Goal: Task Accomplishment & Management: Complete application form

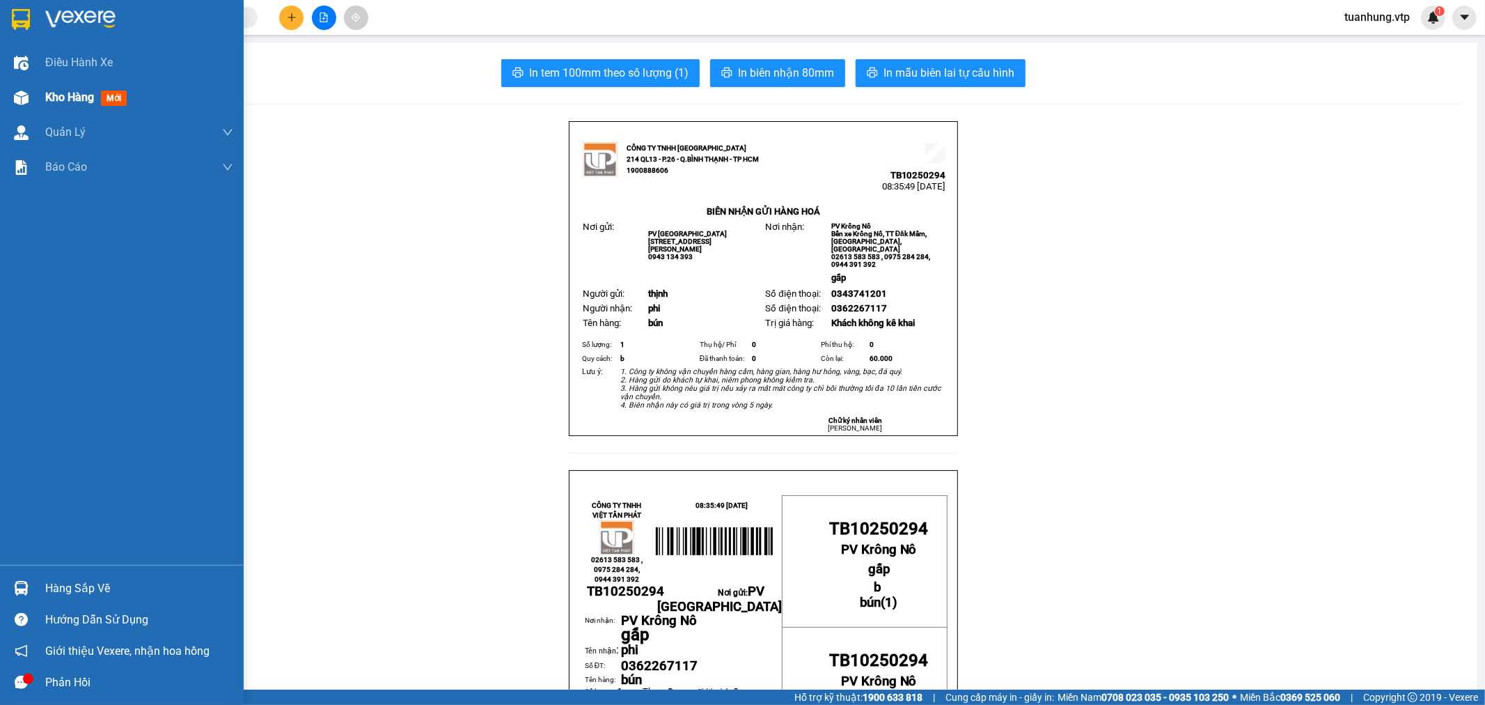
click at [77, 100] on span "Kho hàng" at bounding box center [69, 97] width 49 height 13
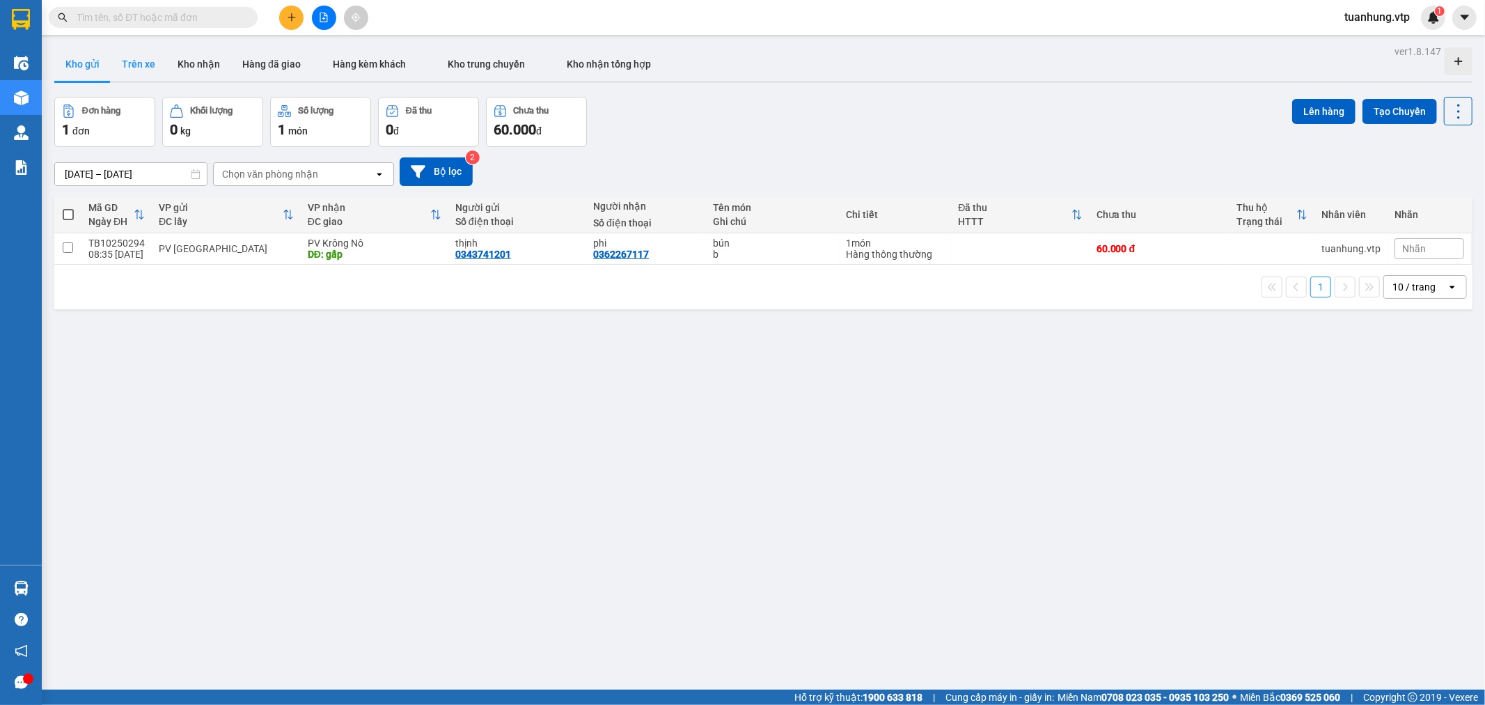
click at [143, 68] on button "Trên xe" at bounding box center [139, 63] width 56 height 33
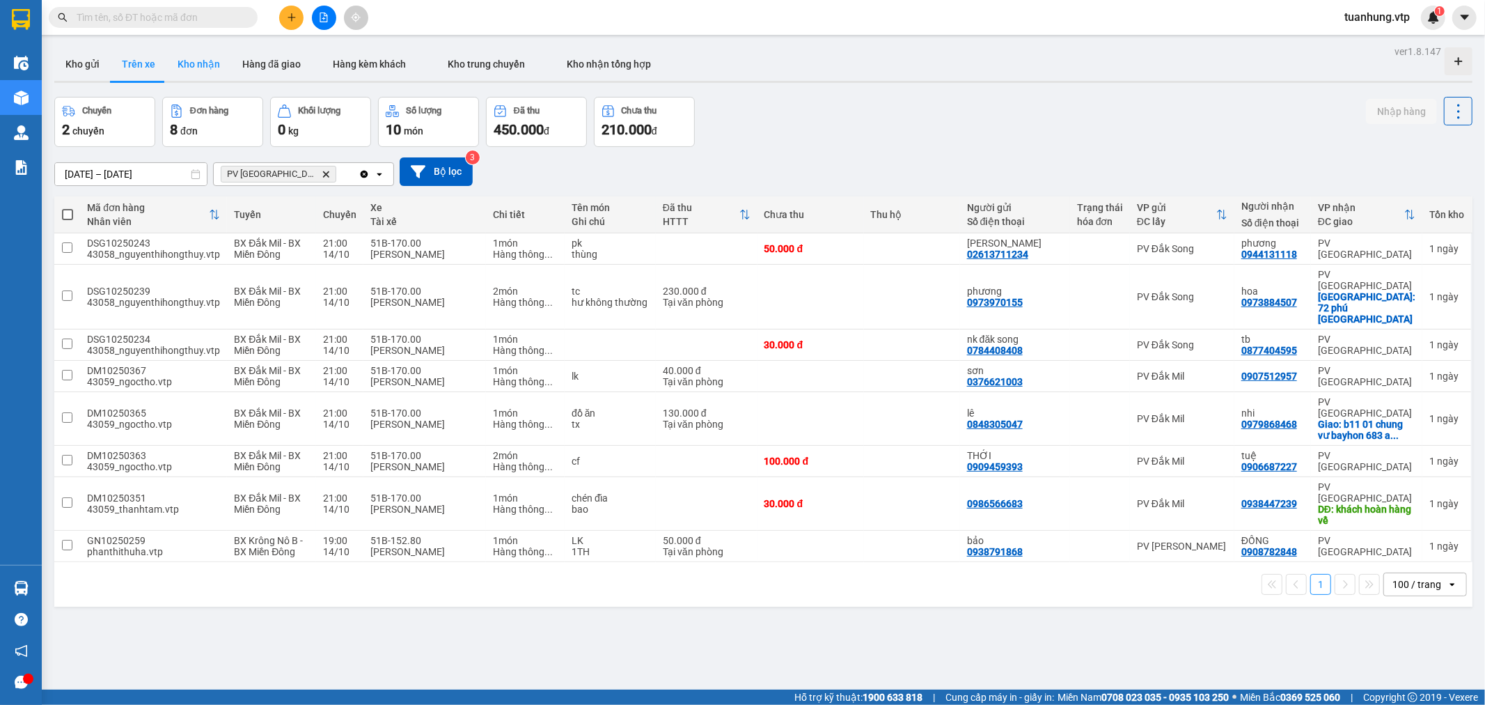
click at [203, 64] on button "Kho nhận" at bounding box center [198, 63] width 65 height 33
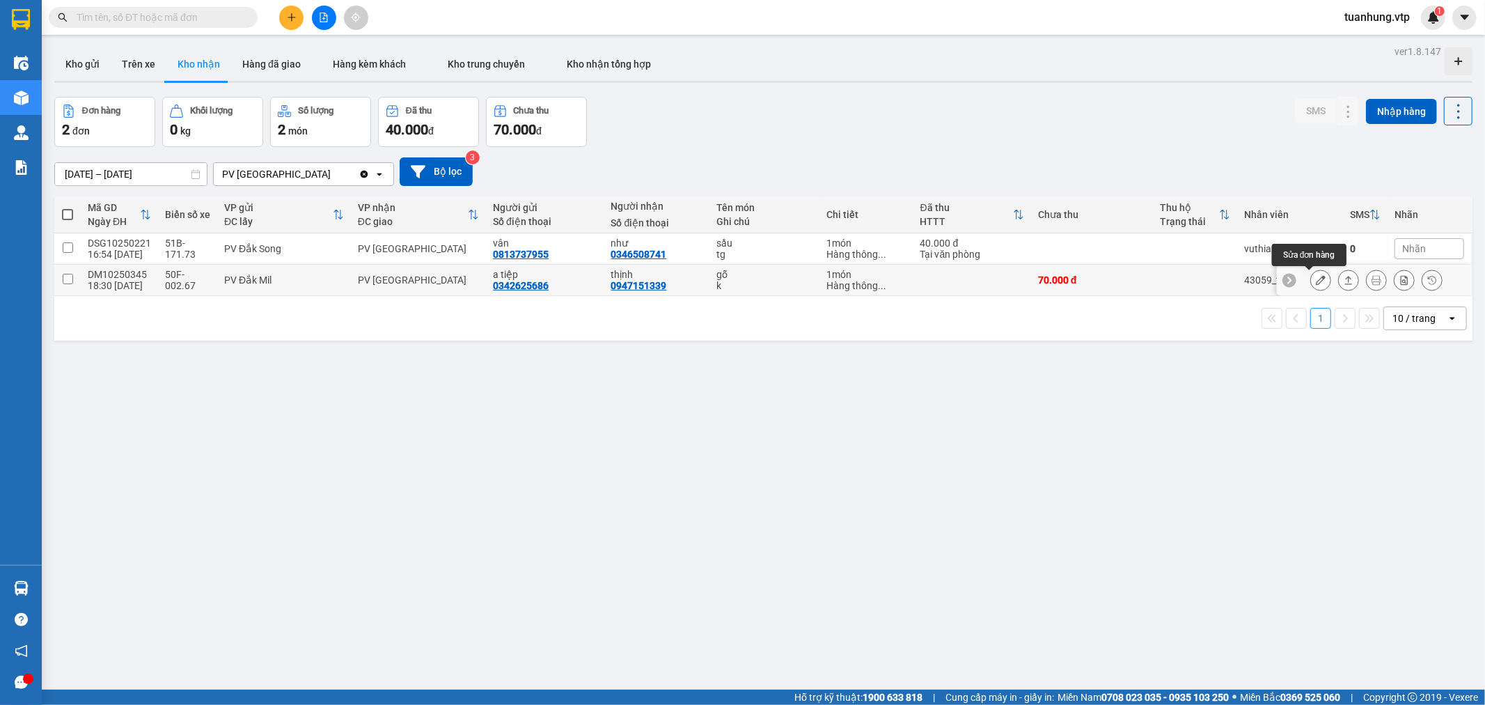
click at [1316, 282] on icon at bounding box center [1321, 280] width 10 height 10
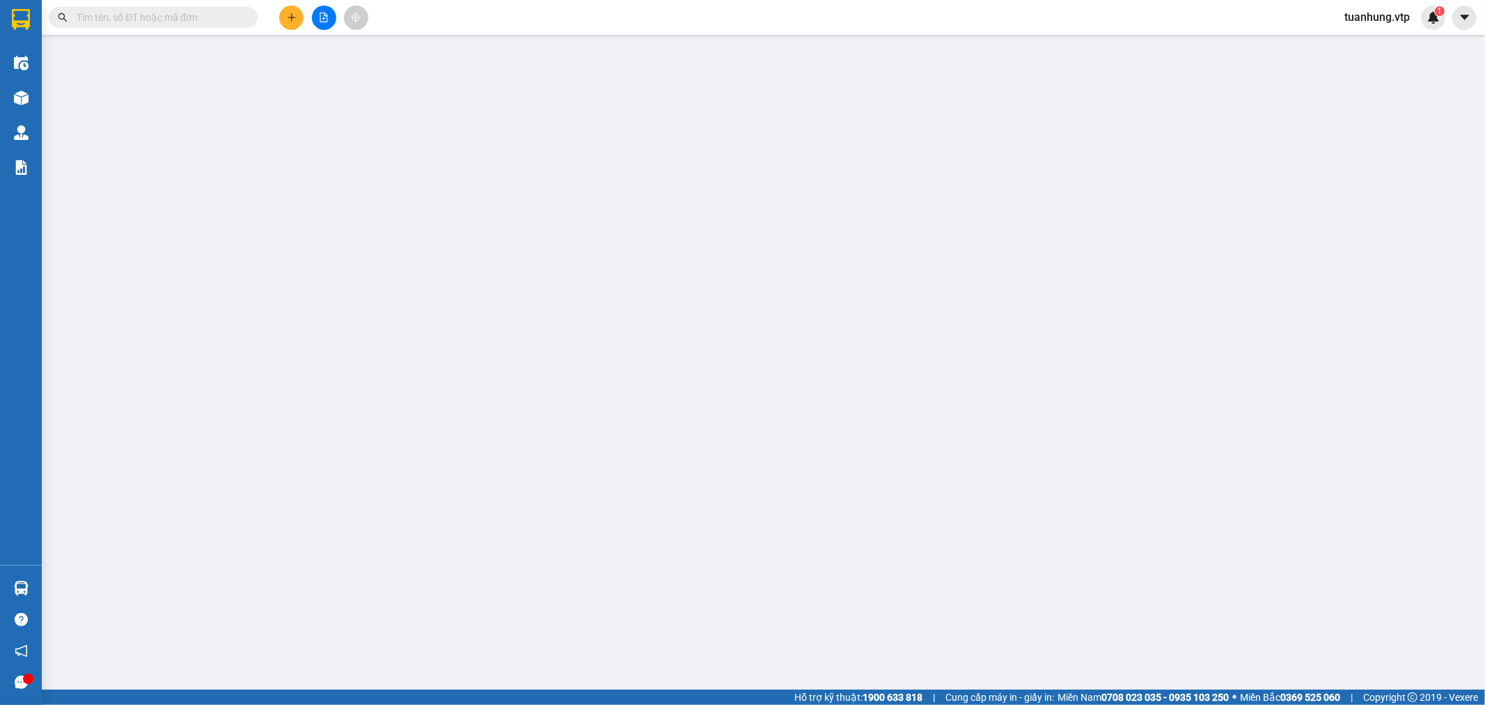
type input "0342625686"
type input "a tiệp"
type input "0947151339"
type input "thịnh"
type input "0"
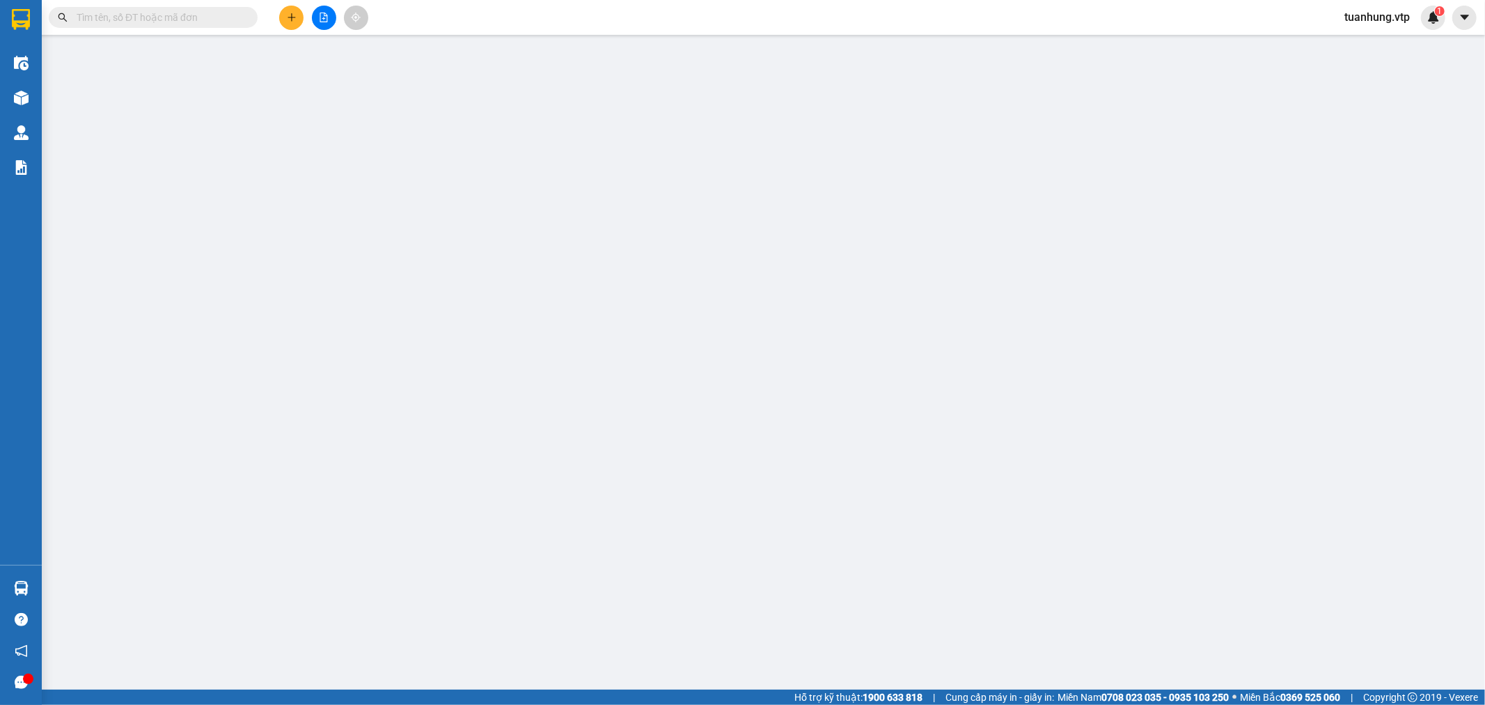
type input "70.000"
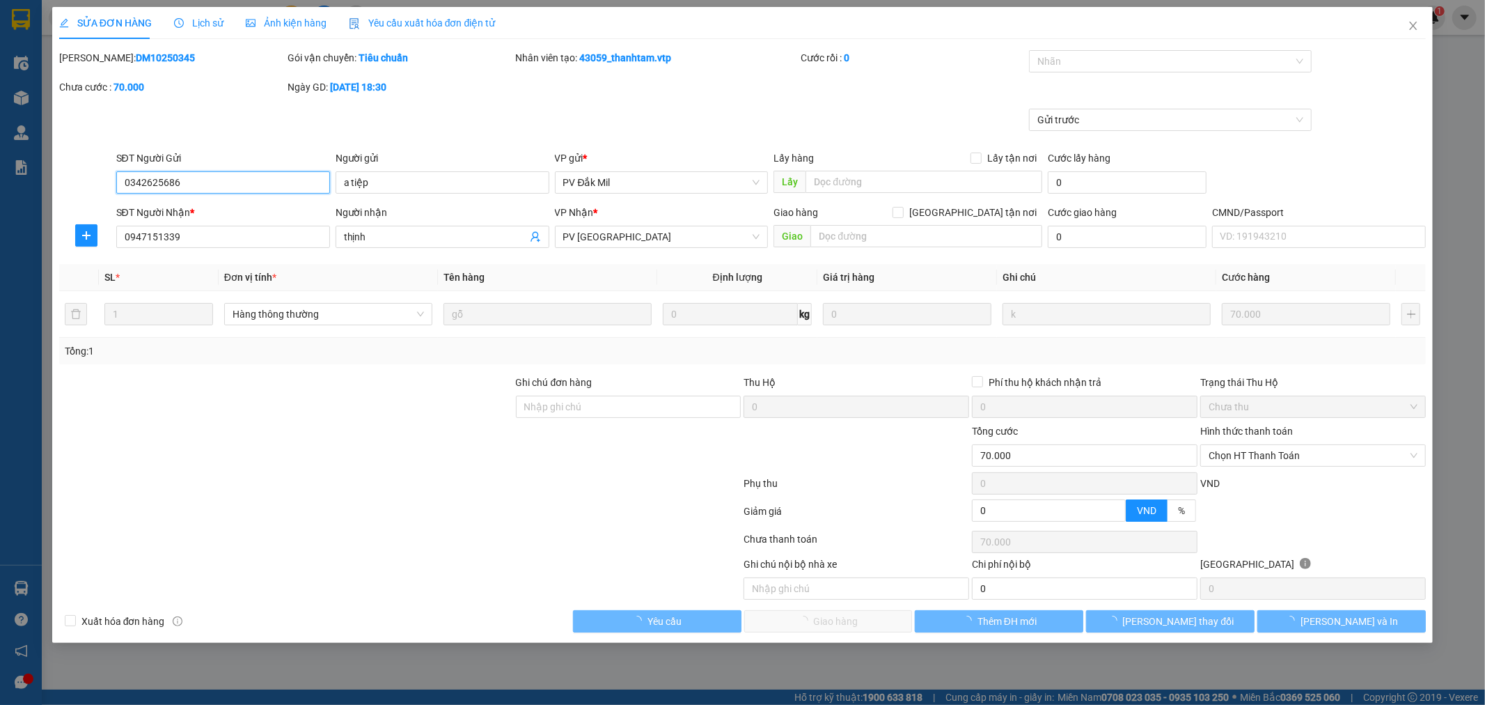
type input "3.500"
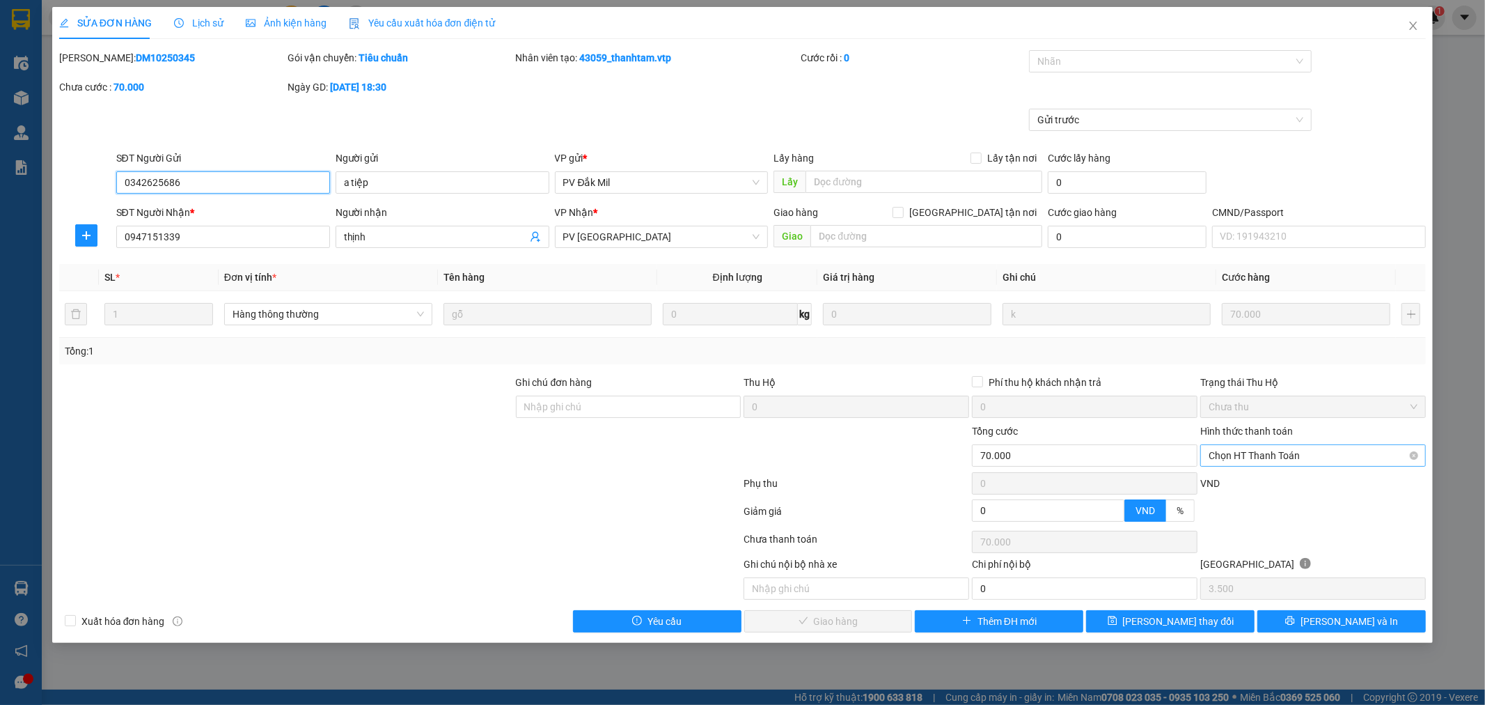
click at [1417, 446] on span "Chọn HT Thanh Toán" at bounding box center [1313, 455] width 209 height 21
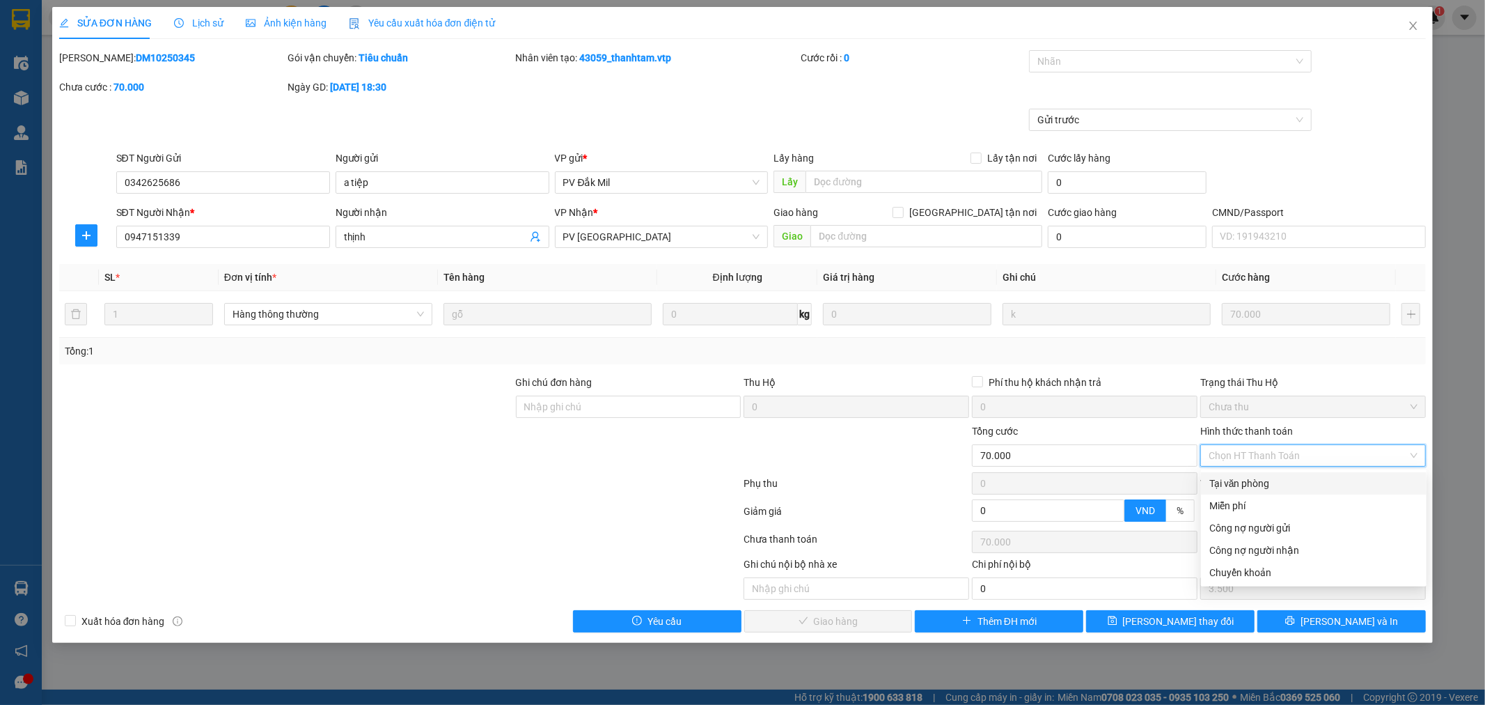
click at [1389, 481] on div "Tại văn phòng" at bounding box center [1314, 483] width 209 height 15
type input "0"
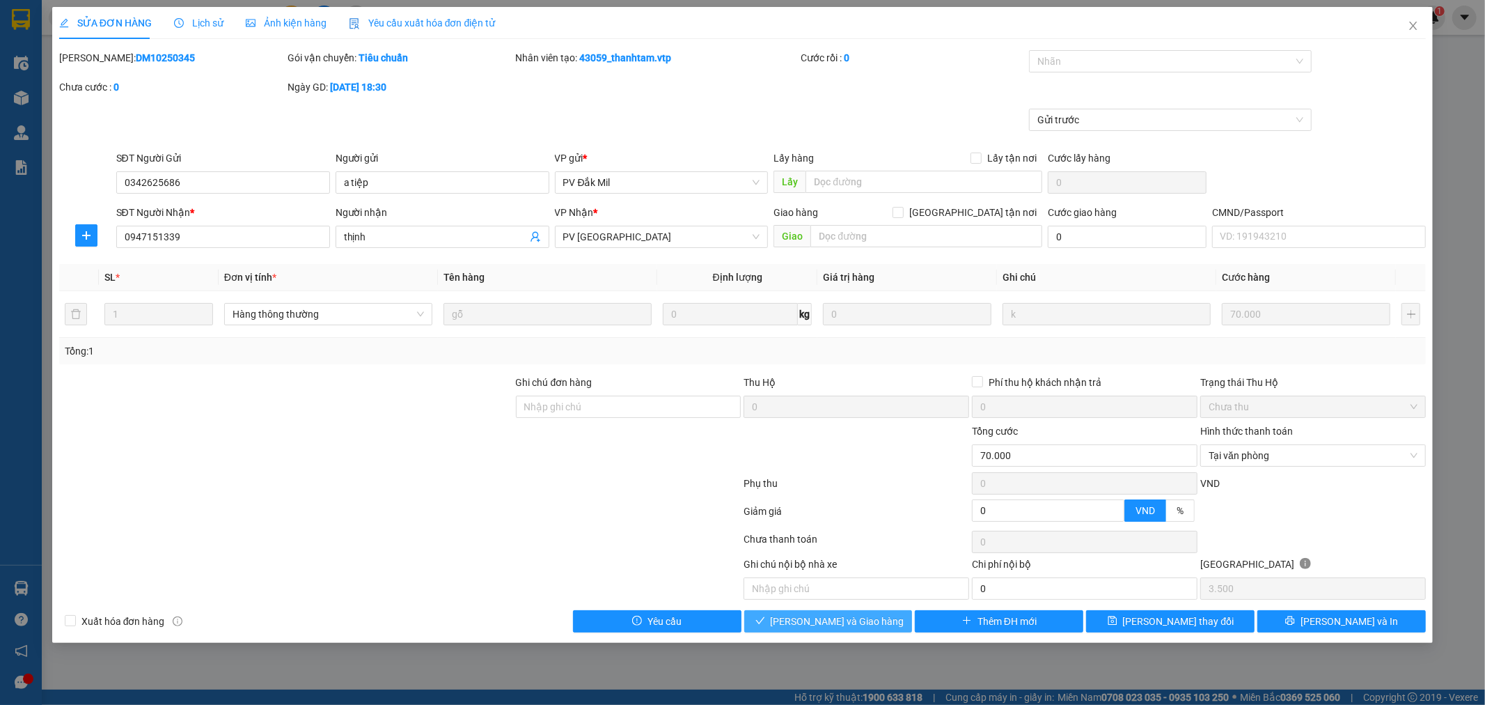
click at [866, 625] on span "[PERSON_NAME] và Giao hàng" at bounding box center [838, 620] width 134 height 15
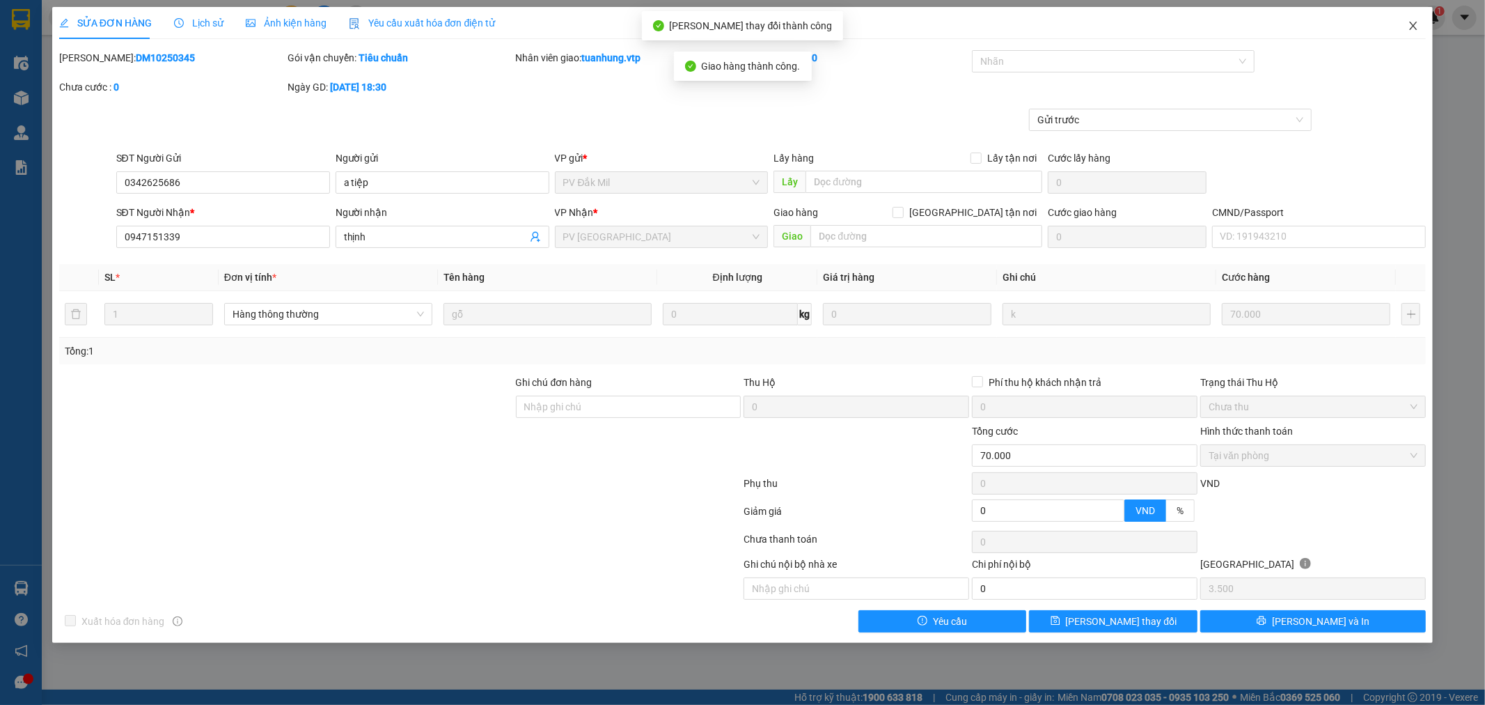
click at [1412, 30] on icon "close" at bounding box center [1413, 25] width 11 height 11
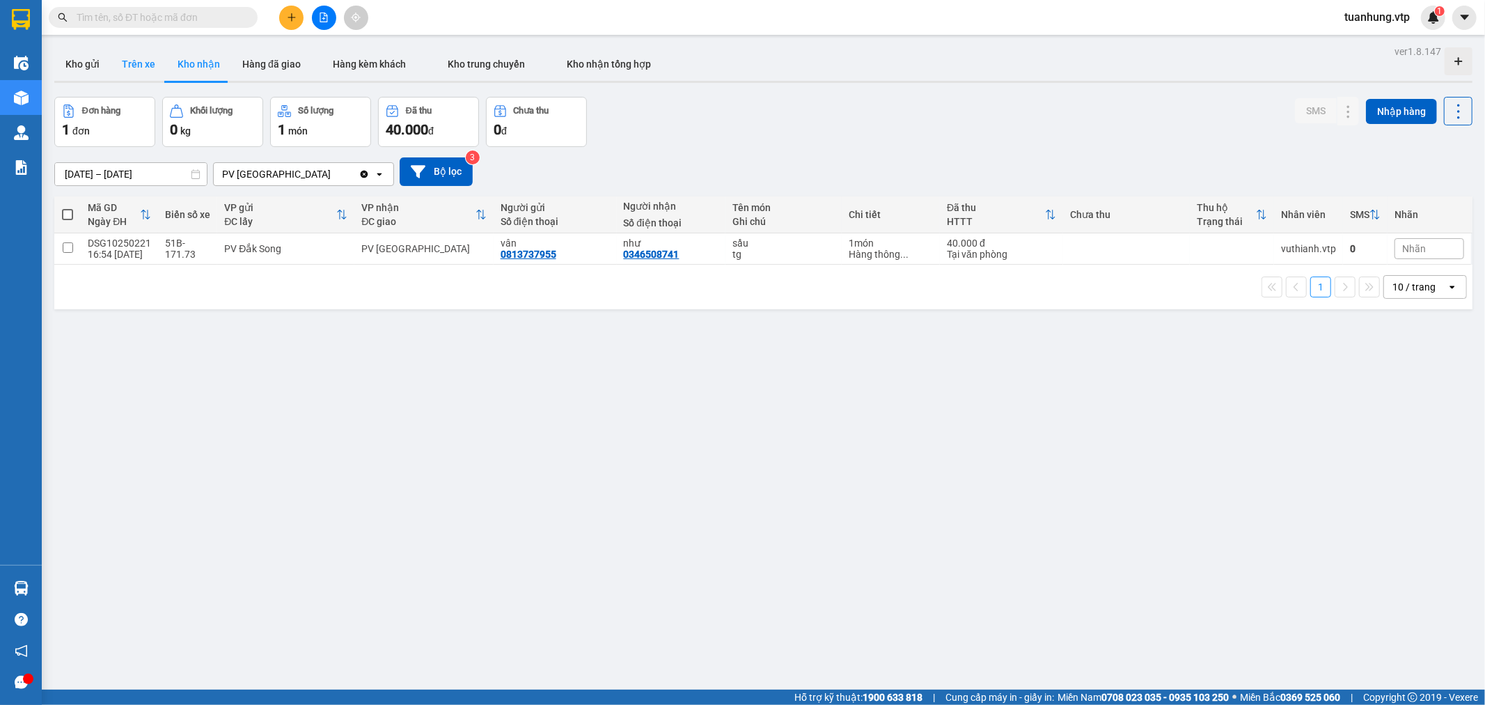
click at [147, 60] on button "Trên xe" at bounding box center [139, 63] width 56 height 33
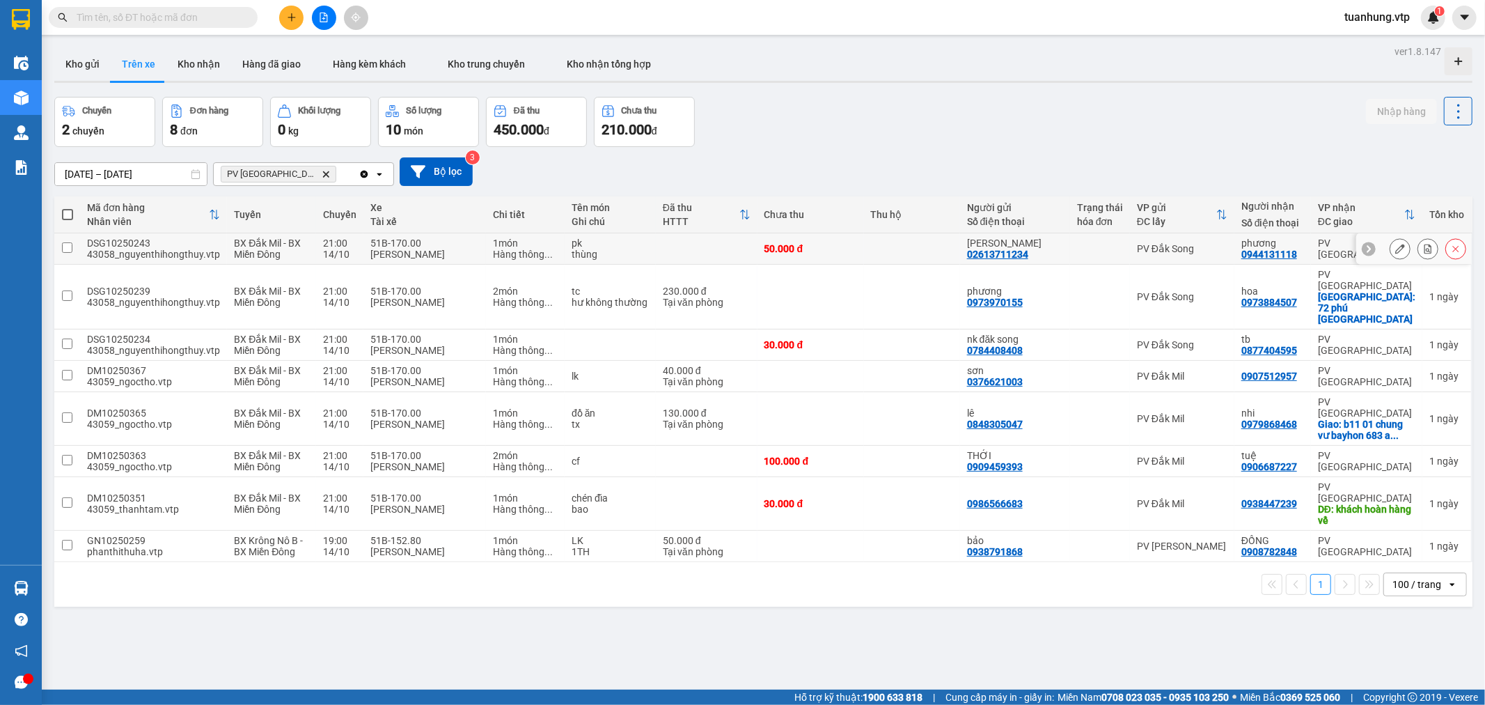
click at [1255, 244] on div "phương" at bounding box center [1273, 242] width 63 height 11
checkbox input "true"
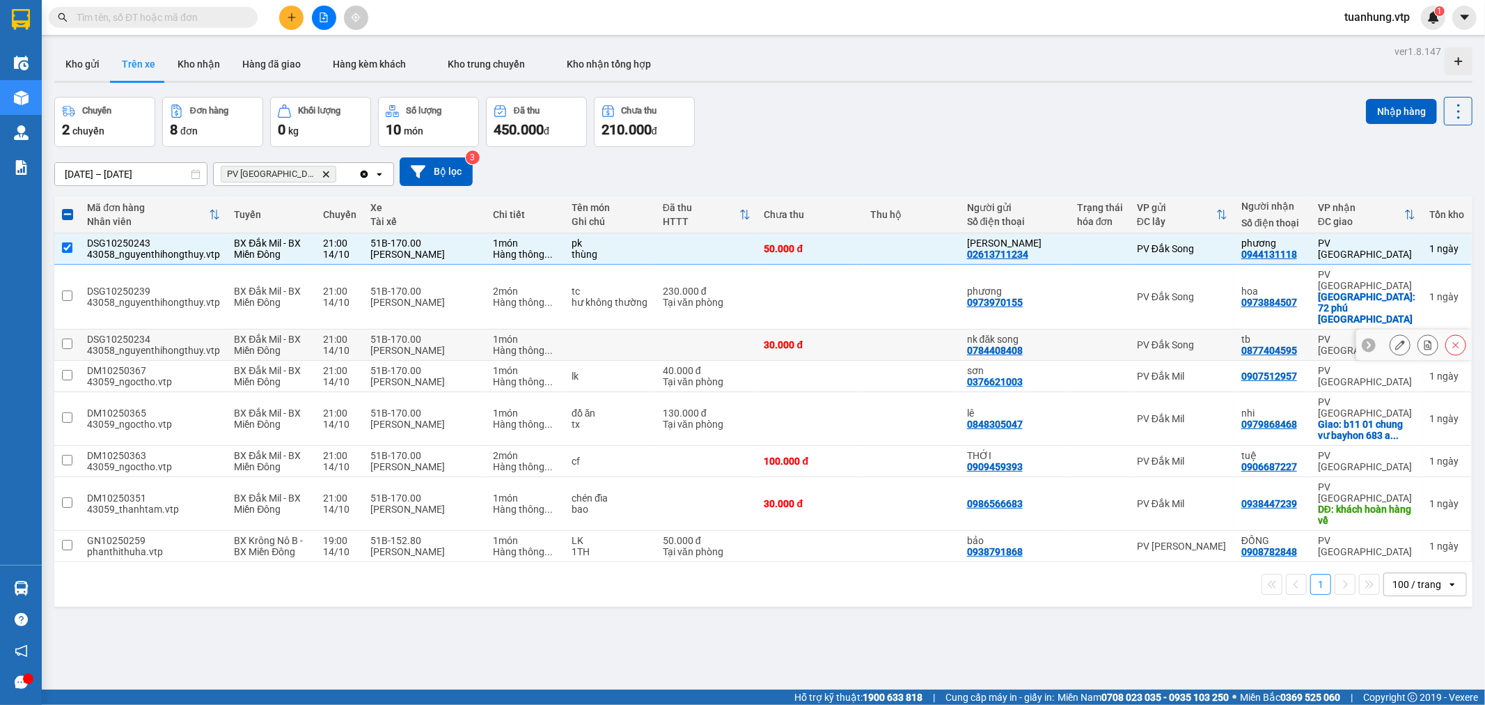
click at [688, 329] on td at bounding box center [707, 344] width 102 height 31
checkbox input "true"
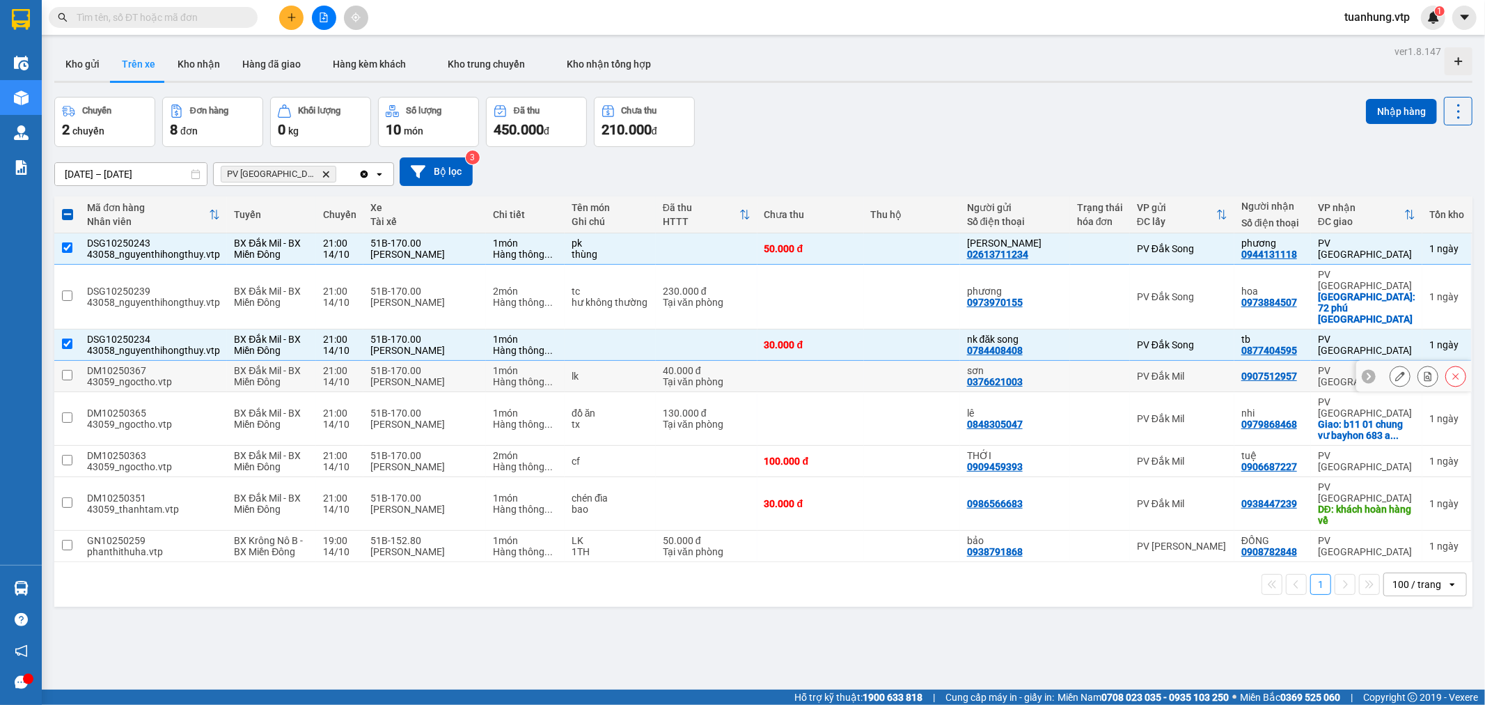
click at [673, 376] on div "Tại văn phòng" at bounding box center [707, 381] width 88 height 11
checkbox input "true"
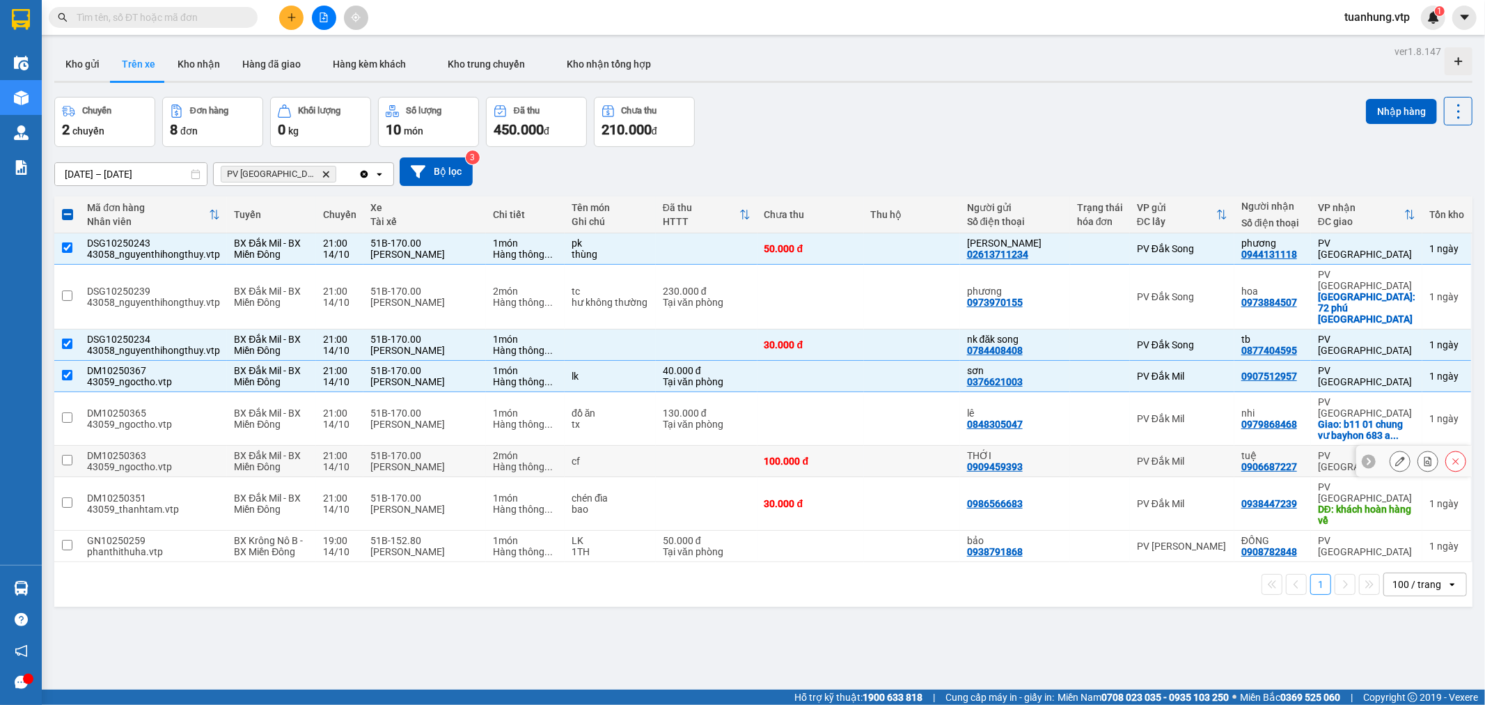
click at [1184, 455] on div "PV Đắk Mil" at bounding box center [1182, 460] width 91 height 11
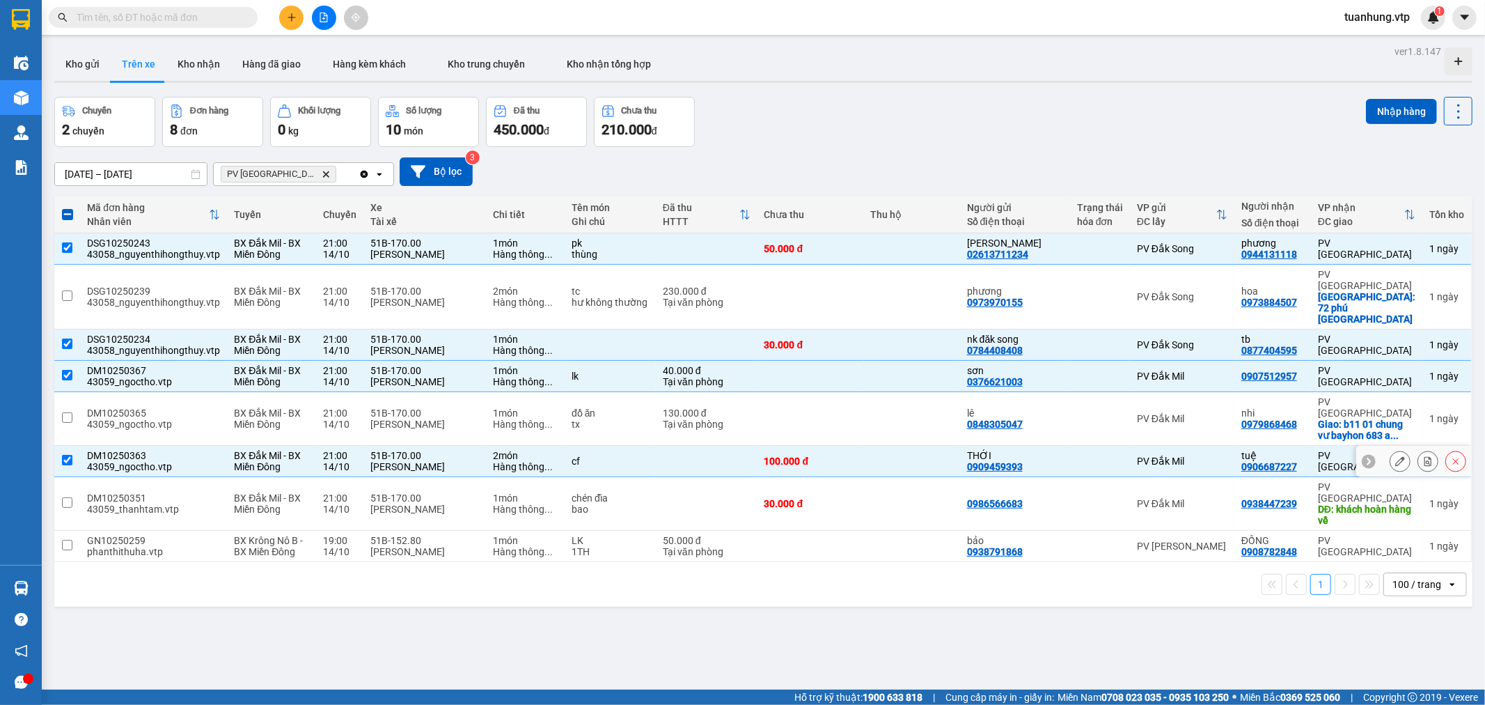
checkbox input "true"
click at [1221, 498] on div "PV Đắk Mil" at bounding box center [1182, 503] width 91 height 11
checkbox input "true"
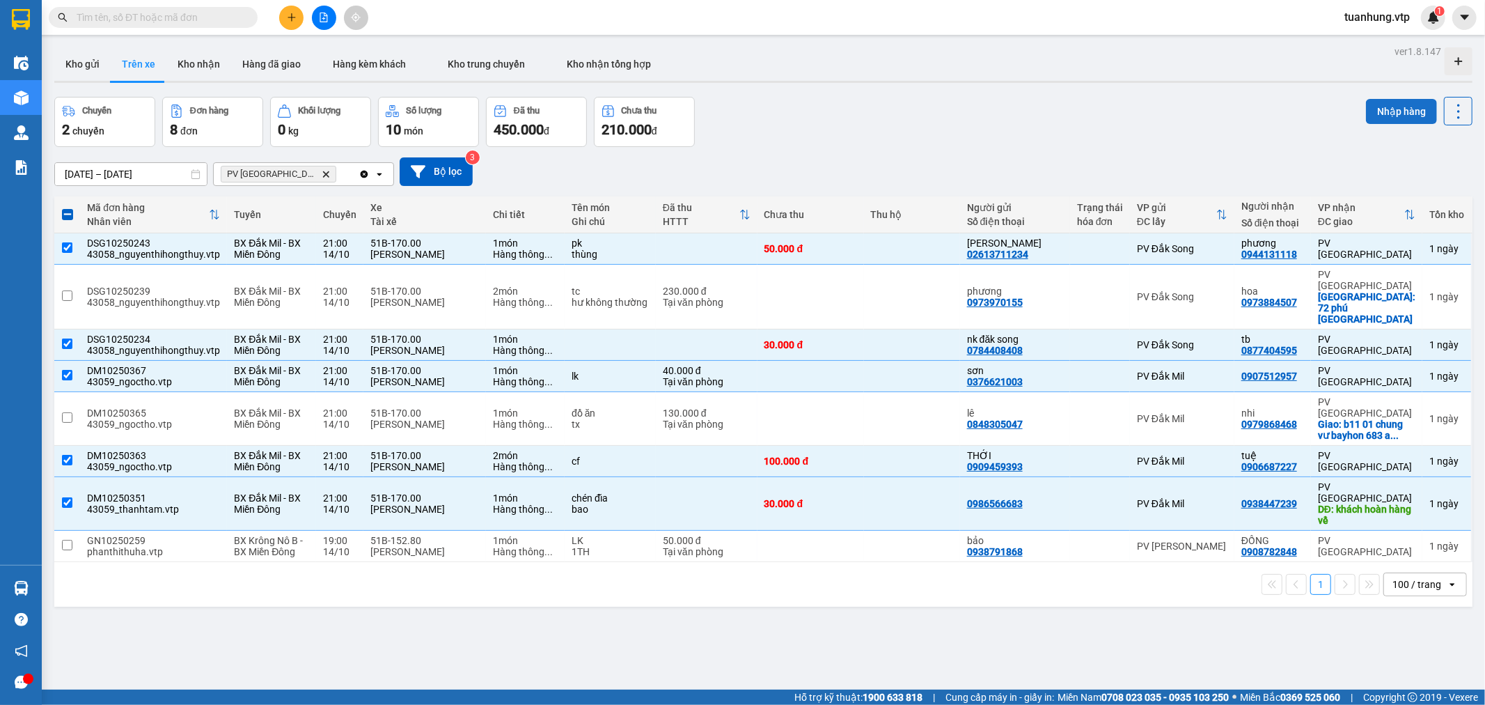
click at [1366, 109] on button "Nhập hàng" at bounding box center [1401, 111] width 71 height 25
checkbox input "false"
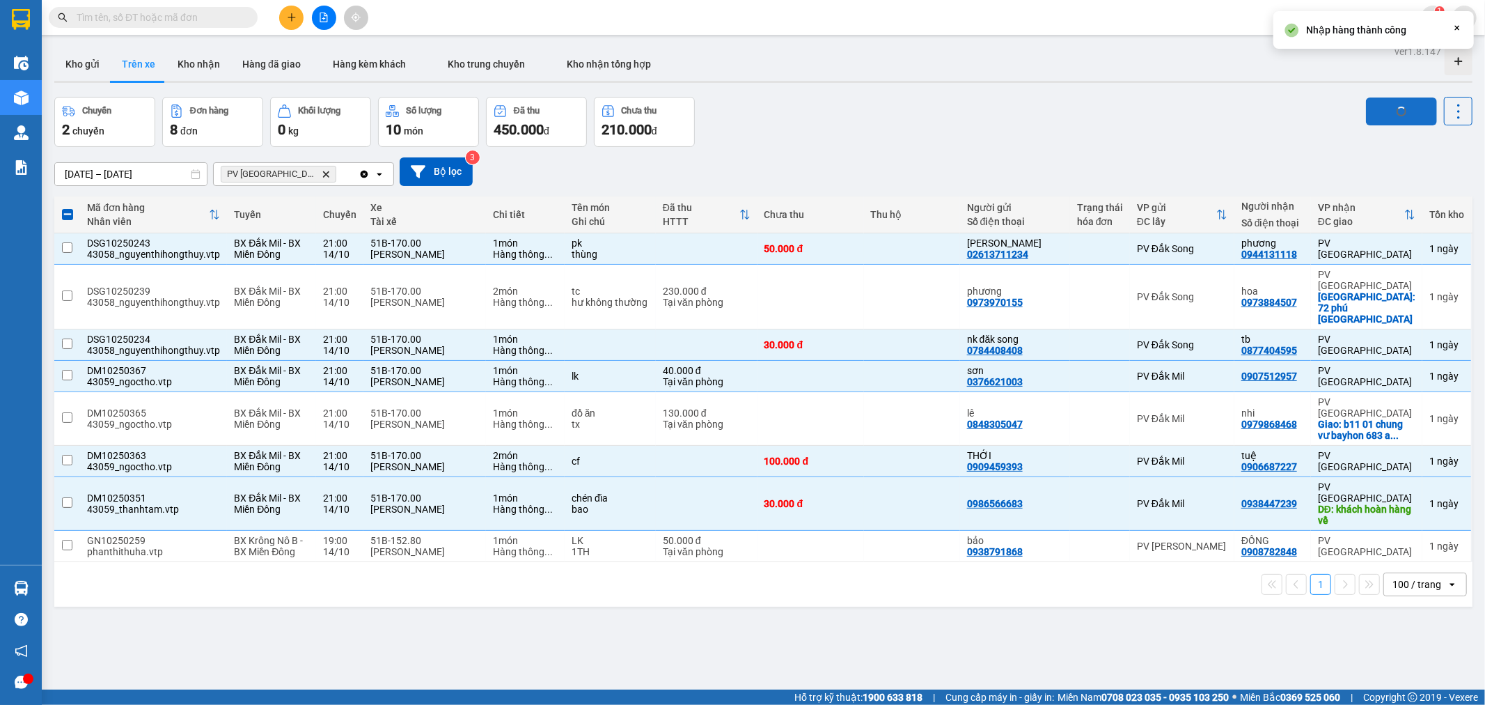
checkbox input "false"
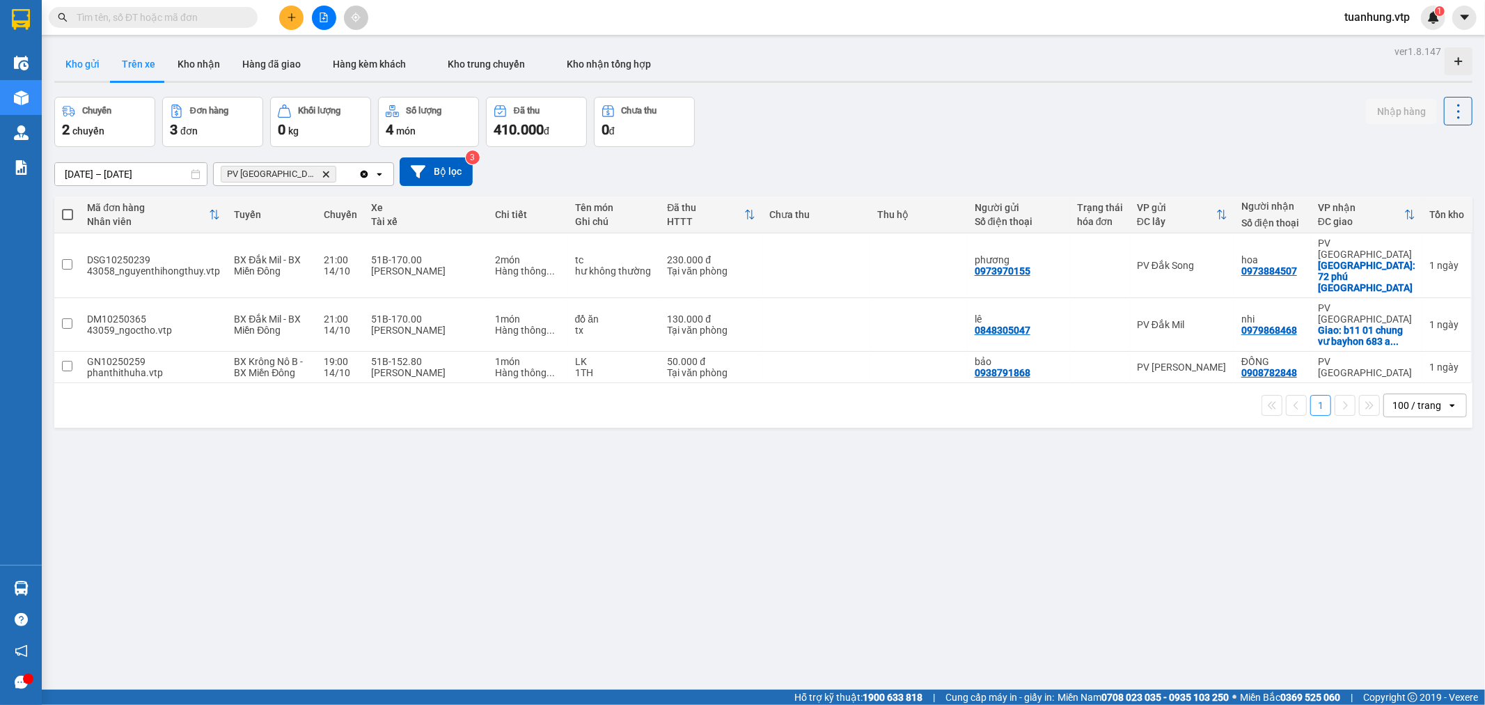
click at [86, 63] on button "Kho gửi" at bounding box center [82, 63] width 56 height 33
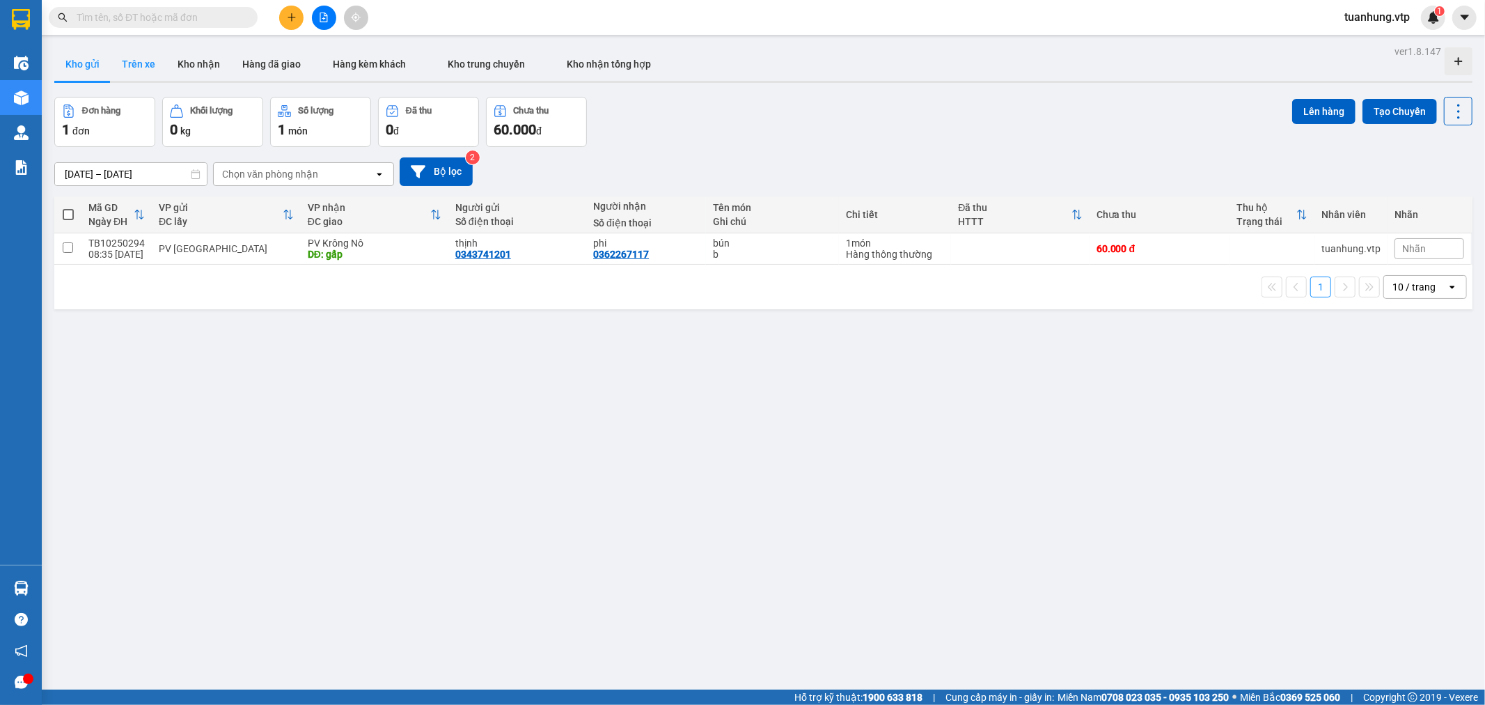
click at [130, 58] on button "Trên xe" at bounding box center [139, 63] width 56 height 33
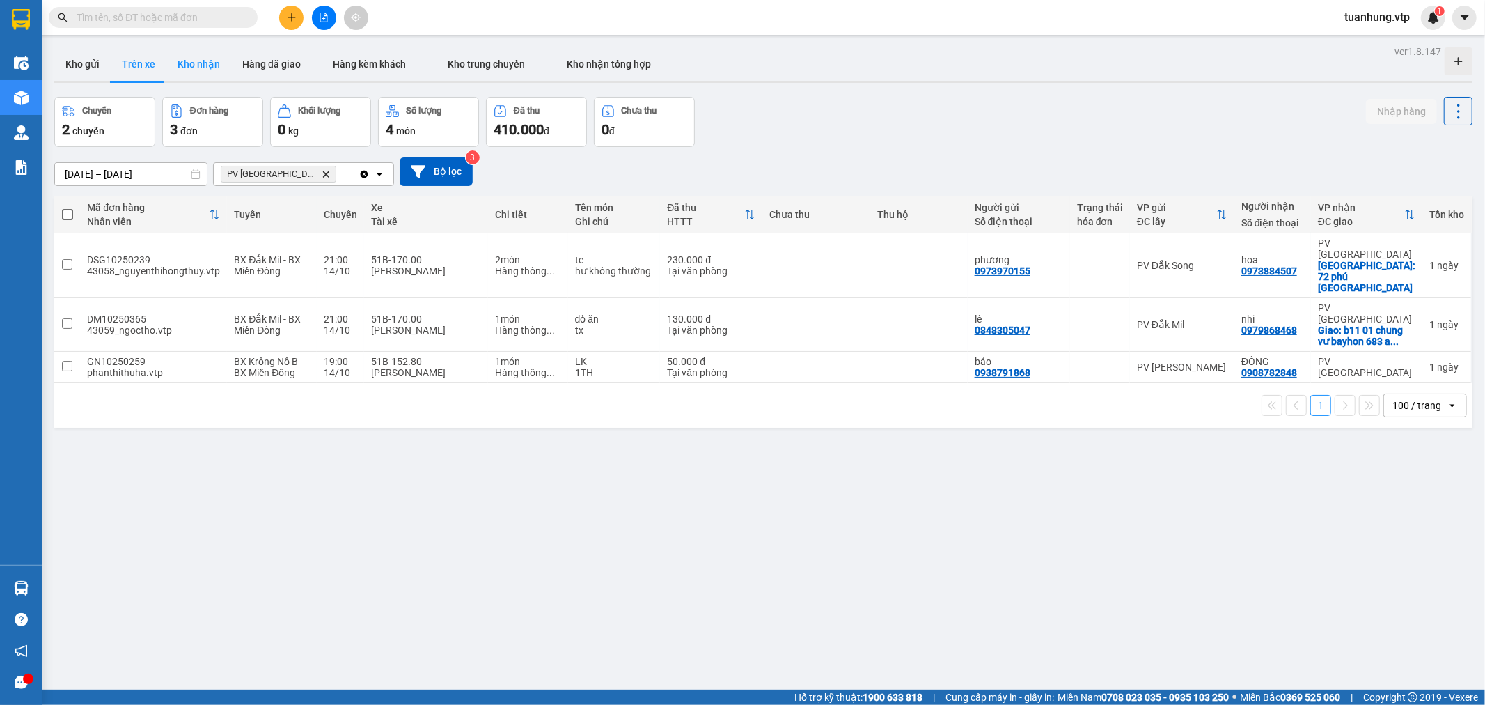
click at [185, 67] on button "Kho nhận" at bounding box center [198, 63] width 65 height 33
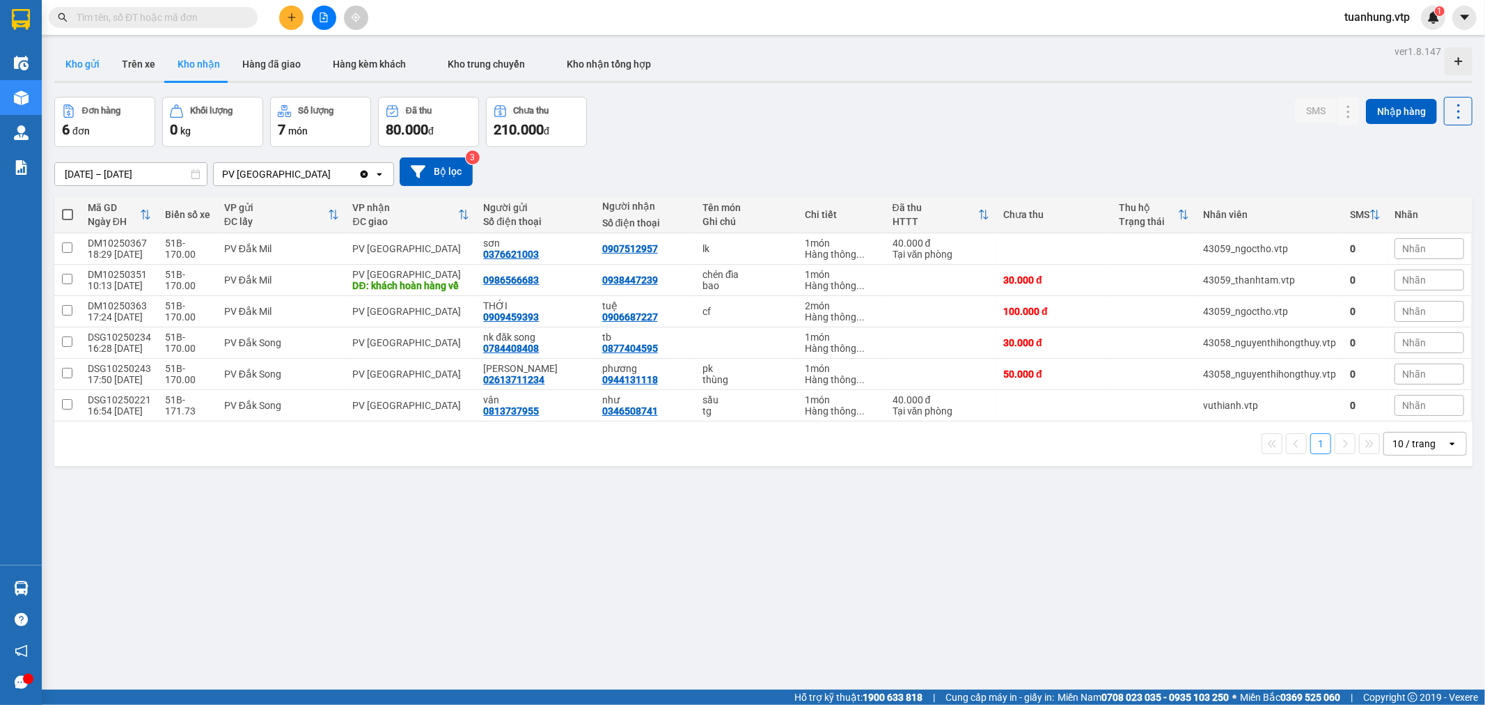
click at [95, 64] on button "Kho gửi" at bounding box center [82, 63] width 56 height 33
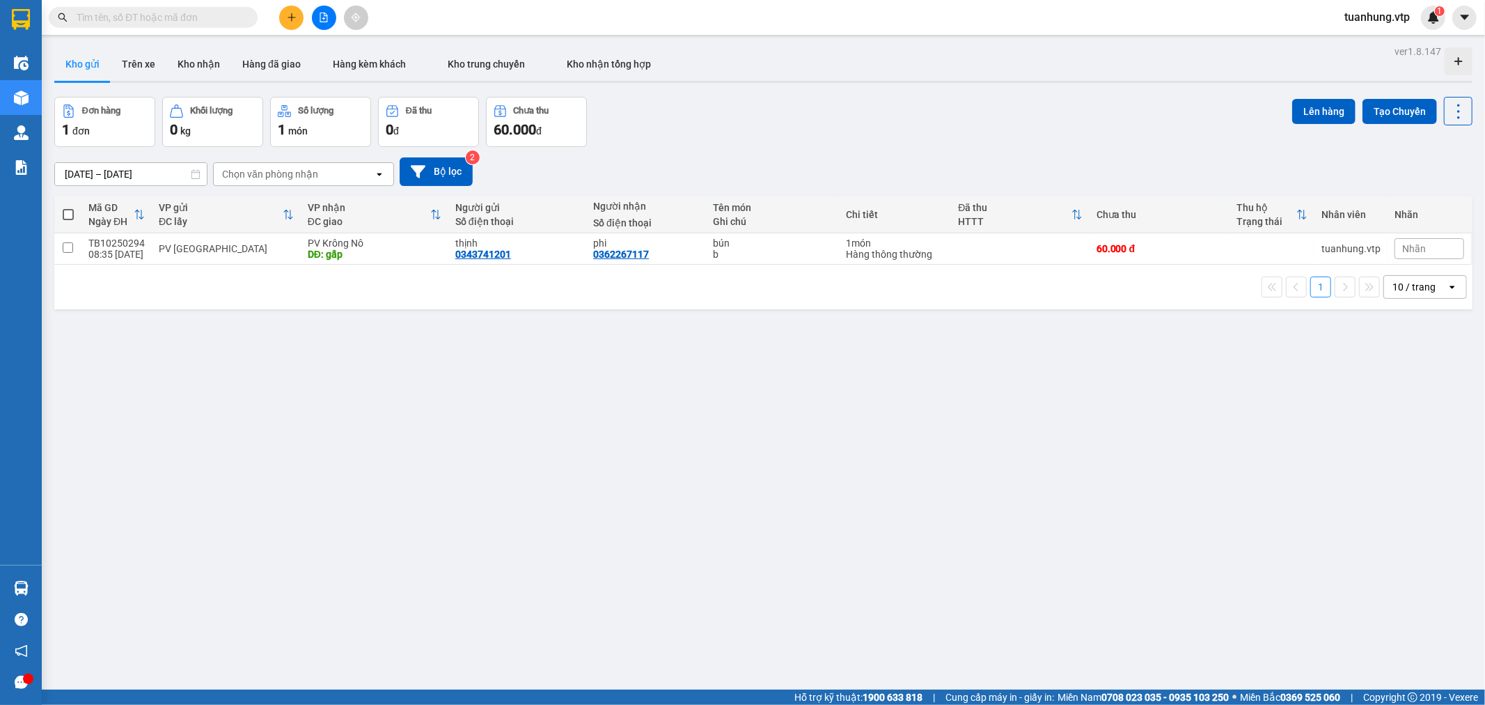
click at [171, 10] on input "text" at bounding box center [159, 17] width 164 height 15
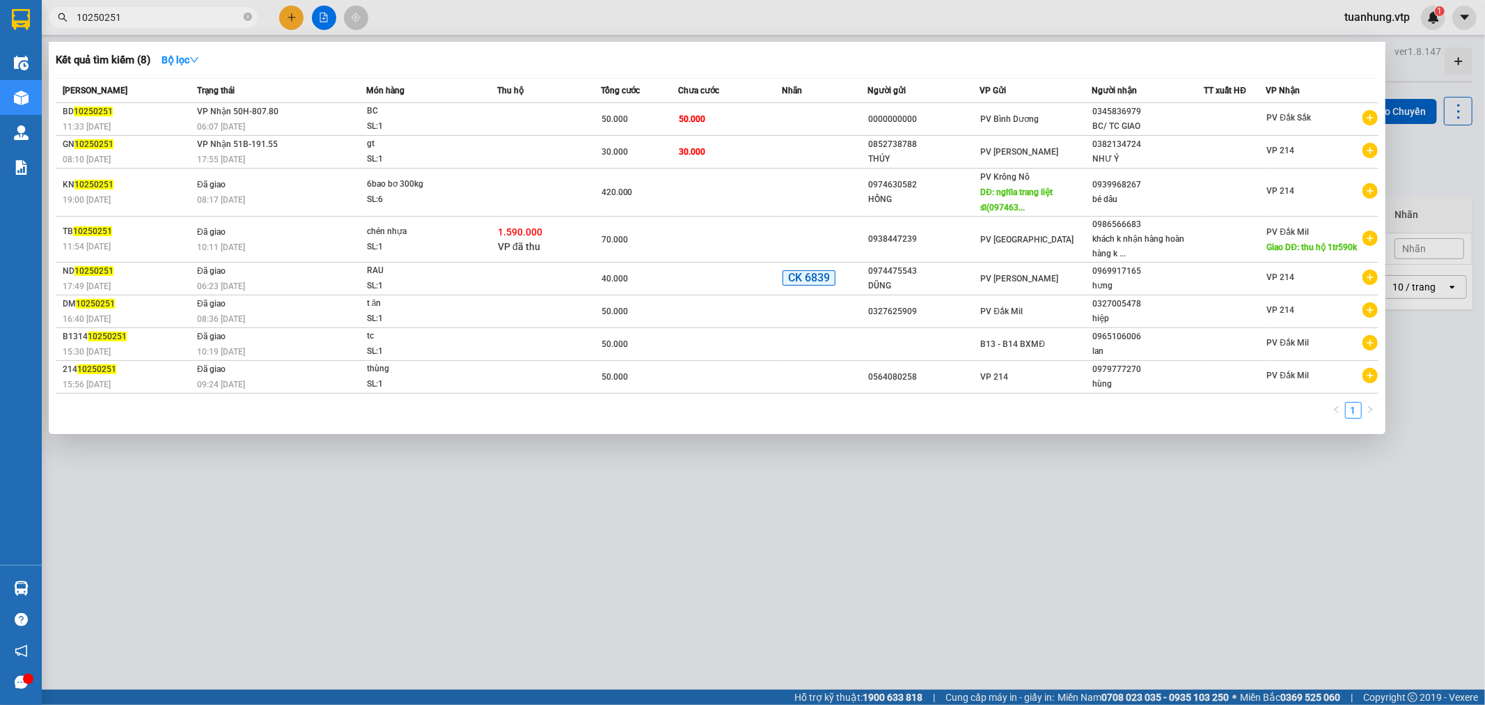
type input "10250251"
click at [439, 581] on div at bounding box center [742, 352] width 1485 height 705
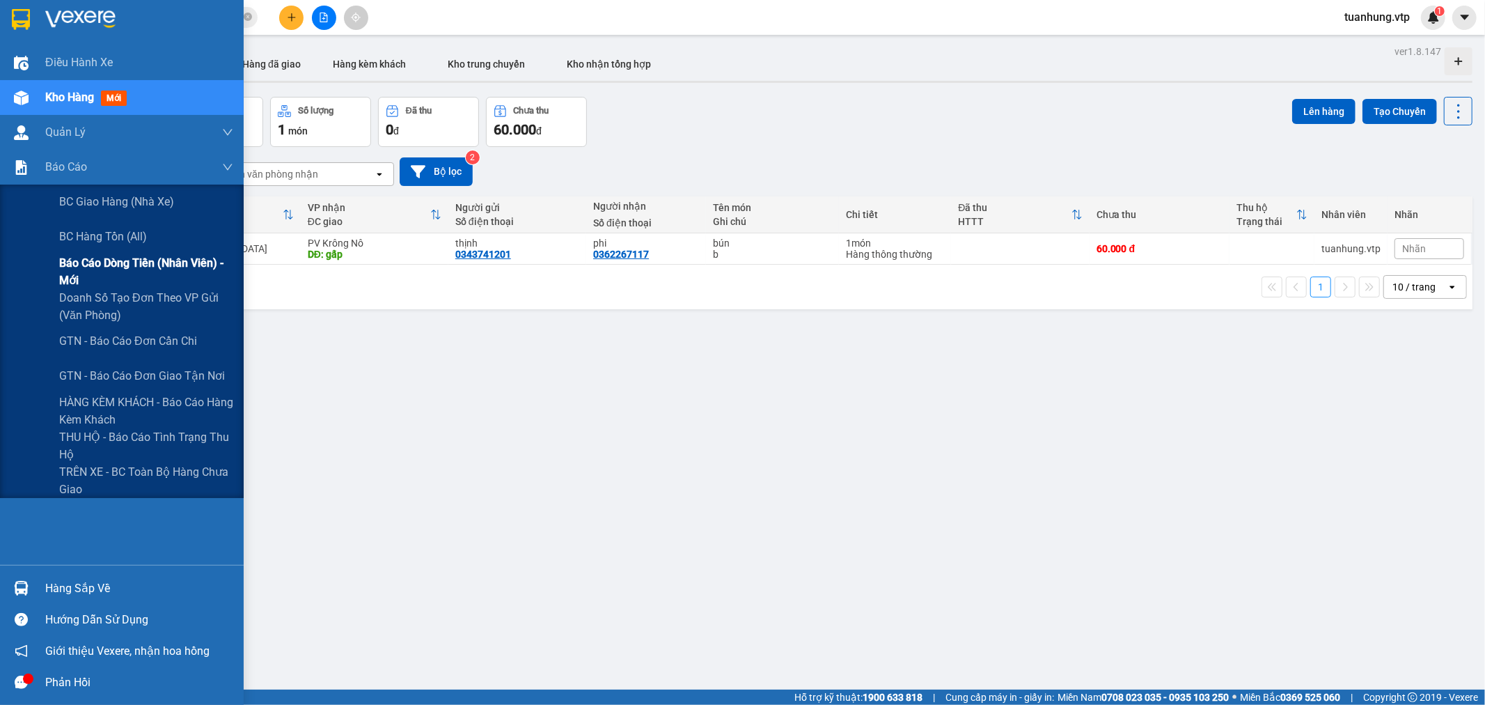
click at [96, 260] on span "Báo cáo dòng tiền (nhân viên) - mới" at bounding box center [146, 271] width 174 height 35
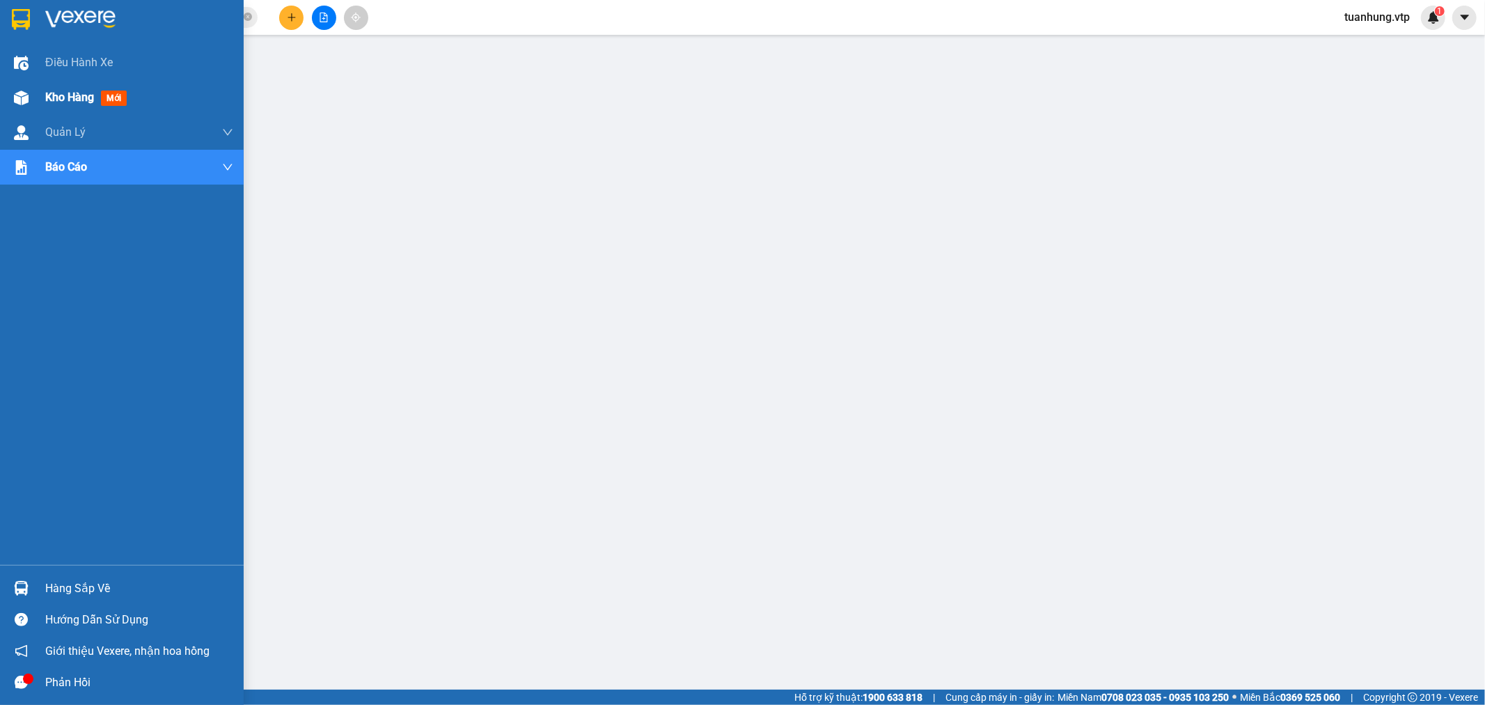
click at [38, 95] on div "Kho hàng mới" at bounding box center [122, 97] width 244 height 35
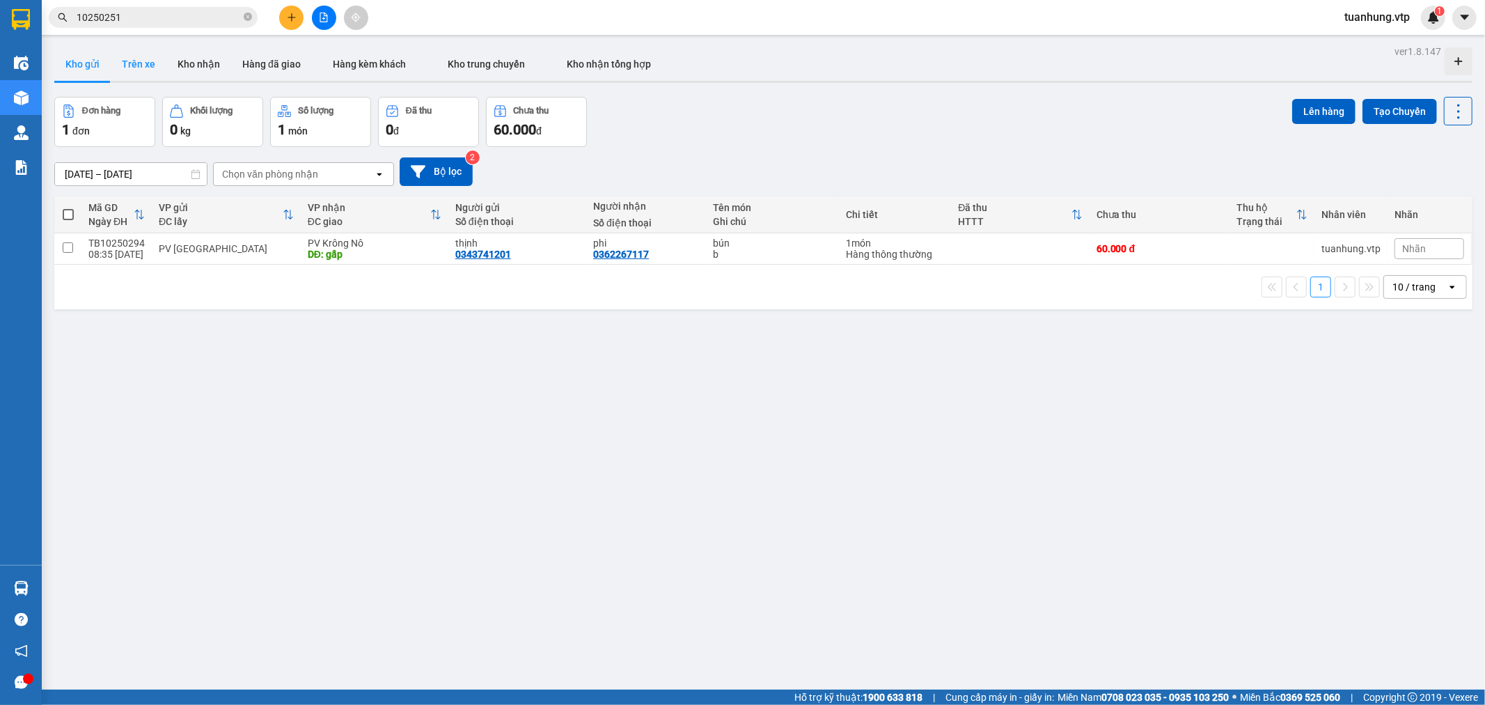
click at [141, 67] on button "Trên xe" at bounding box center [139, 63] width 56 height 33
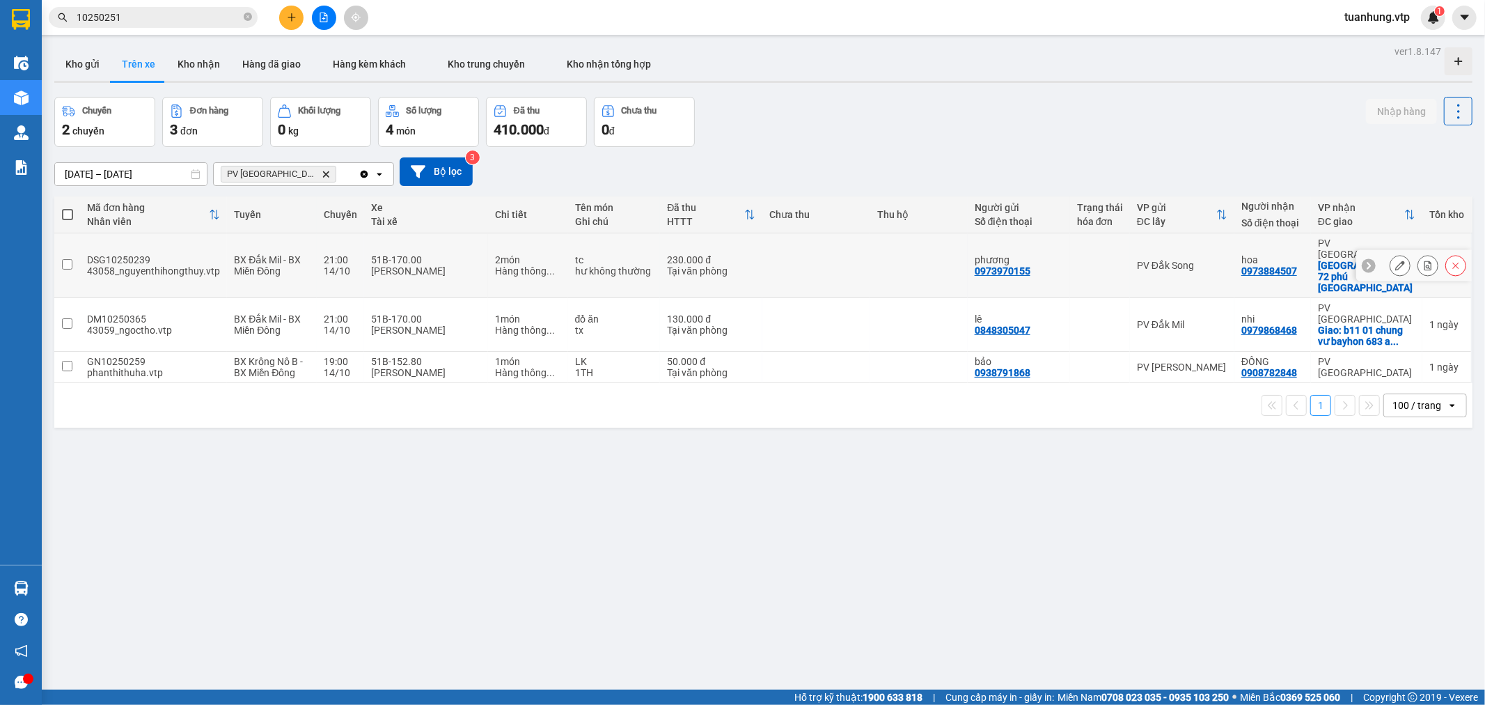
click at [63, 259] on input "checkbox" at bounding box center [67, 264] width 10 height 10
checkbox input "true"
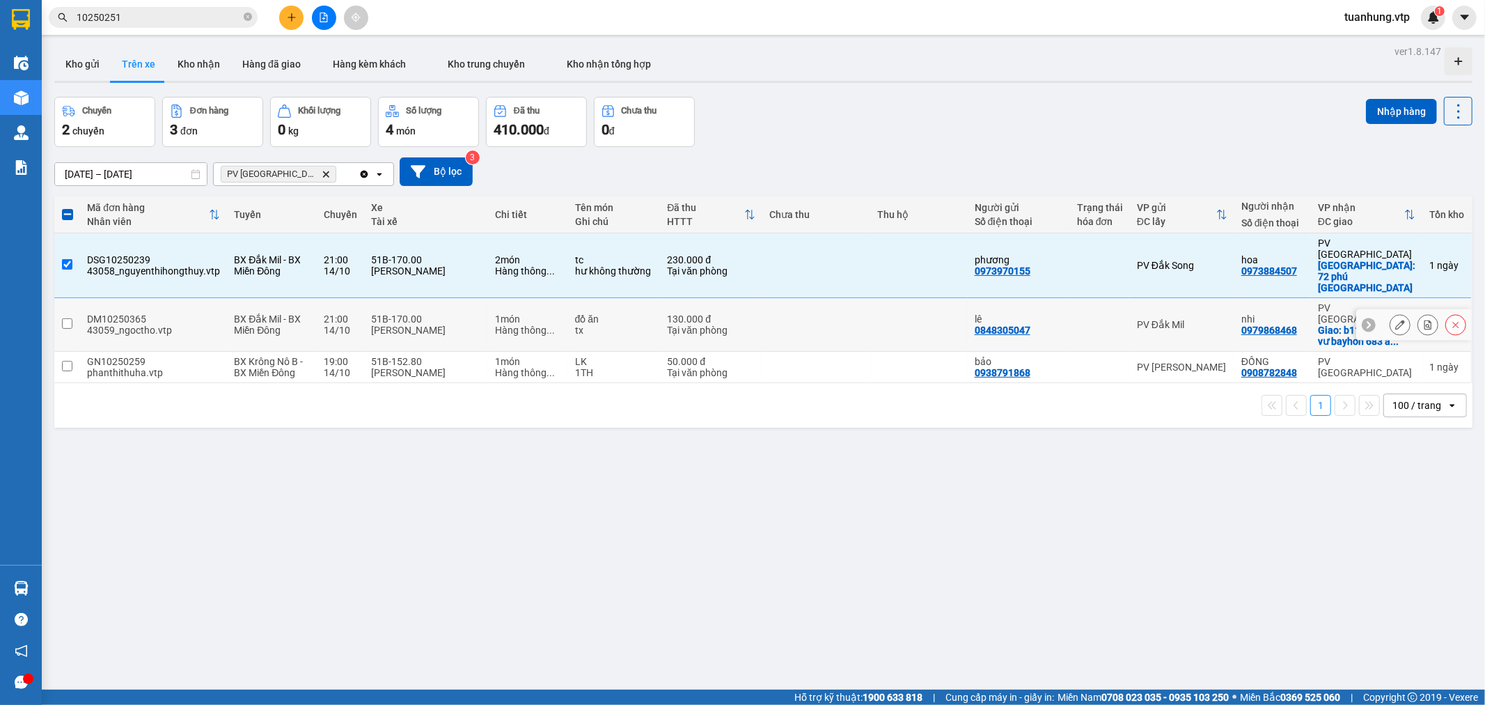
click at [61, 298] on td at bounding box center [67, 325] width 26 height 54
checkbox input "true"
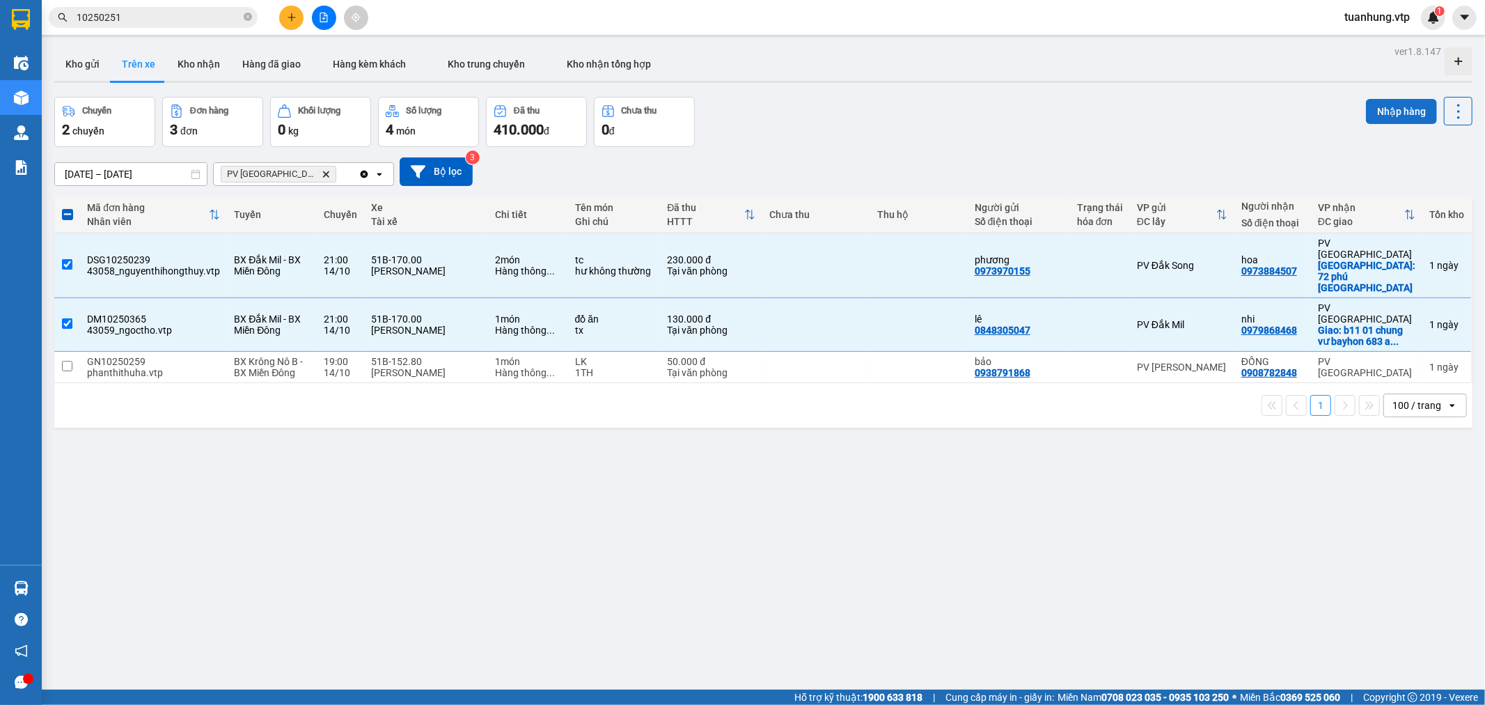
click at [1373, 110] on button "Nhập hàng" at bounding box center [1401, 111] width 71 height 25
checkbox input "false"
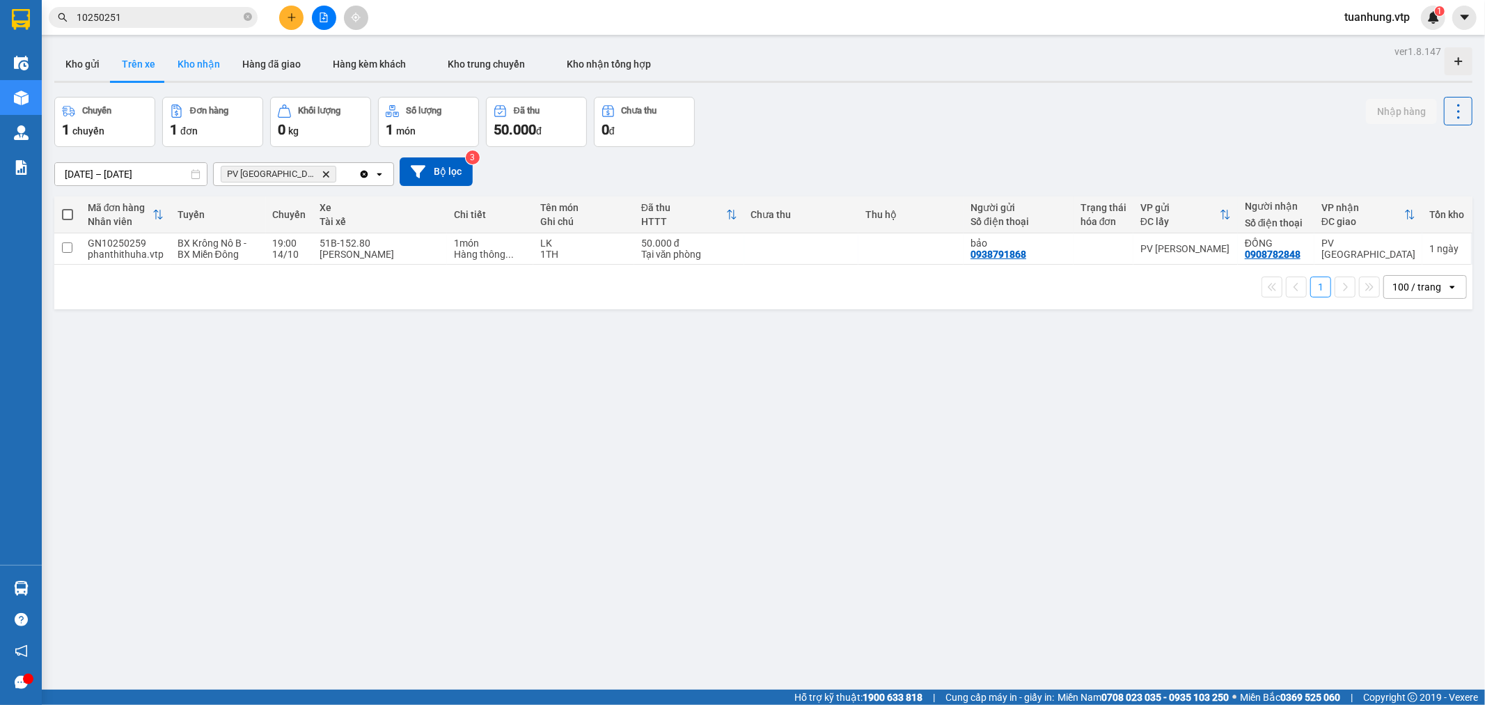
click at [214, 66] on button "Kho nhận" at bounding box center [198, 63] width 65 height 33
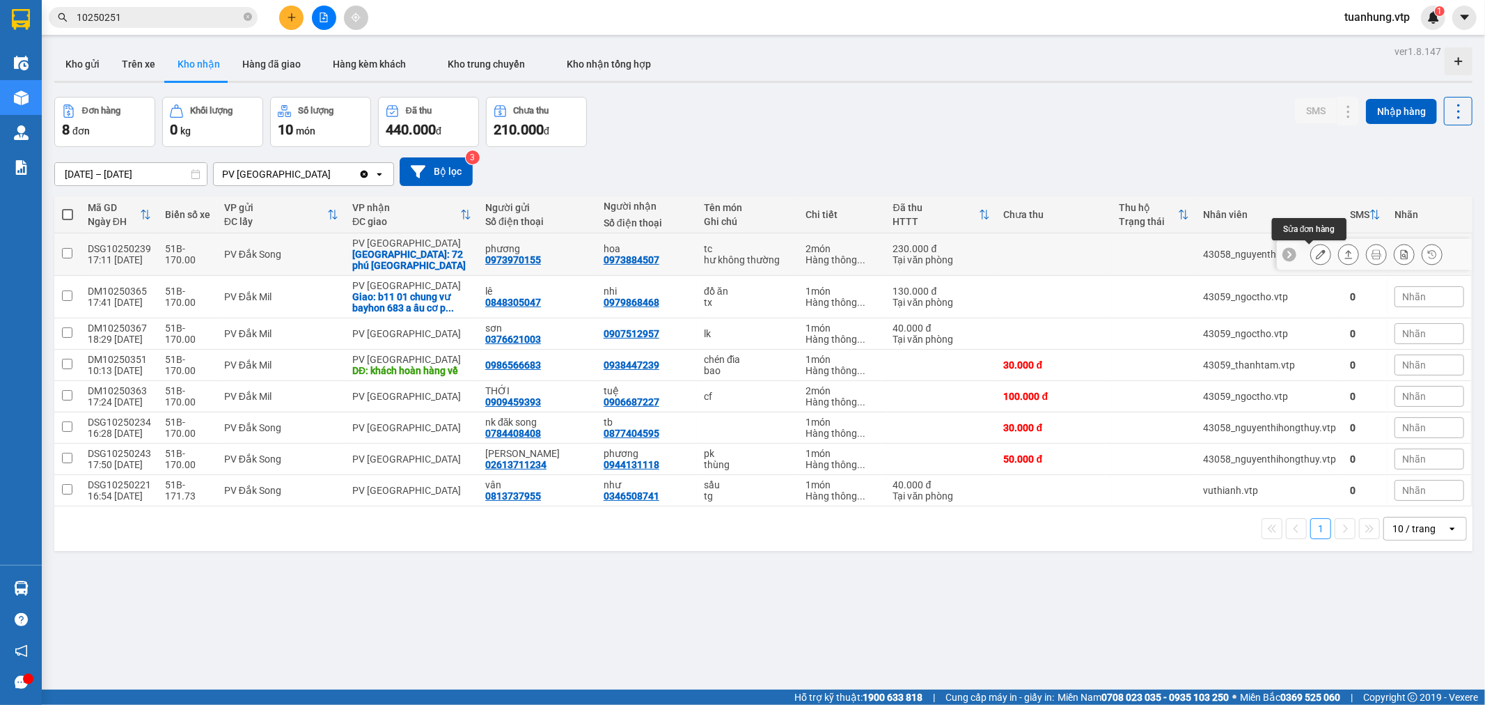
click at [1316, 254] on icon at bounding box center [1321, 254] width 10 height 10
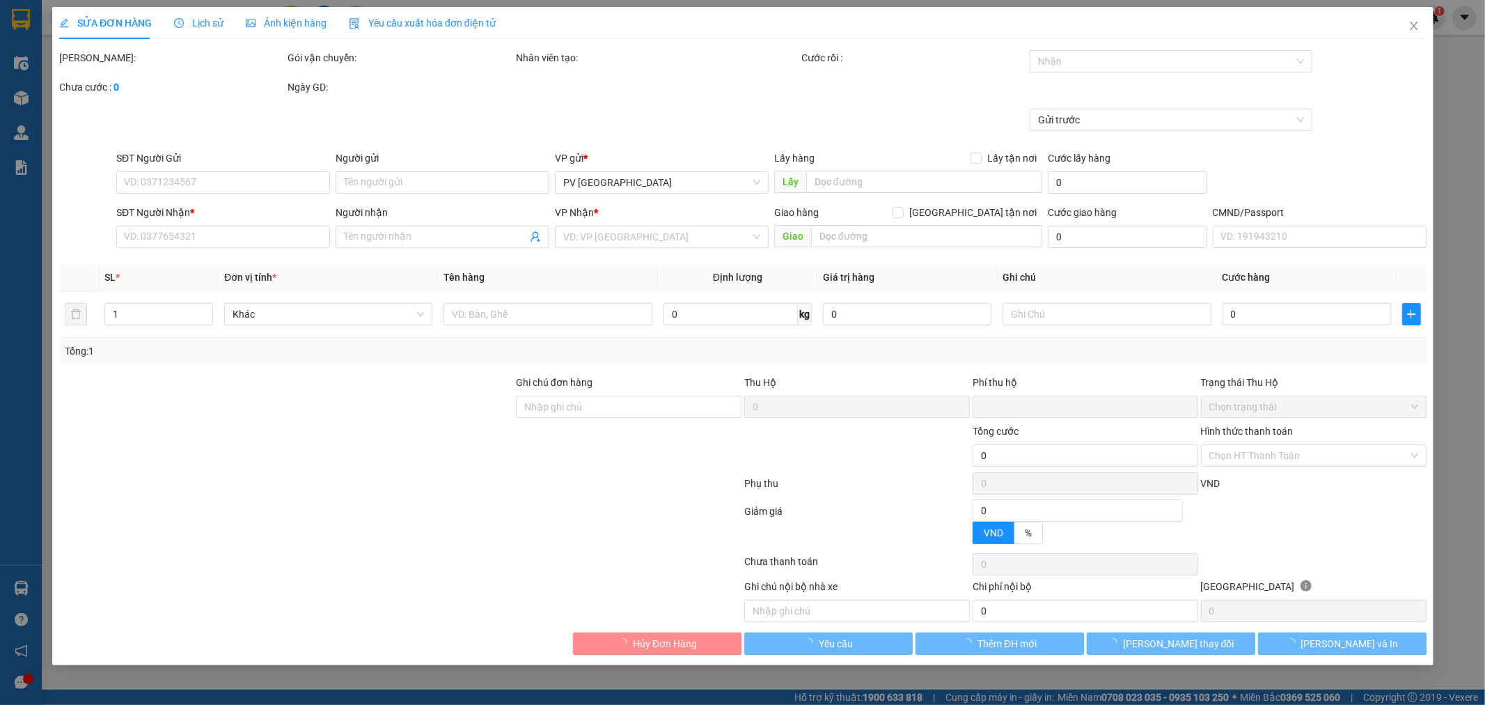
type input "0973970155"
type input "phương"
type input "0973884507"
type input "hoa"
checkbox input "true"
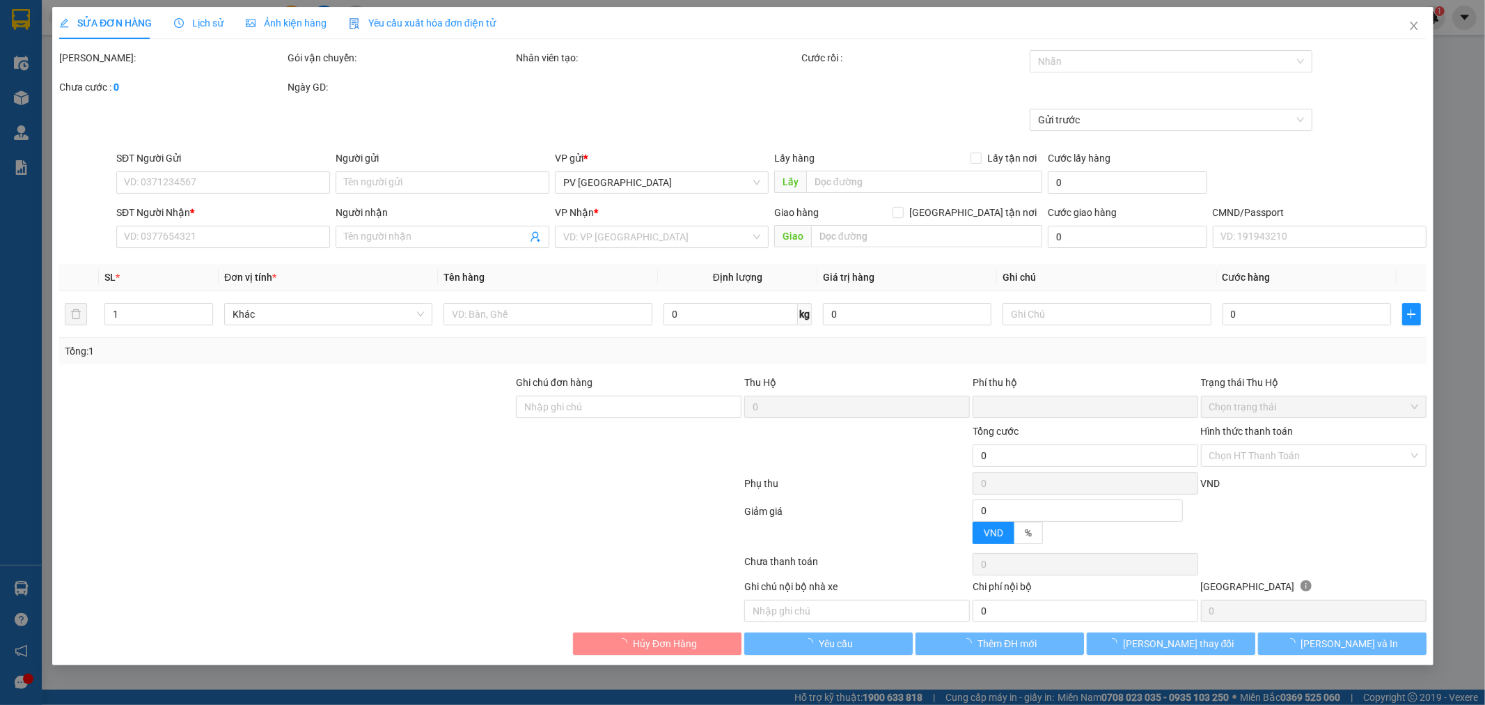
type input "72 phú [GEOGRAPHIC_DATA]"
type input "0"
type input "230.000"
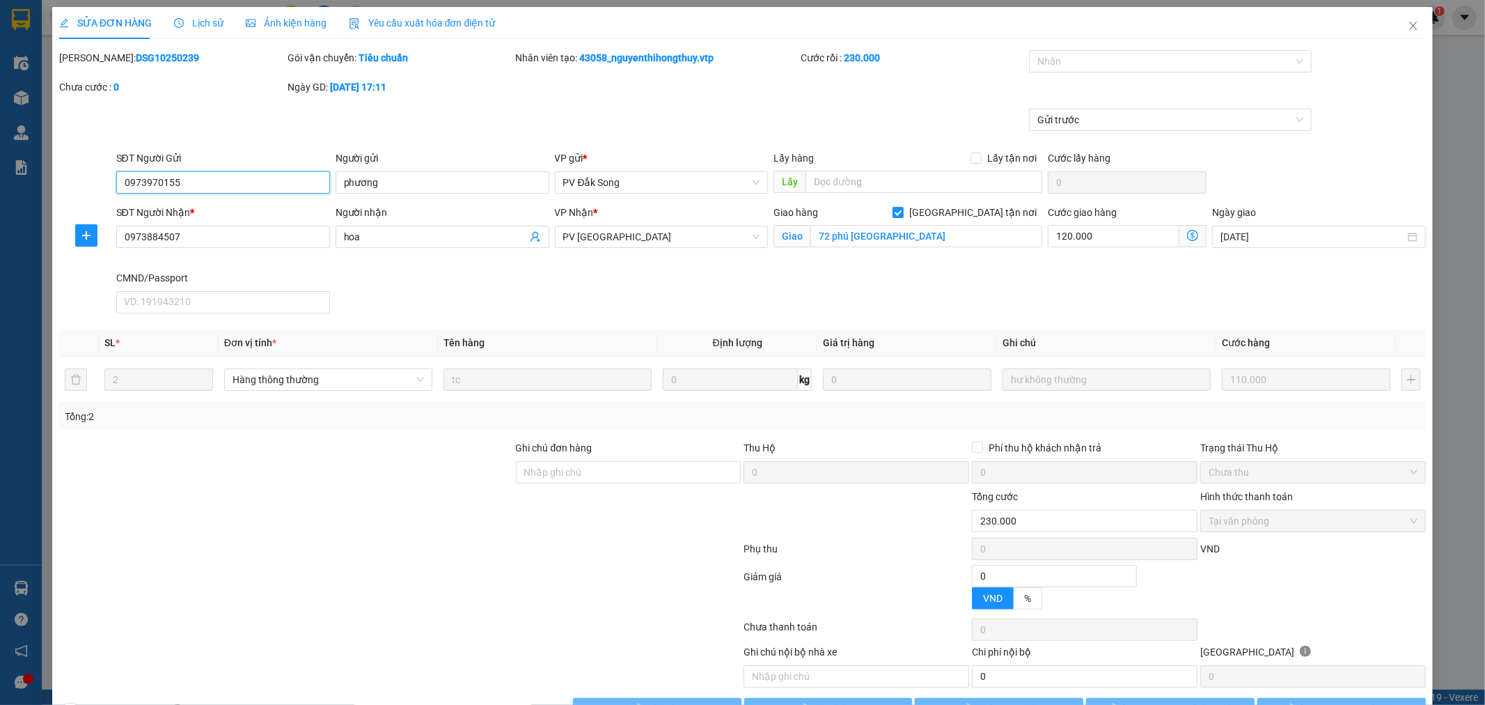
type input "5.500"
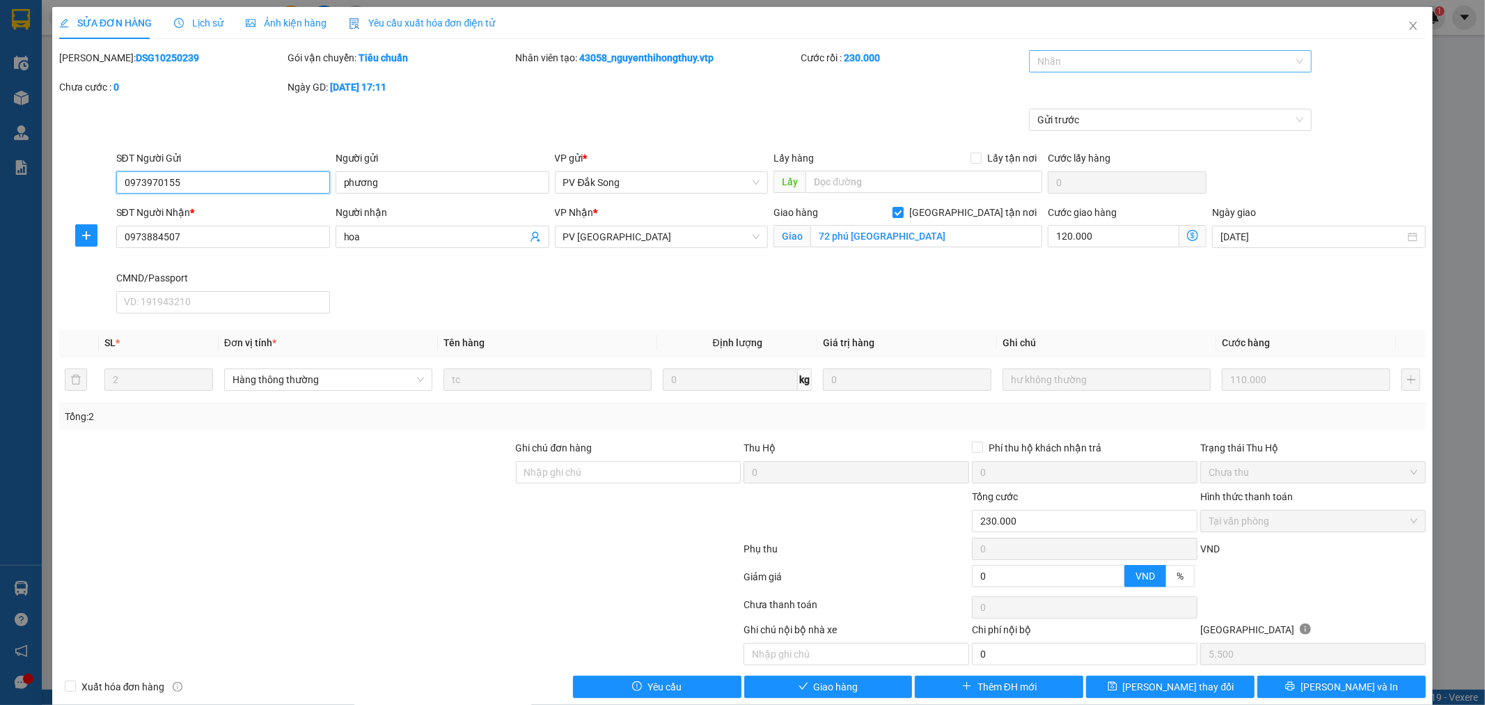
click at [1292, 59] on div "Nhãn" at bounding box center [1170, 61] width 283 height 22
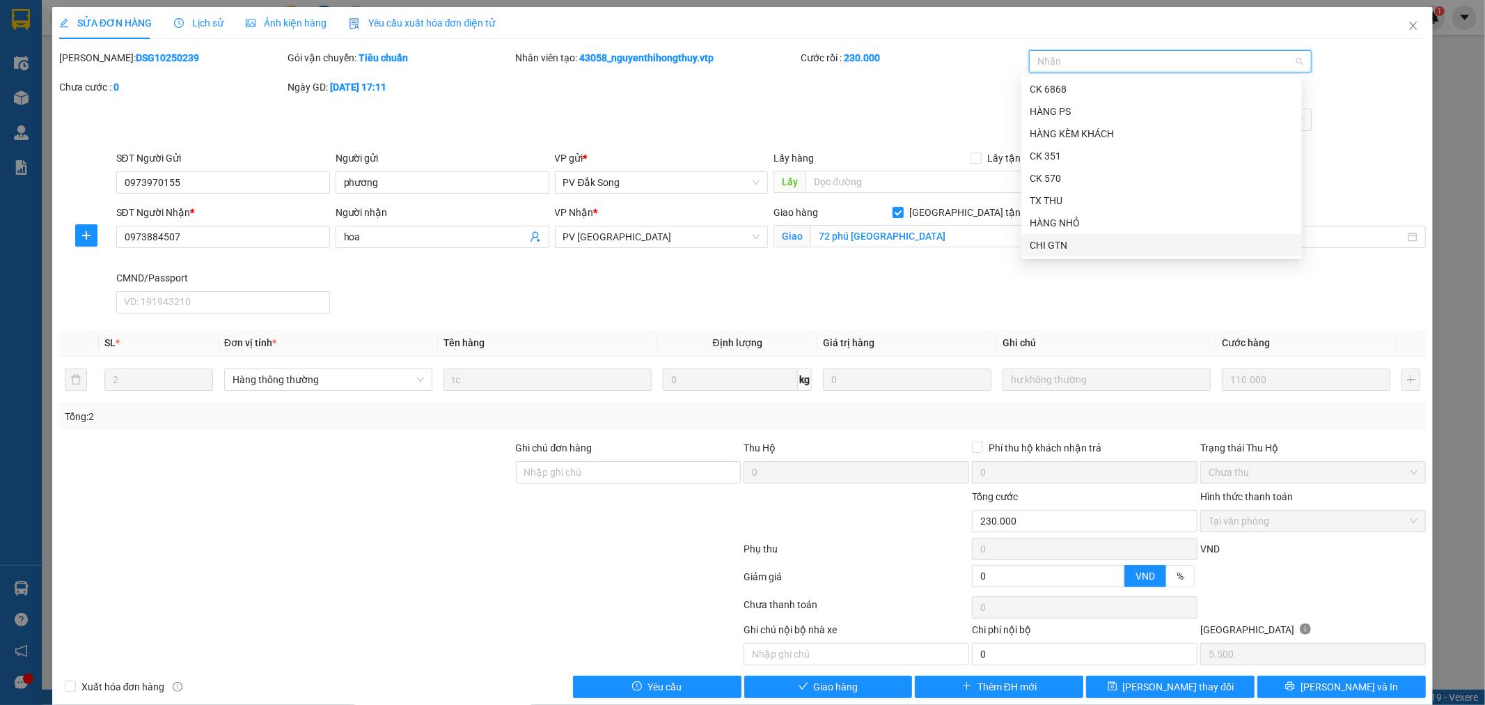
click at [1105, 246] on div "CHI GTN" at bounding box center [1162, 244] width 264 height 15
click at [1102, 305] on div "SĐT Người Nhận * 0973884507 Người nhận hoa VP Nhận * PV Tân Bình Giao hàng [GEO…" at bounding box center [772, 262] width 1316 height 114
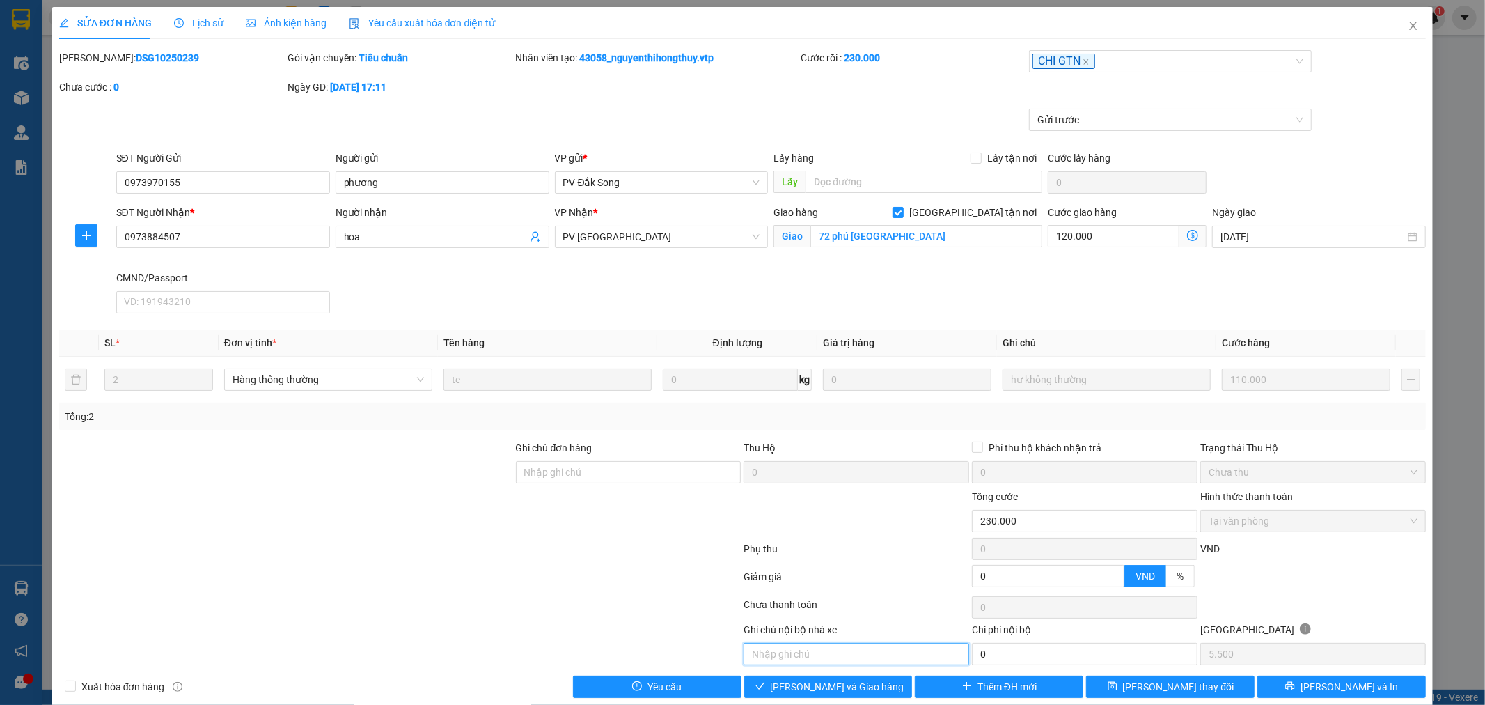
click at [806, 649] on input "text" at bounding box center [857, 654] width 226 height 22
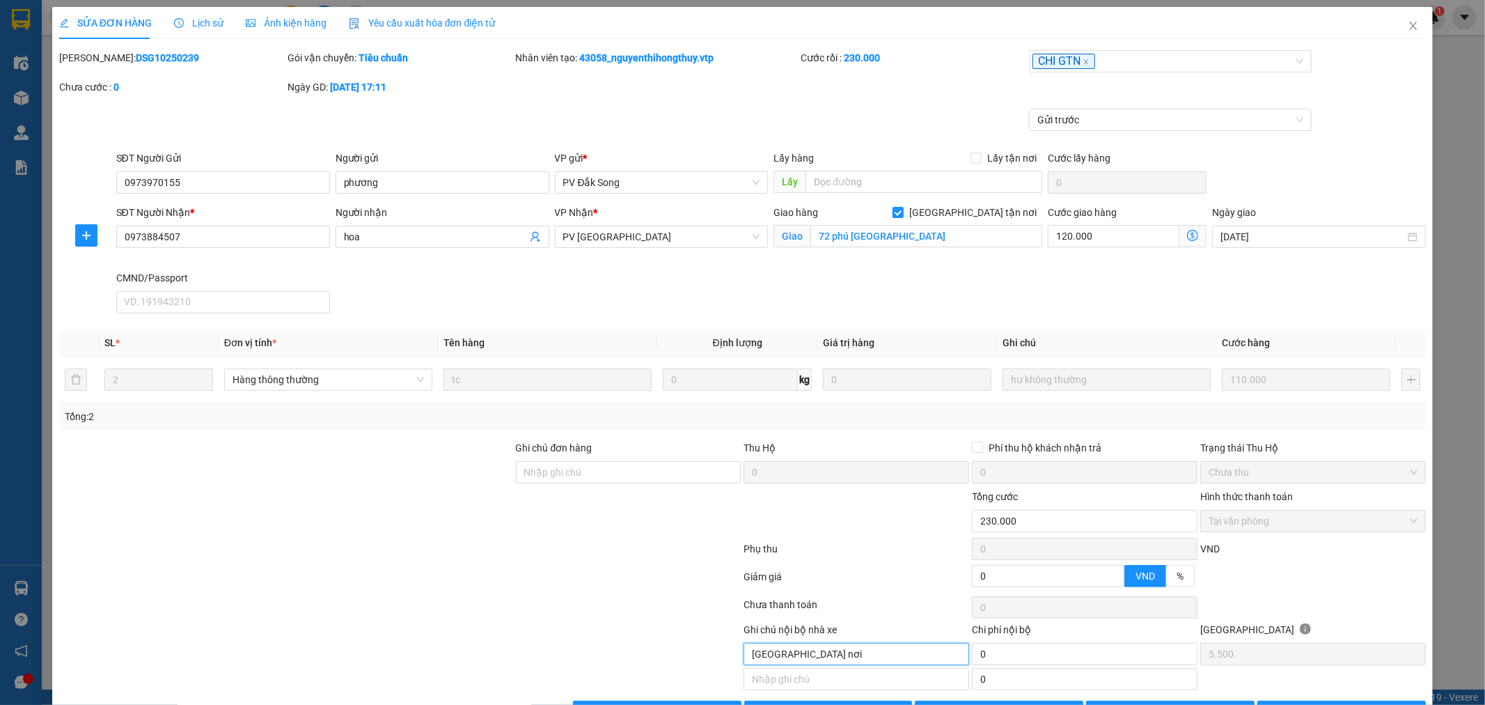
drag, startPoint x: 806, startPoint y: 649, endPoint x: 733, endPoint y: 668, distance: 75.0
click at [733, 668] on div "Total Paid Fee 230.000 Total UnPaid Fee 0 Cash Collection Total Fee Mã ĐH: DSG1…" at bounding box center [743, 386] width 1368 height 673
type input "[GEOGRAPHIC_DATA] nơi"
click at [1052, 653] on input "0" at bounding box center [1085, 654] width 226 height 22
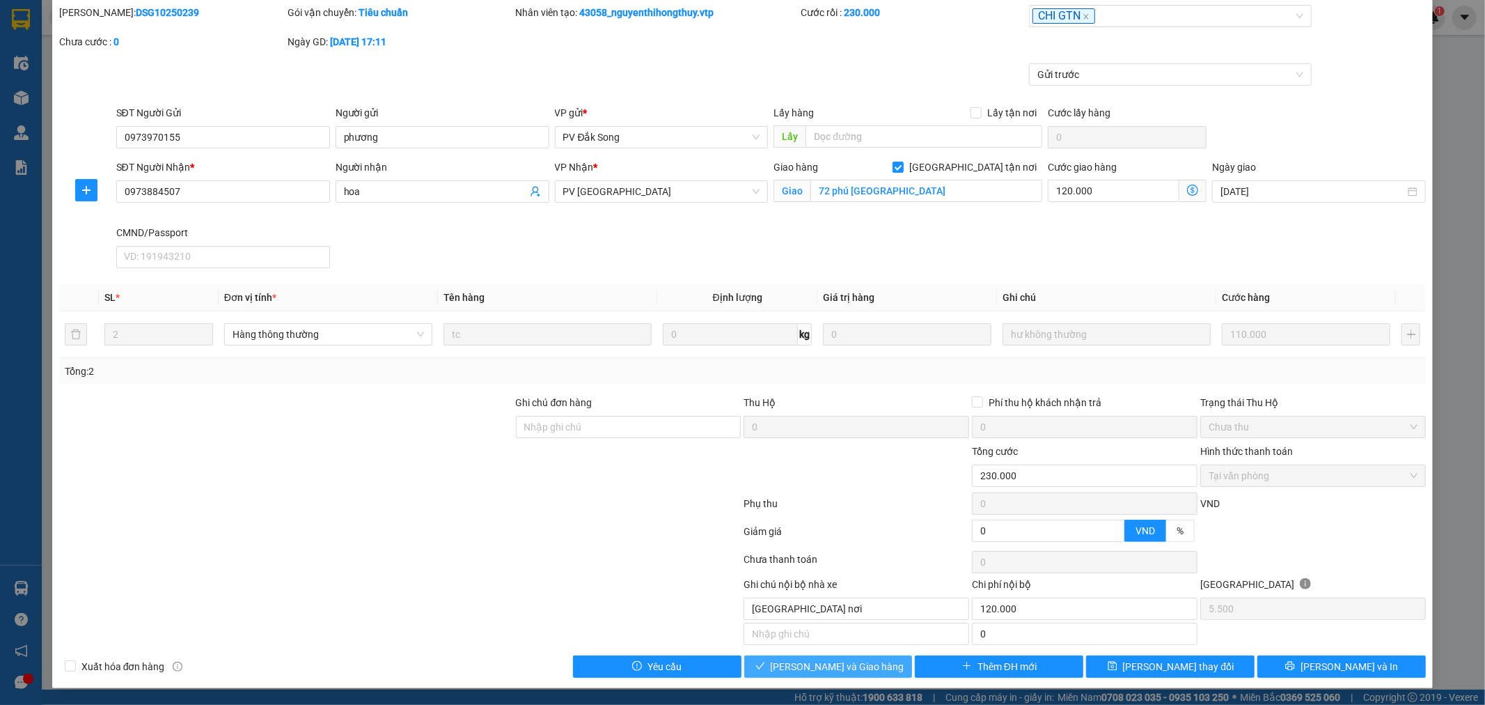
click at [836, 667] on span "[PERSON_NAME] và Giao hàng" at bounding box center [838, 666] width 134 height 15
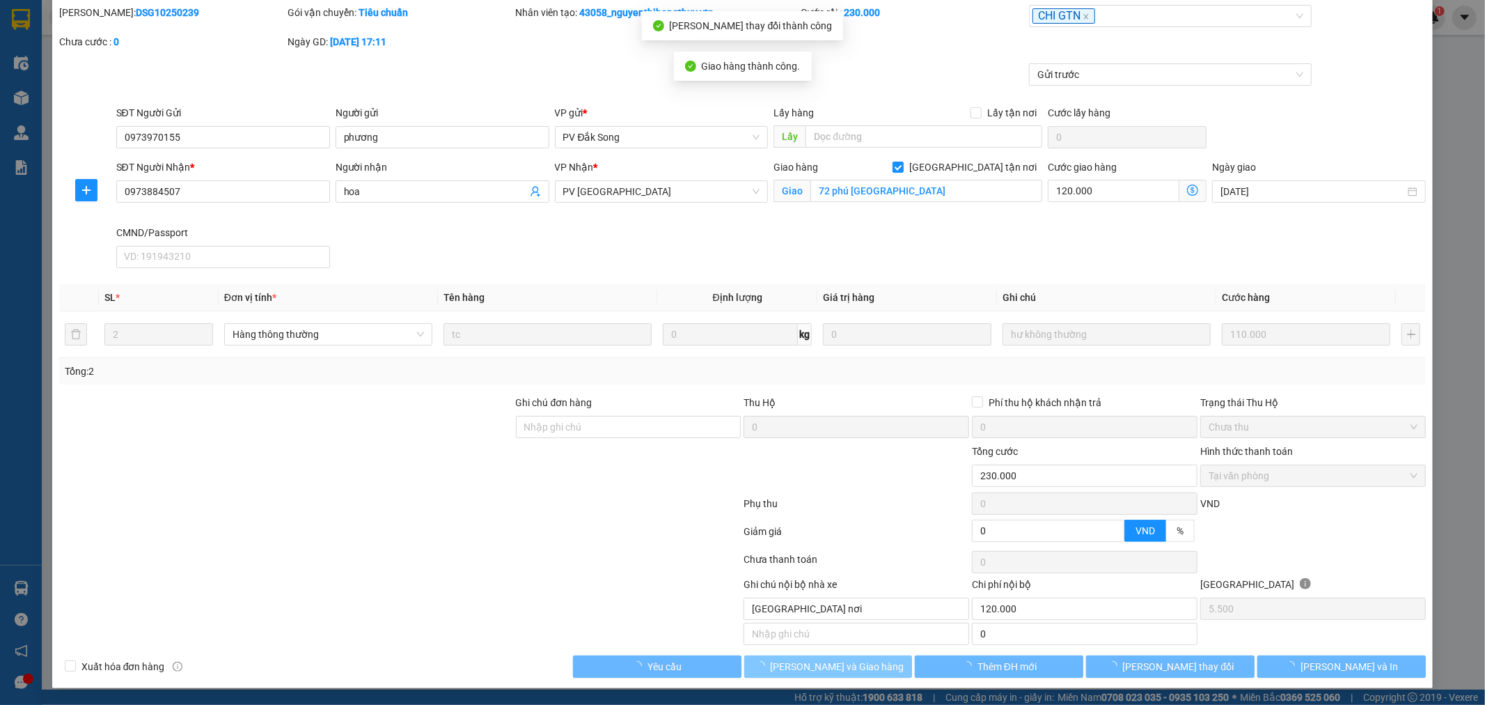
type input "120.000"
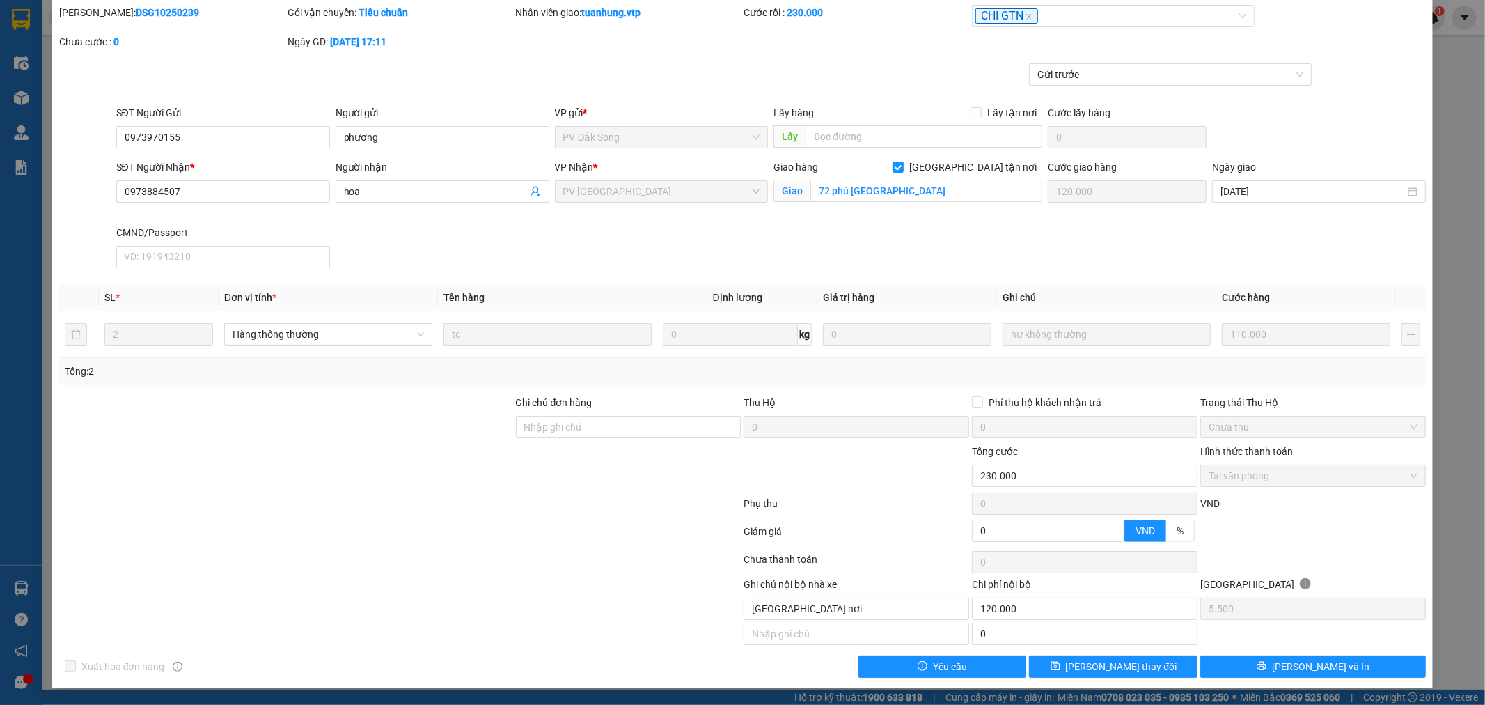
scroll to position [0, 0]
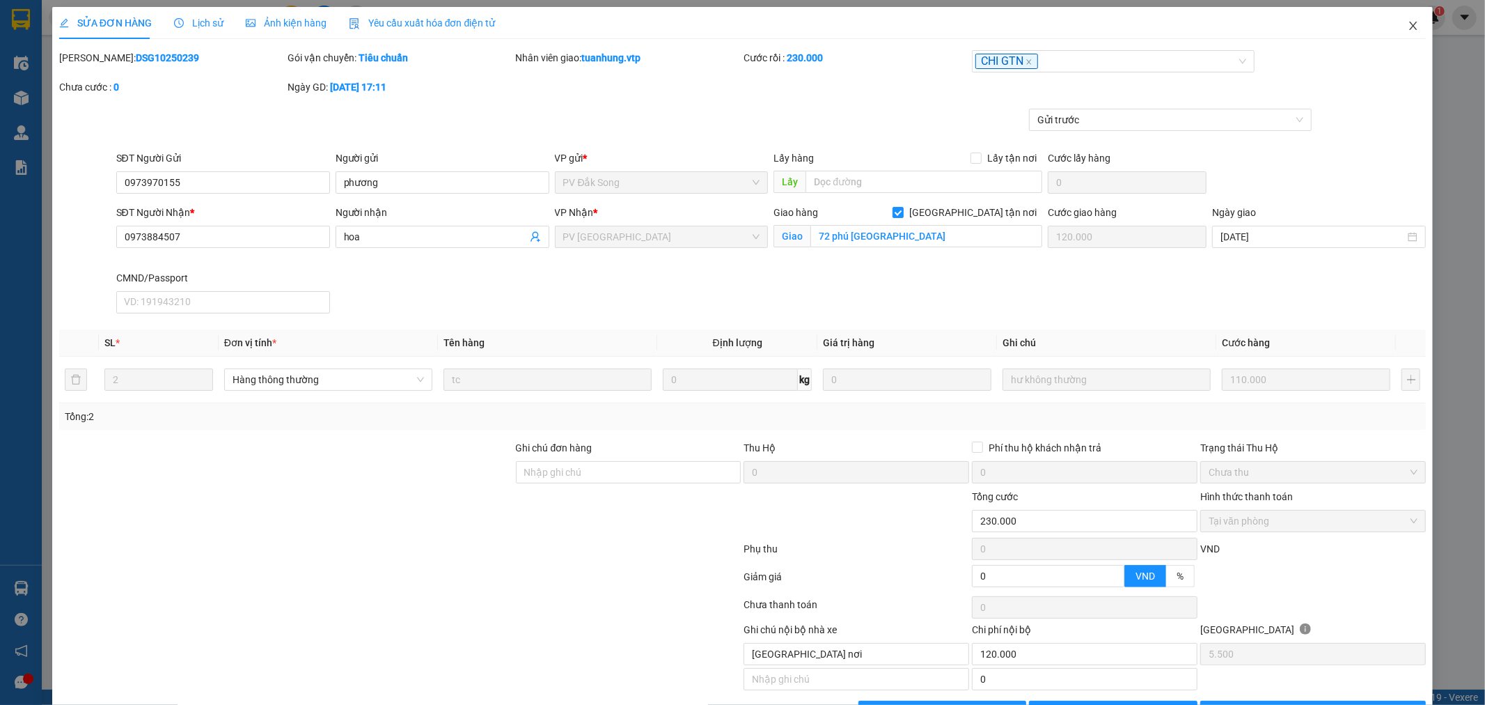
click at [1402, 33] on span "Close" at bounding box center [1413, 26] width 39 height 39
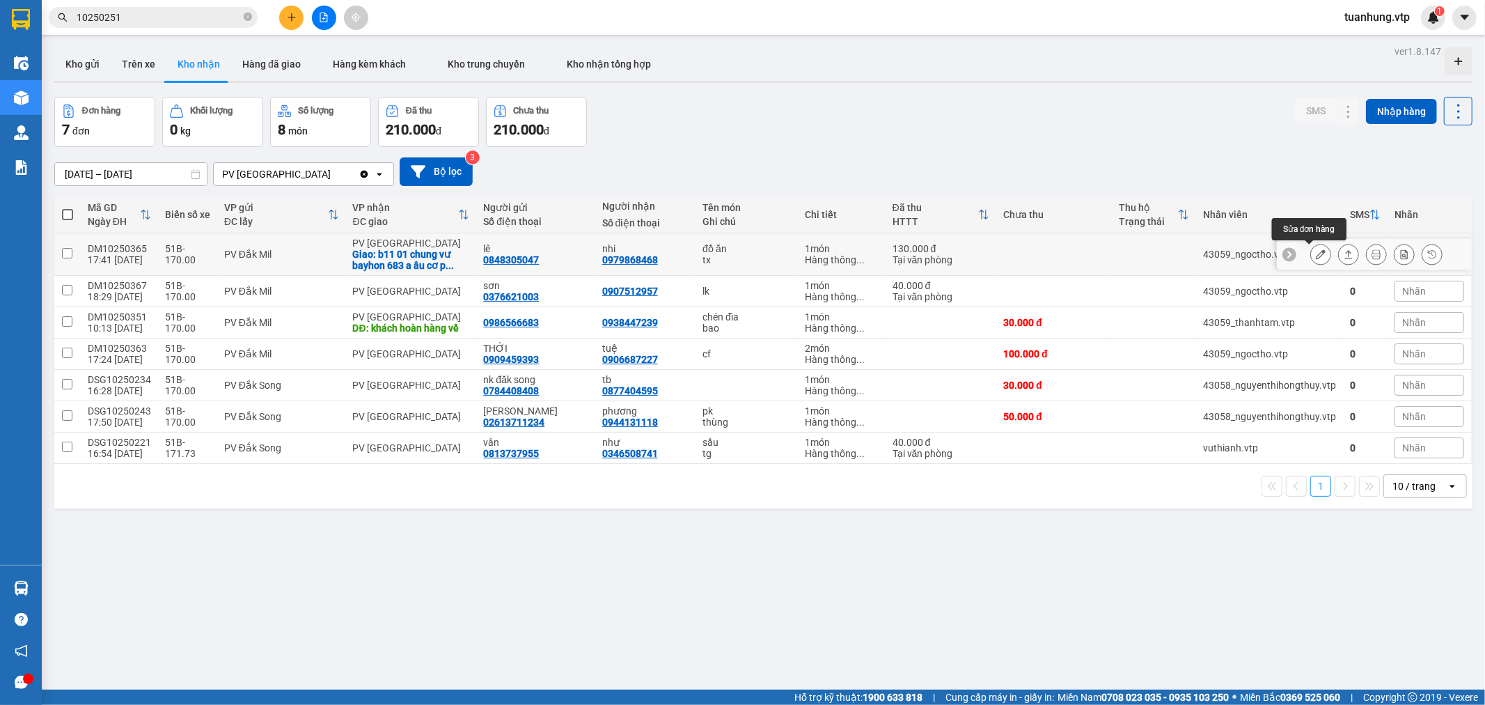
click at [1316, 253] on icon at bounding box center [1321, 254] width 10 height 10
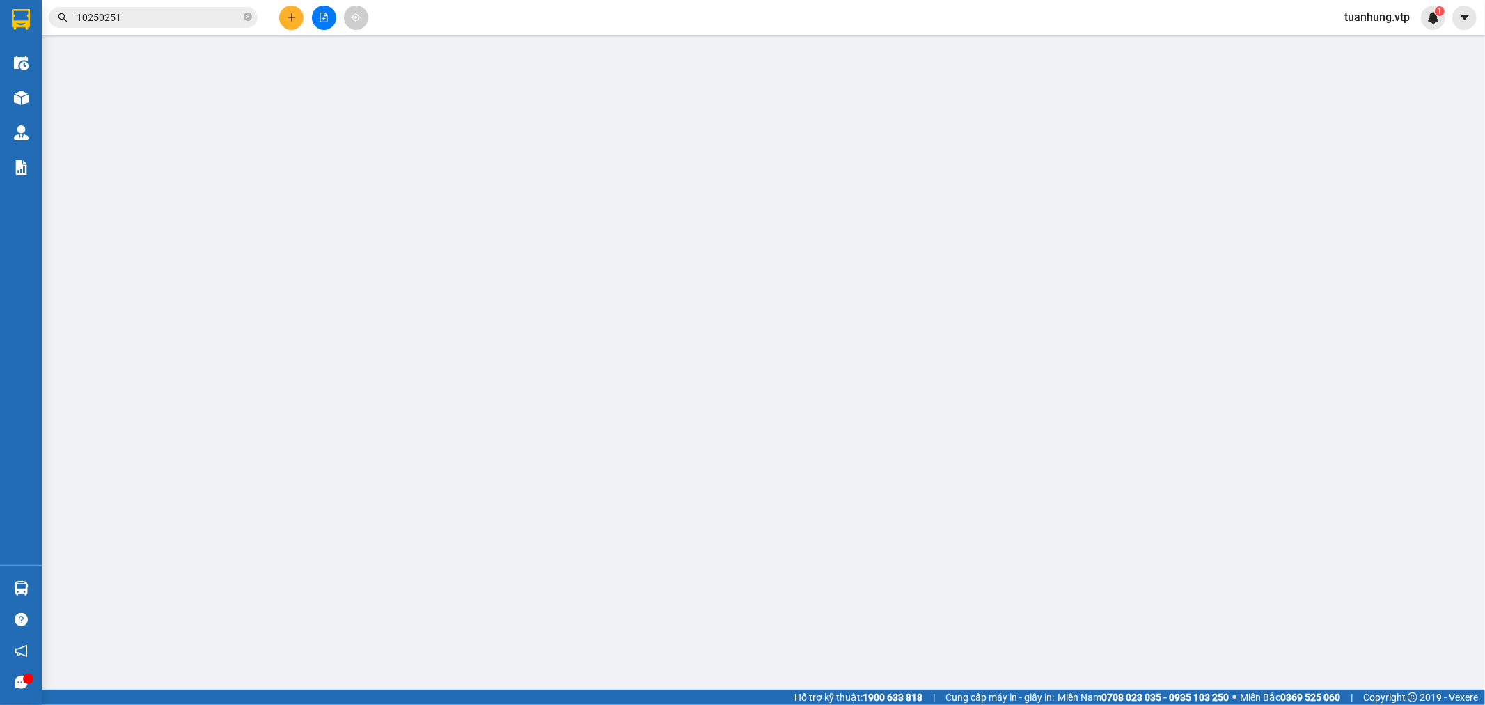
type input "0848305047"
type input "lê"
type input "0979868468"
type input "nhi"
checkbox input "true"
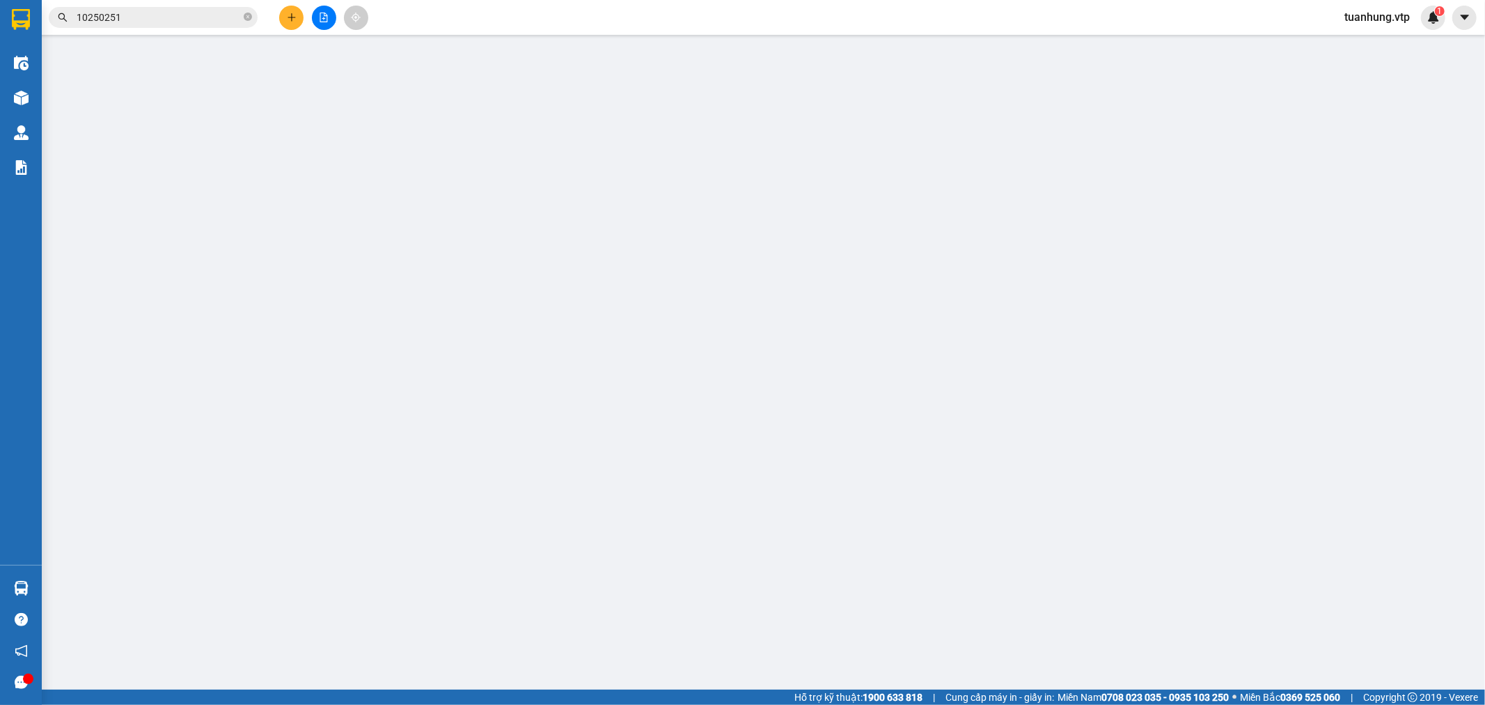
type input "b11 01 chung vư bayhon 683 a âu cơ [GEOGRAPHIC_DATA]"
type input "0"
type input "130.000"
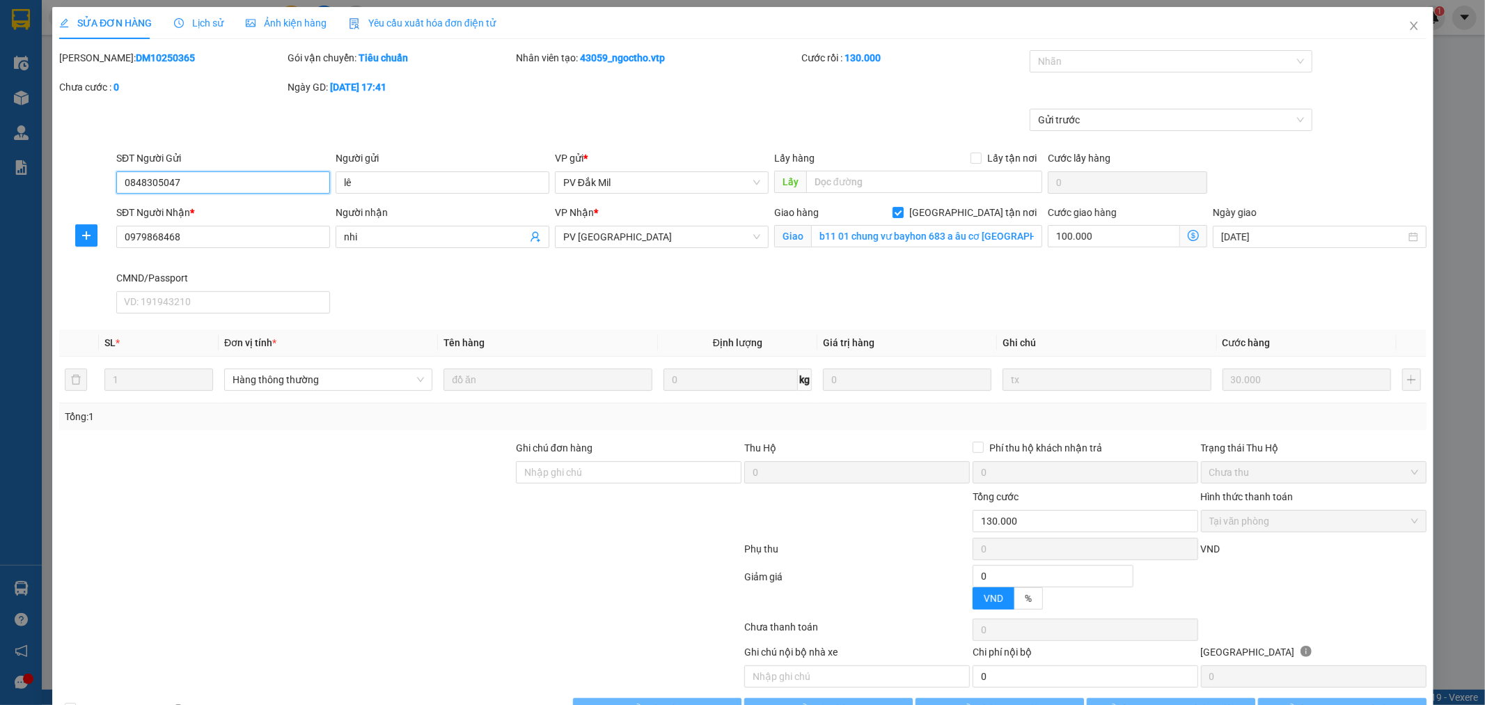
type input "1.500"
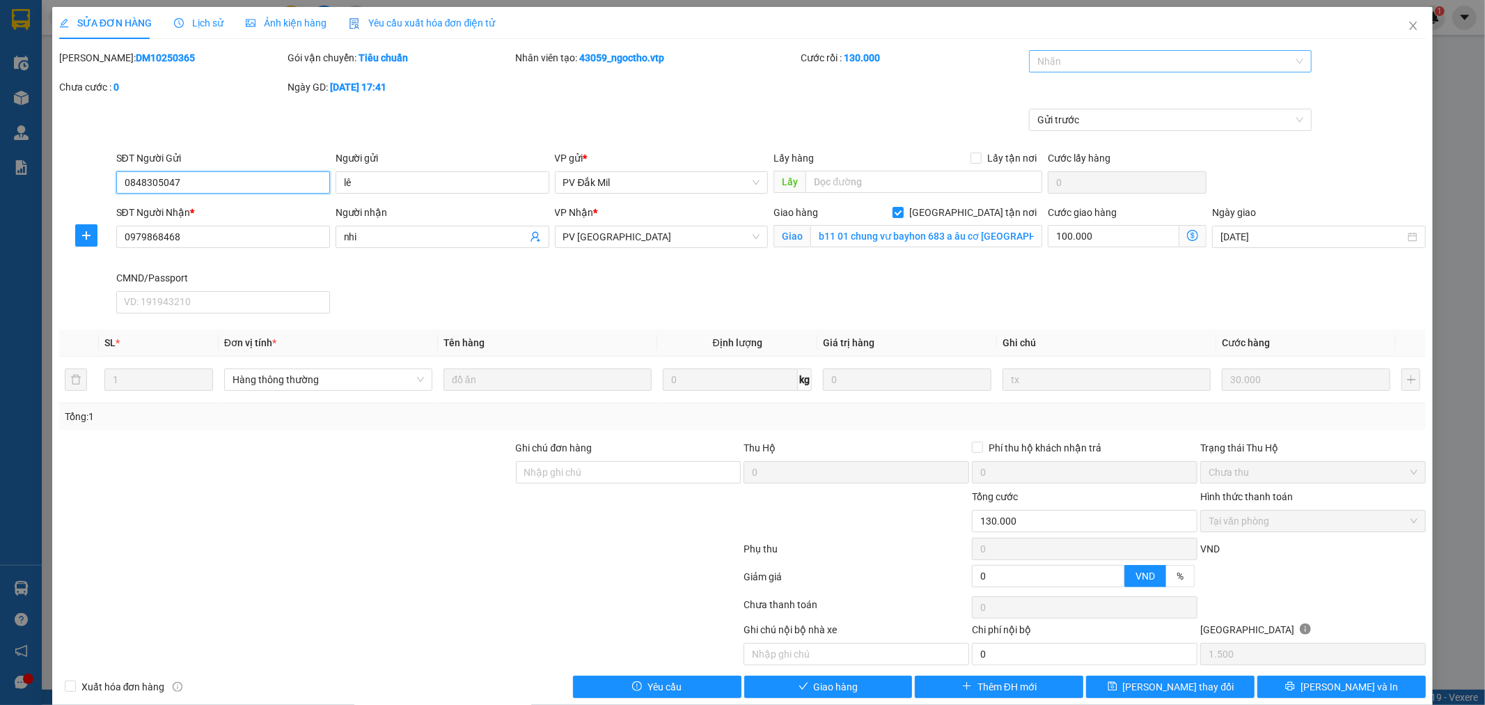
click at [1290, 57] on div "Nhãn" at bounding box center [1170, 61] width 283 height 22
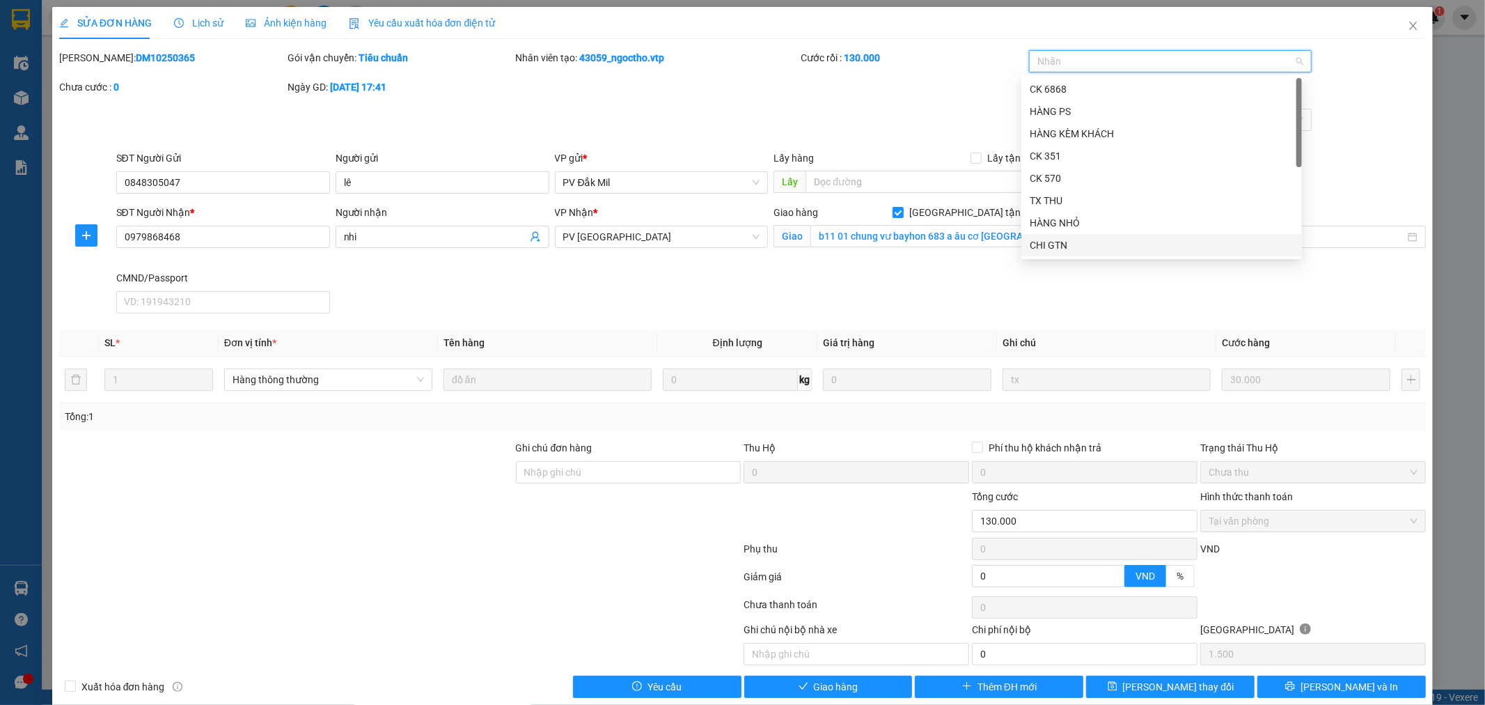
click at [1122, 239] on div "CHI GTN" at bounding box center [1162, 244] width 264 height 15
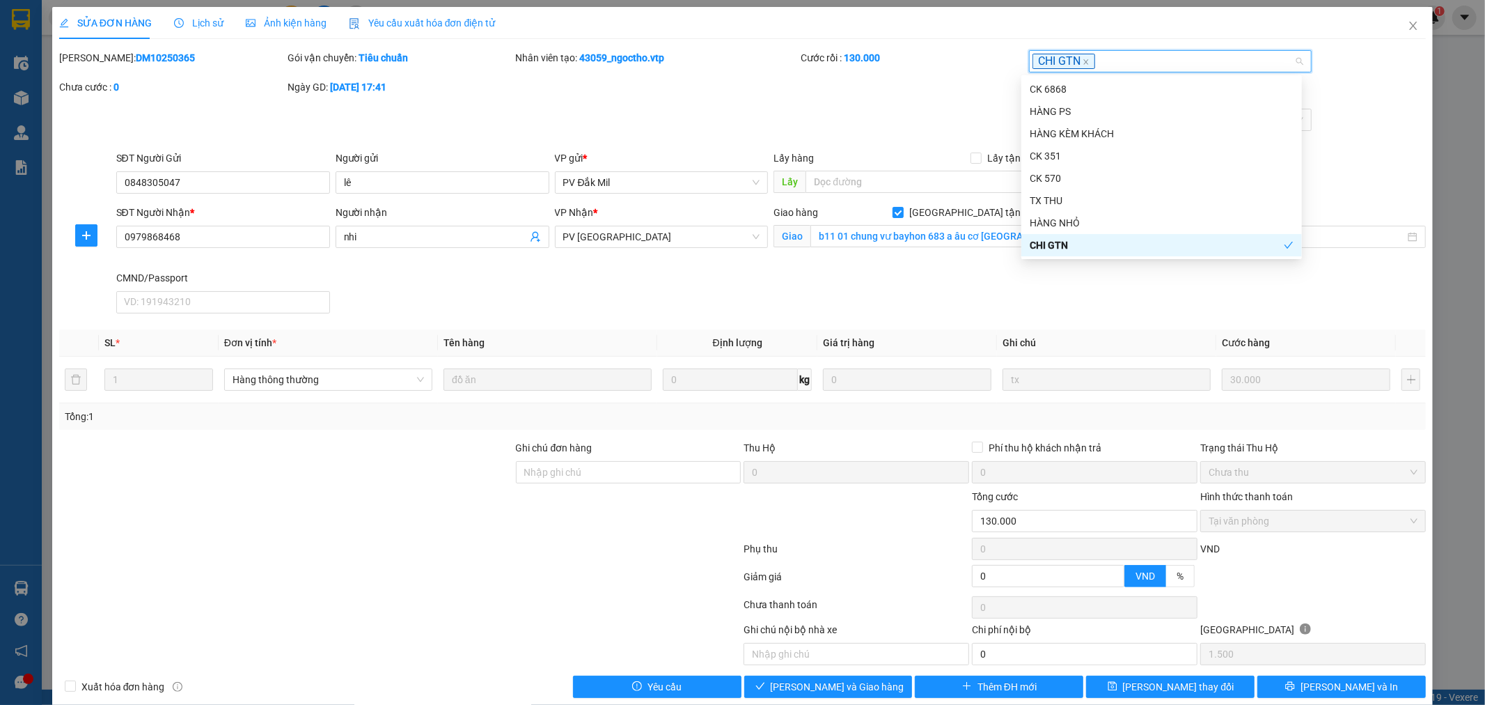
click at [1070, 302] on div "SĐT Người Nhận * 0979868468 Người nhận nhi VP Nhận * PV Tân Bình Giao hàng [GEO…" at bounding box center [772, 262] width 1316 height 114
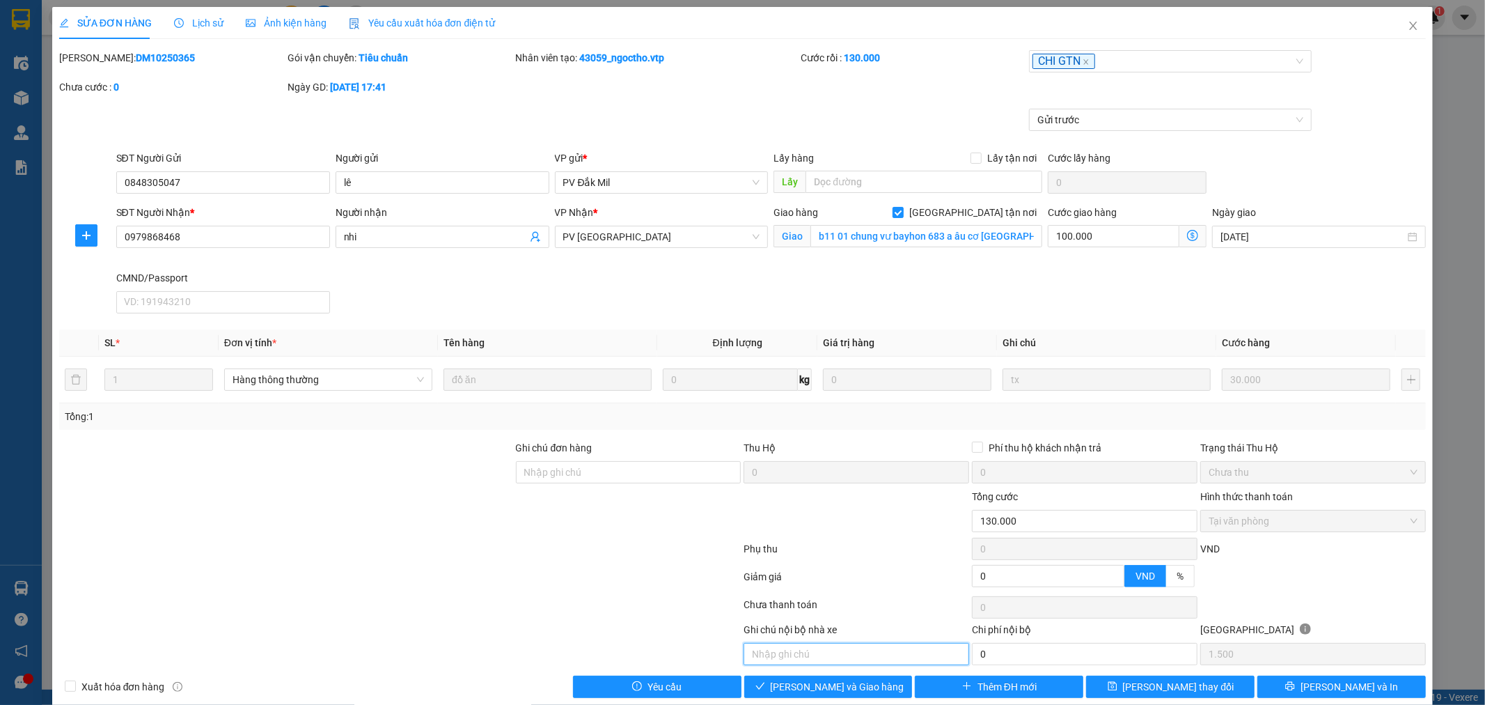
click at [863, 652] on input "text" at bounding box center [857, 654] width 226 height 22
paste input "[GEOGRAPHIC_DATA] nơi"
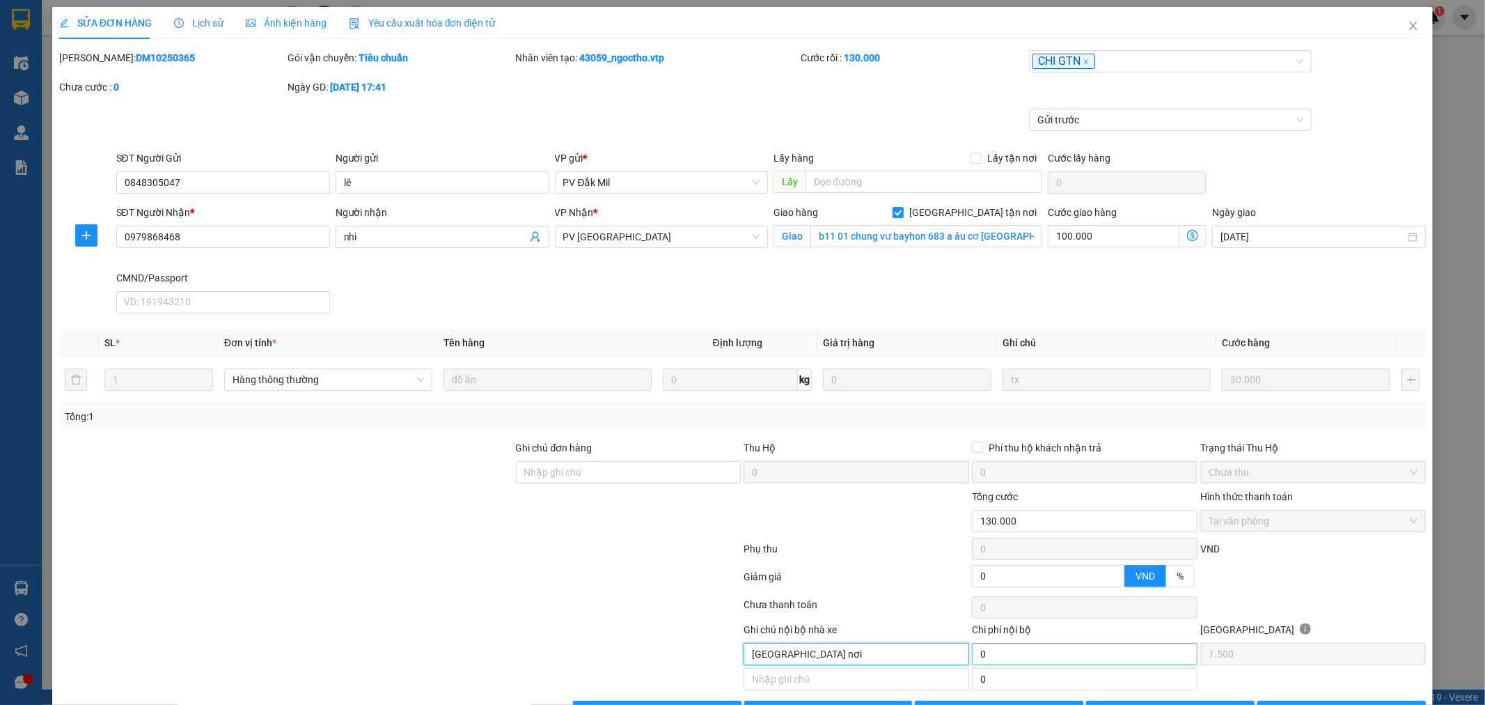
type input "[GEOGRAPHIC_DATA] nơi"
click at [984, 662] on input "0" at bounding box center [1085, 654] width 226 height 22
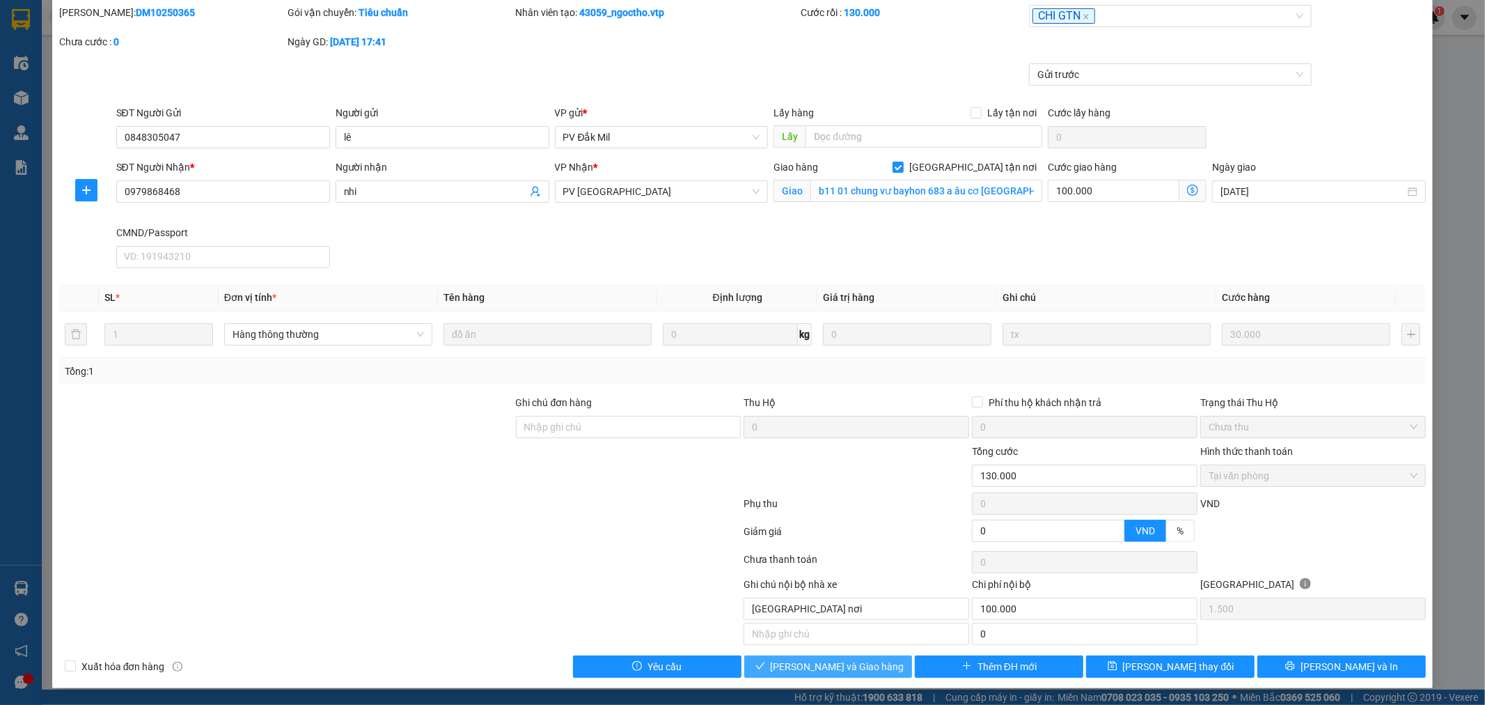
click at [838, 671] on span "[PERSON_NAME] và Giao hàng" at bounding box center [838, 666] width 134 height 15
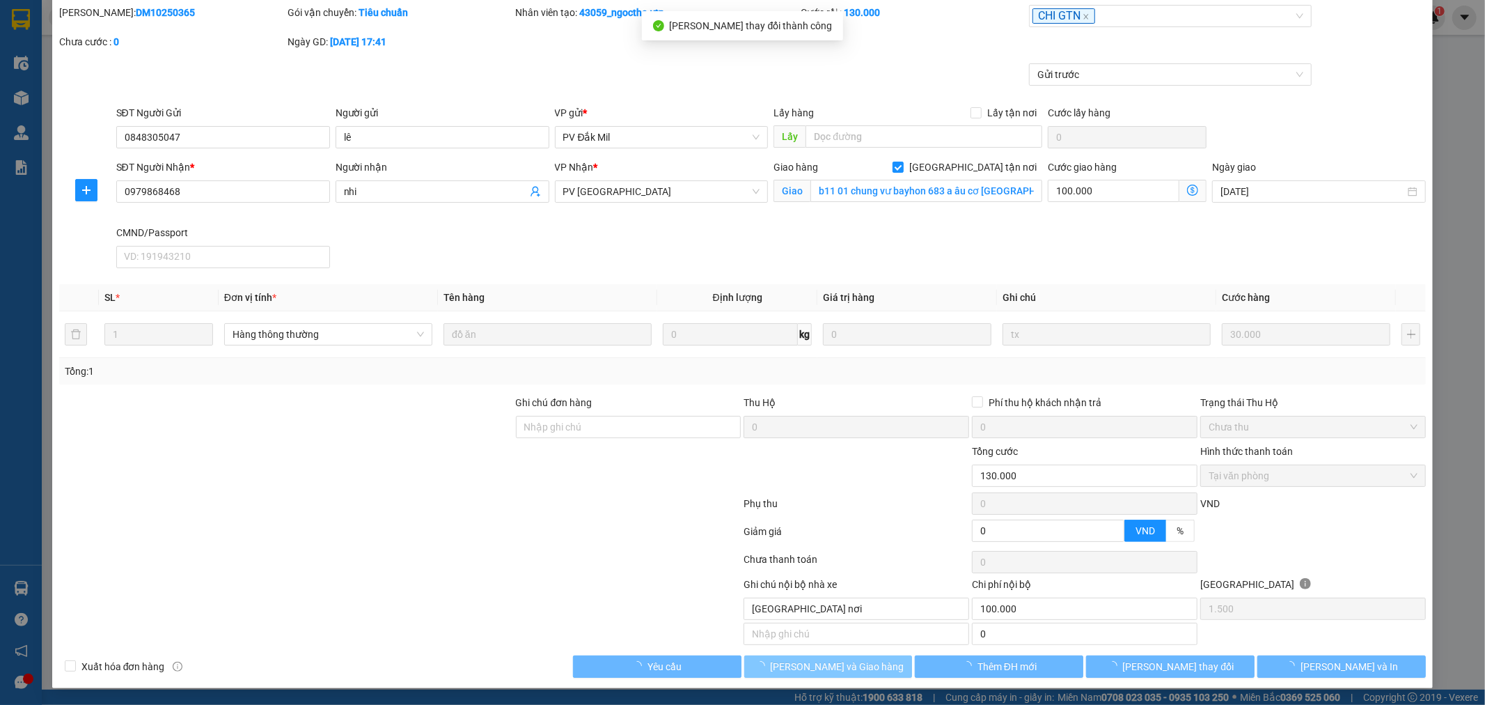
type input "100.000"
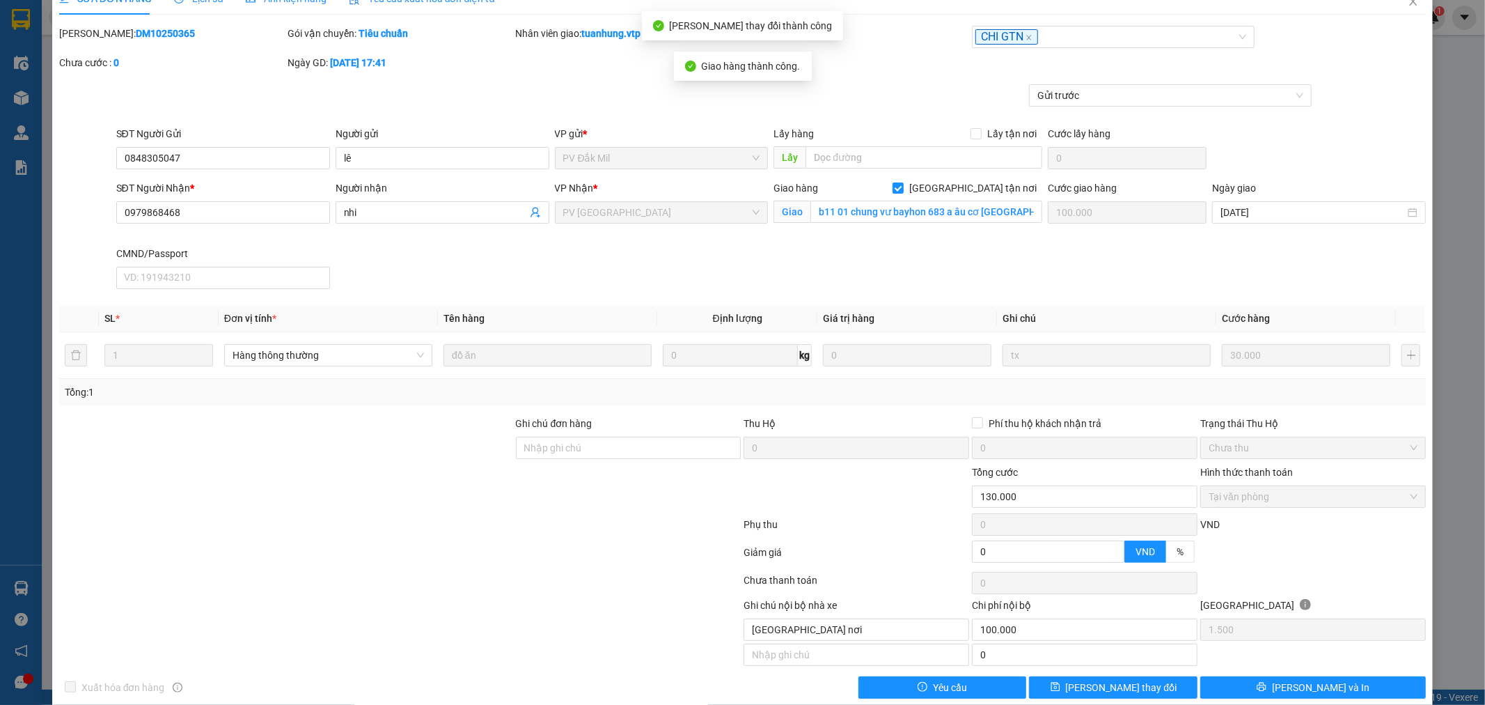
scroll to position [0, 0]
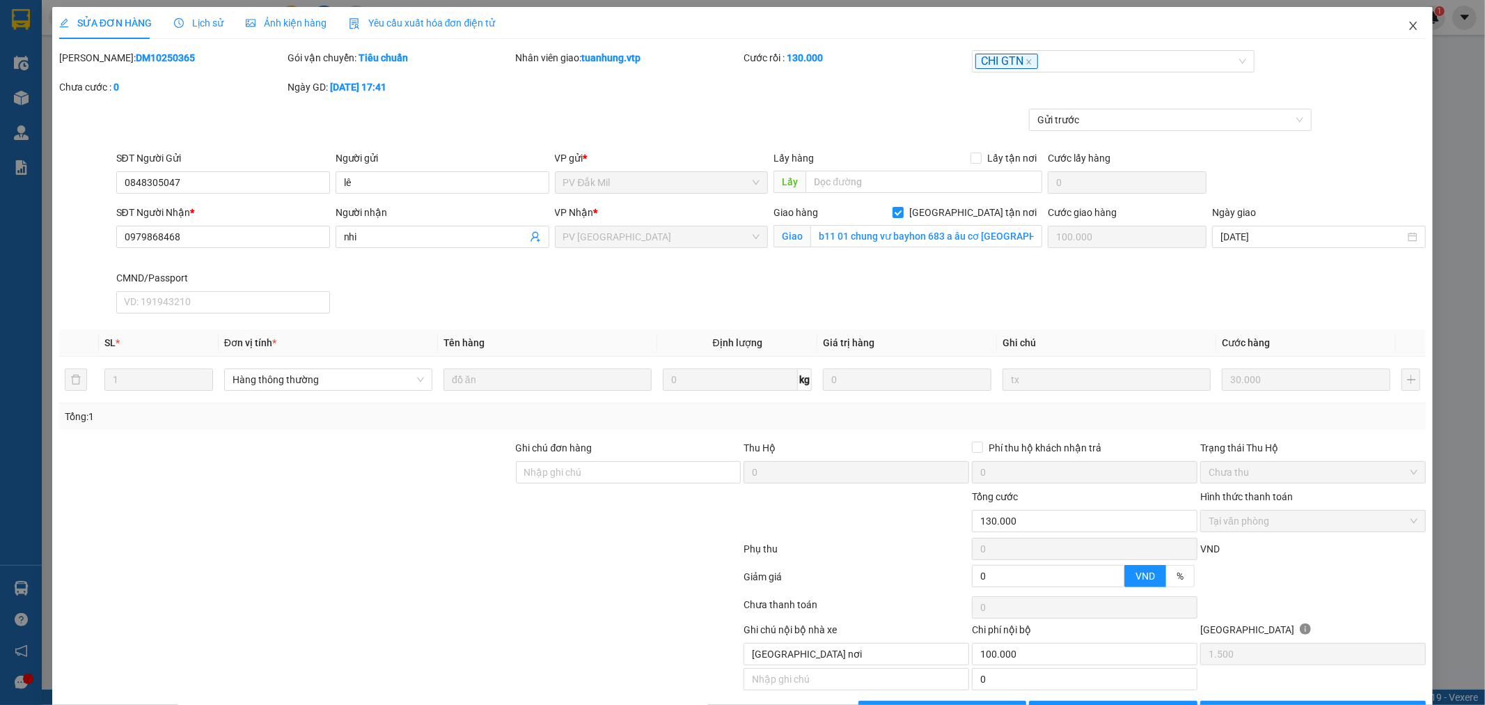
click at [1408, 26] on icon "close" at bounding box center [1413, 25] width 11 height 11
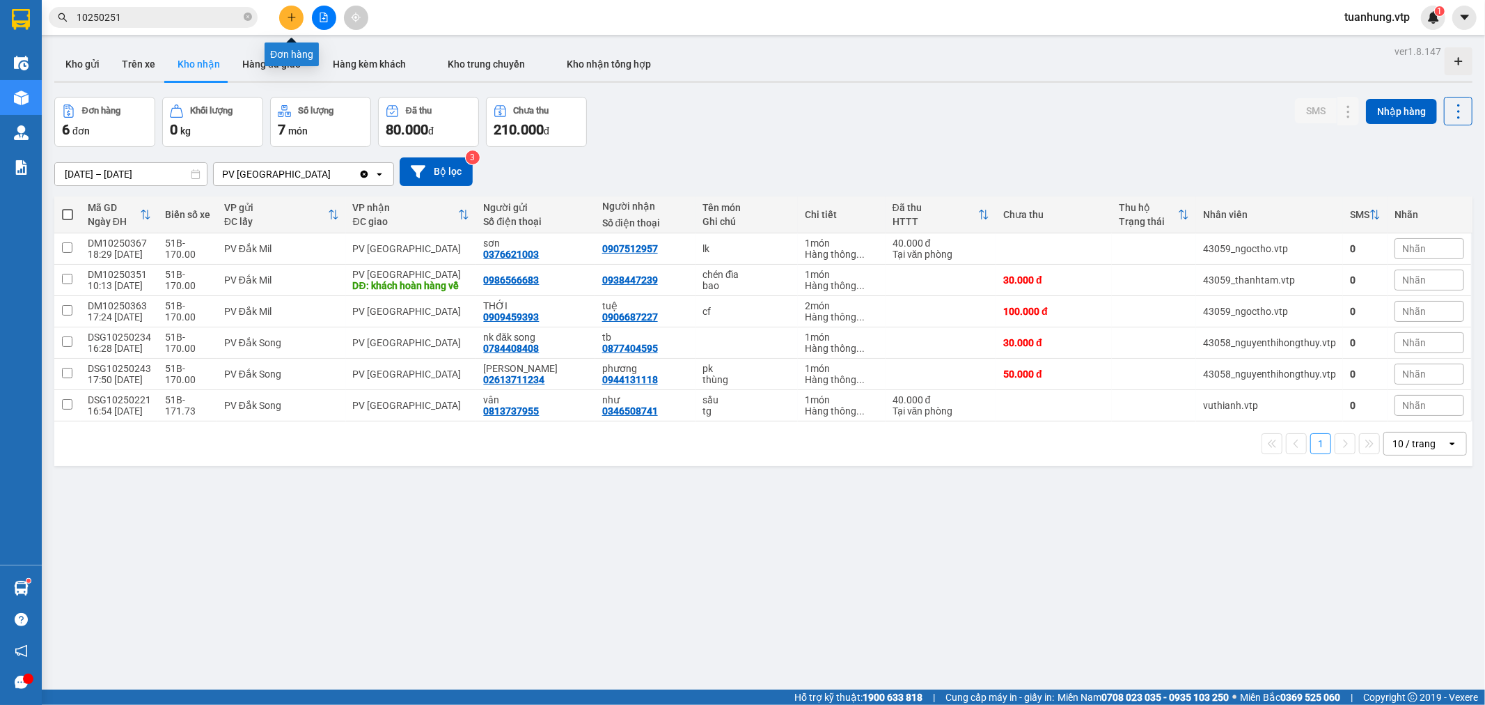
click at [299, 22] on button at bounding box center [291, 18] width 24 height 24
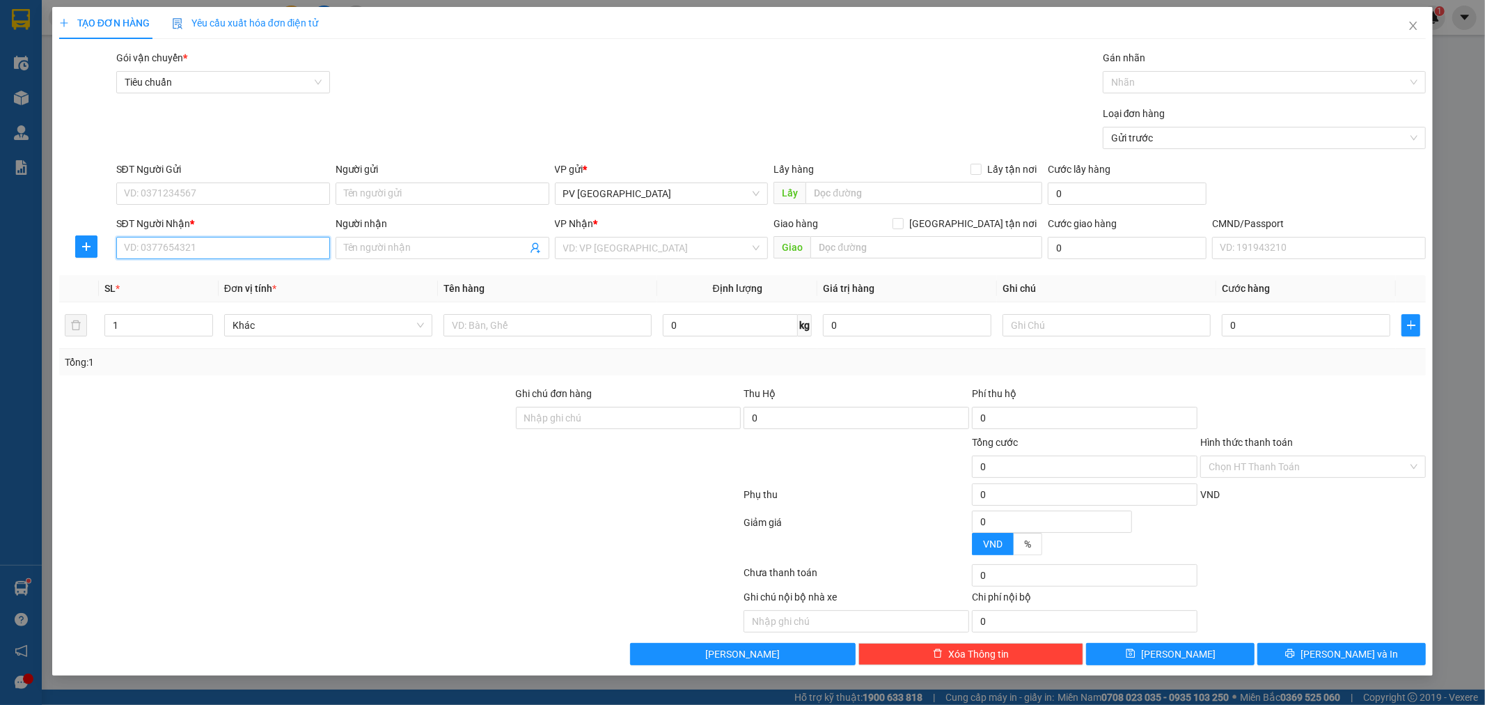
click at [258, 244] on input "SĐT Người Nhận *" at bounding box center [223, 248] width 214 height 22
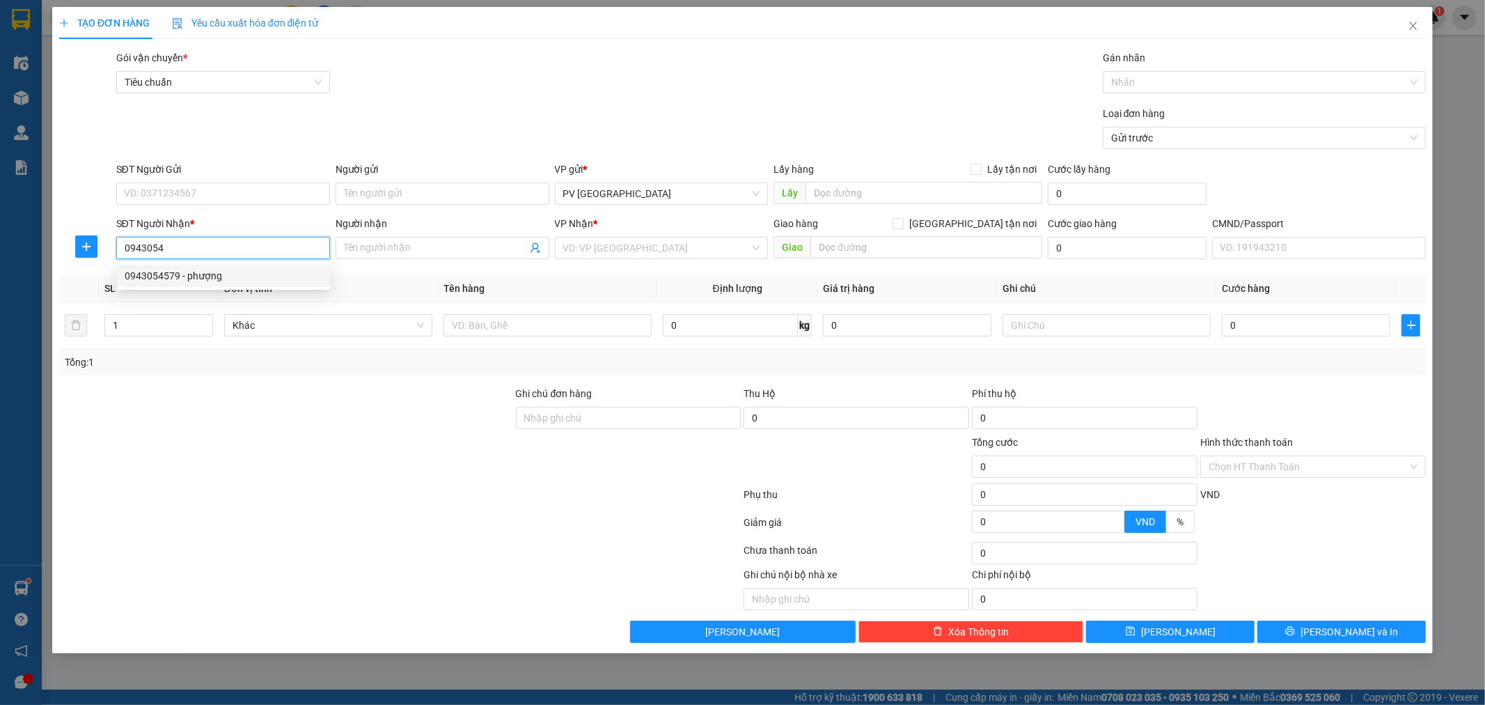
click at [212, 279] on div "0943054579 - phượng" at bounding box center [223, 275] width 197 height 15
type input "0943054579"
type input "phượng"
type input "Nhẹ tay hư ko đền"
type input "0943054579"
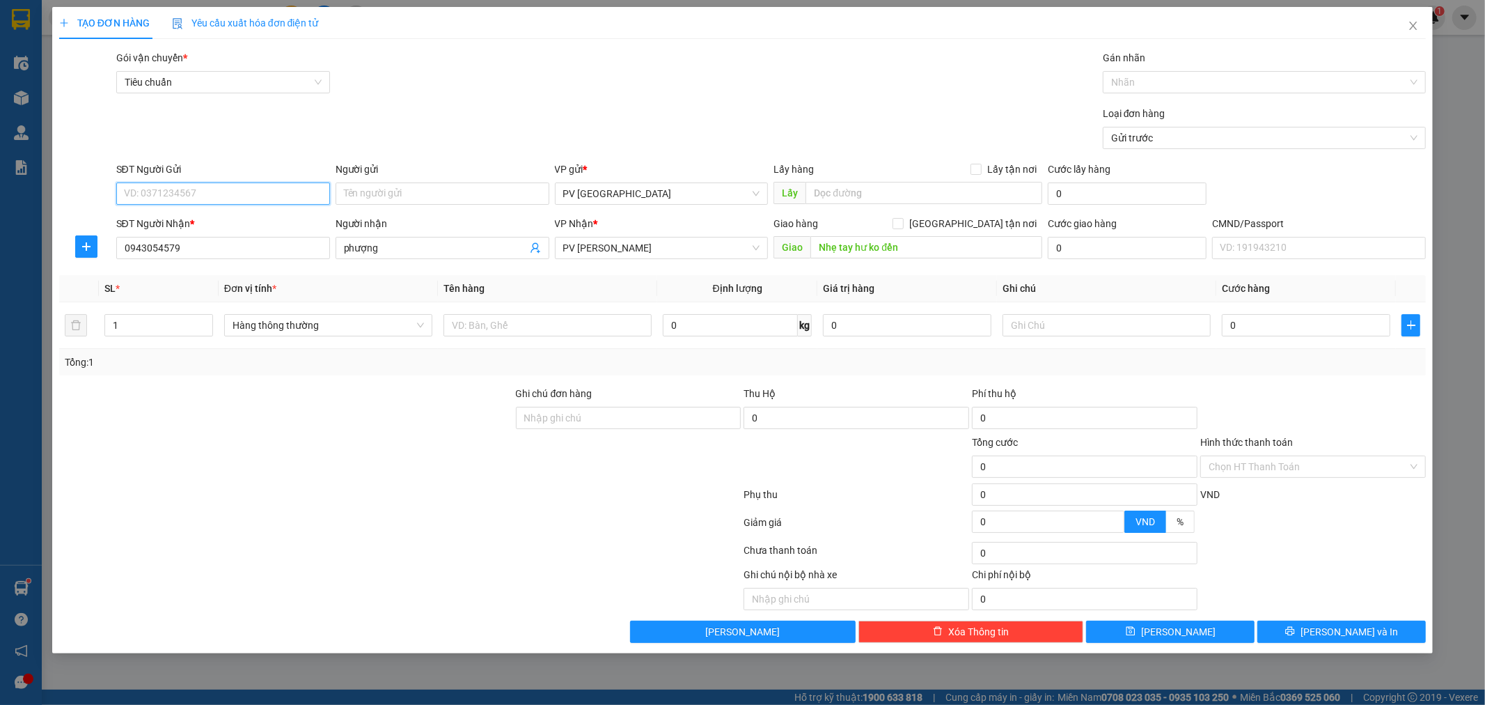
click at [242, 196] on input "SĐT Người Gửi" at bounding box center [223, 193] width 214 height 22
click at [196, 212] on div "0905325150 - quang" at bounding box center [223, 221] width 214 height 22
type input "0905325150"
type input "quang"
click at [474, 328] on input "text" at bounding box center [548, 325] width 208 height 22
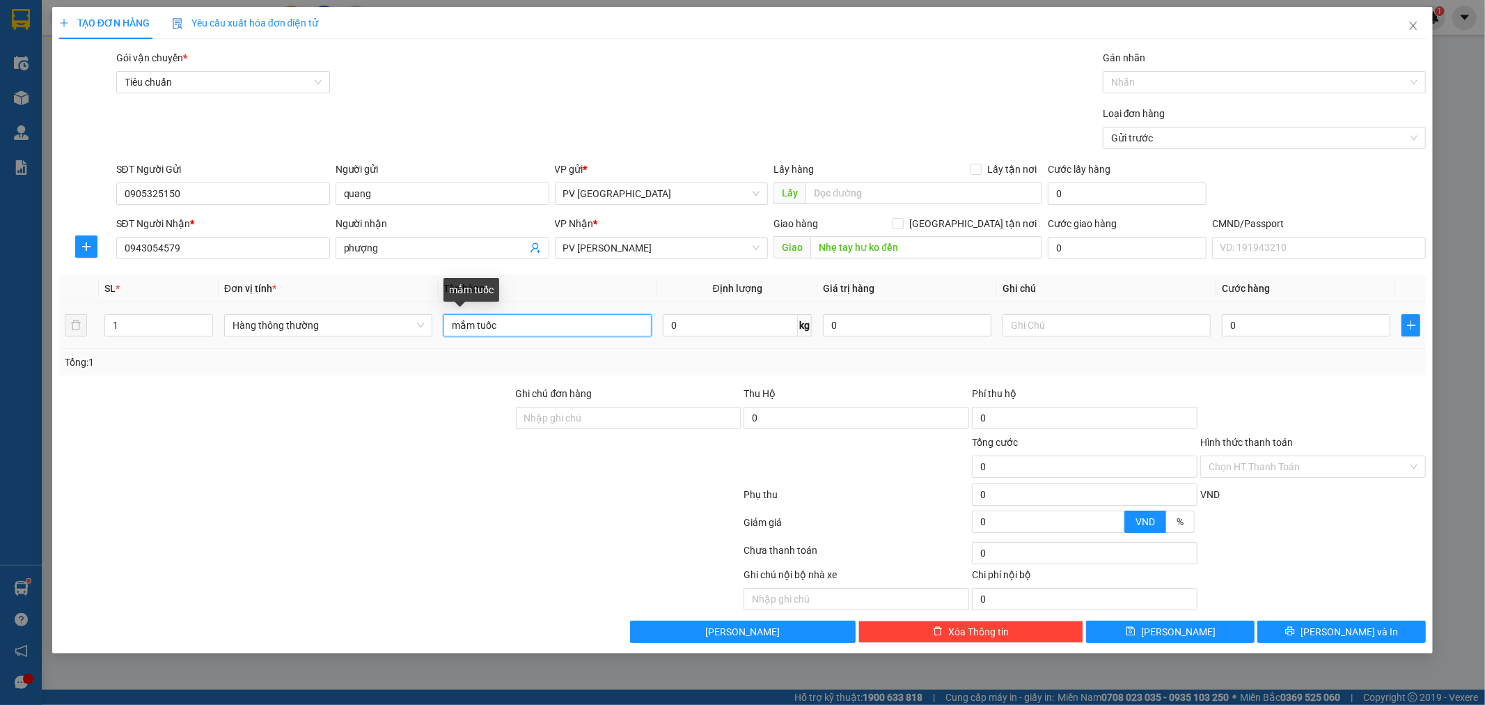
click at [479, 324] on input "mắm tuốc" at bounding box center [548, 325] width 208 height 22
type input "mắm ruốc"
type input "tx"
type input "6"
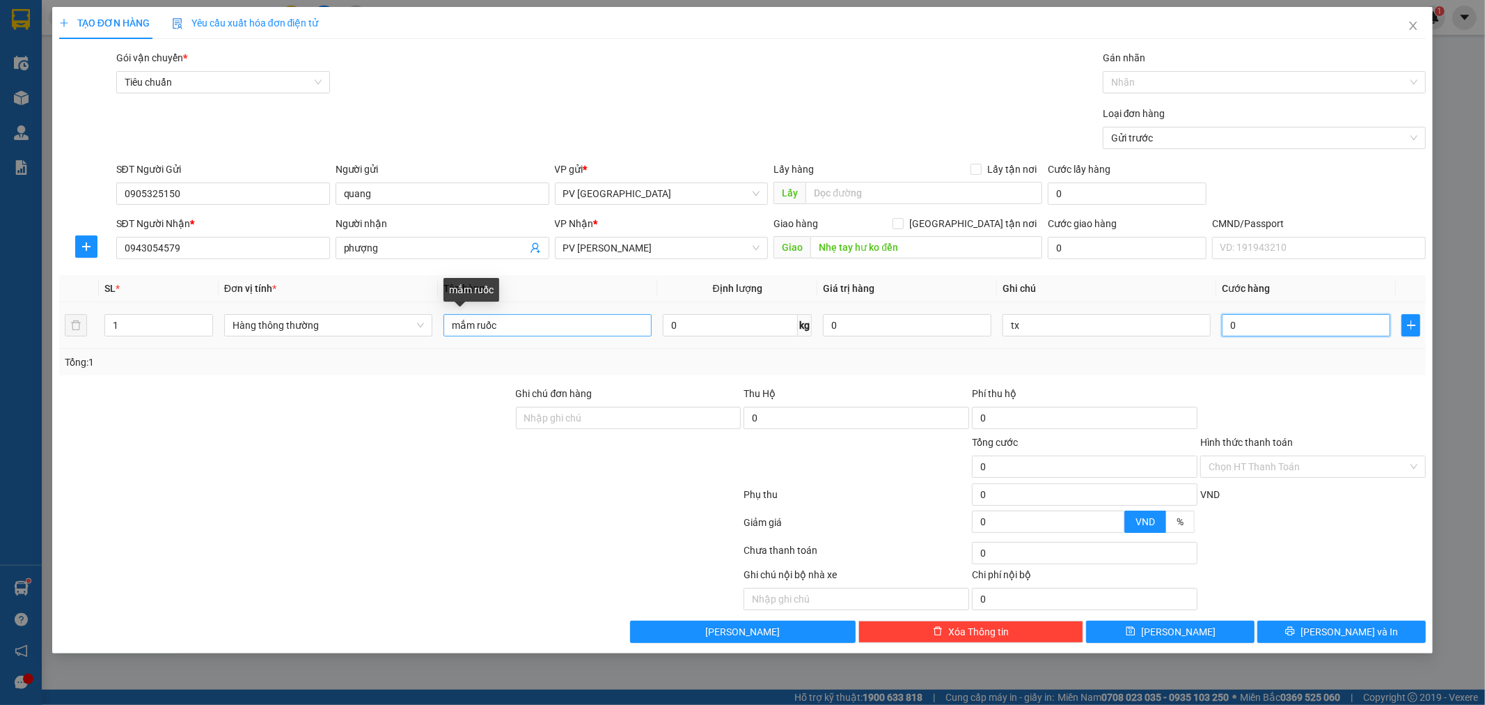
type input "6"
type input "60"
type input "600"
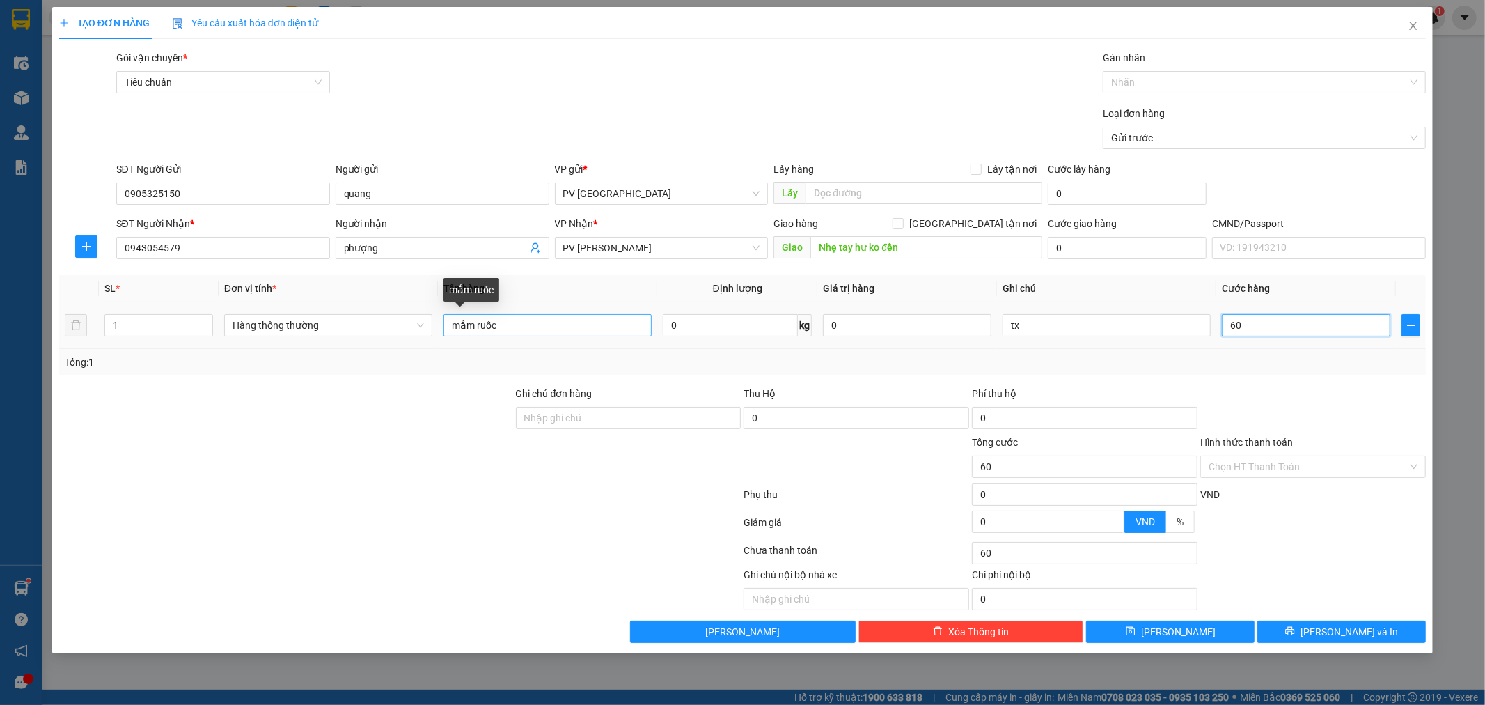
type input "600"
type input "6.000"
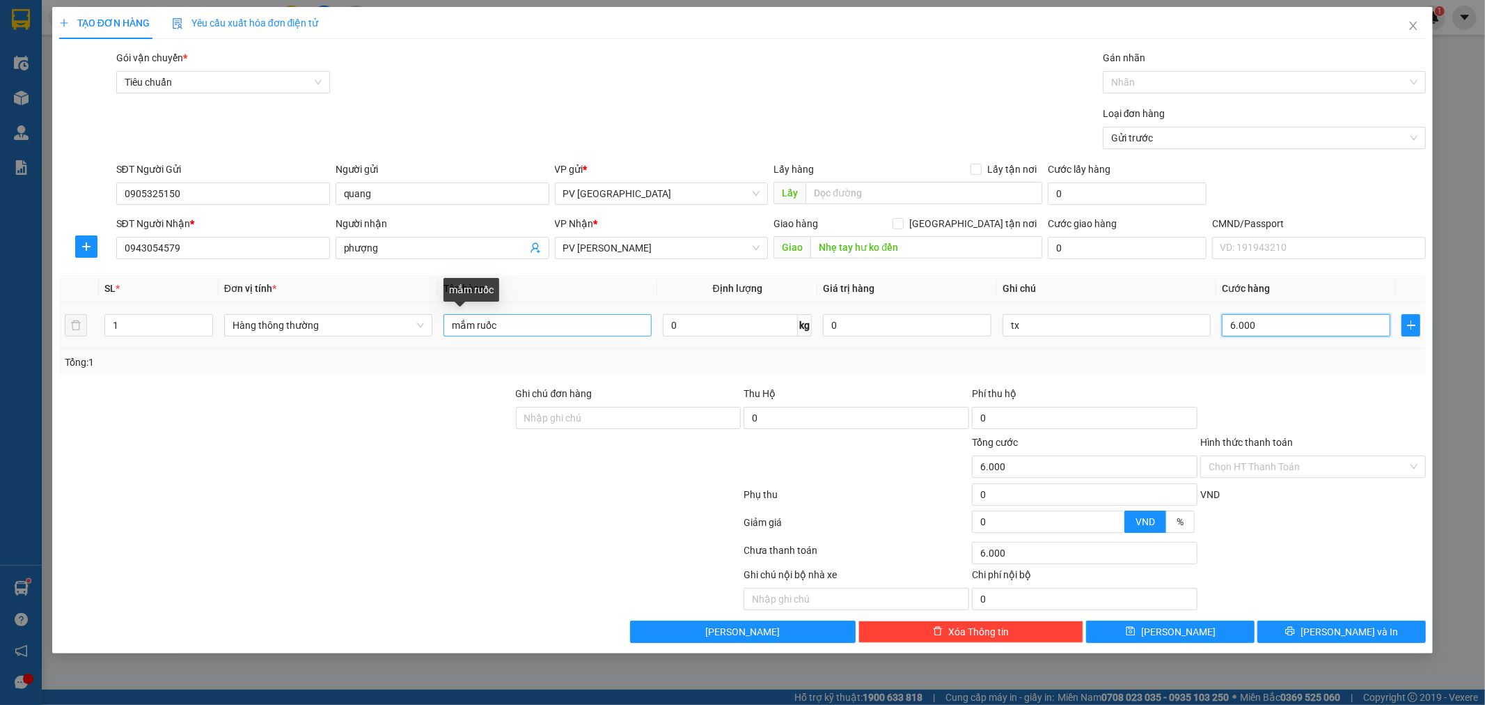
type input "60.000"
click at [1330, 625] on span "[PERSON_NAME] và In" at bounding box center [1349, 631] width 97 height 15
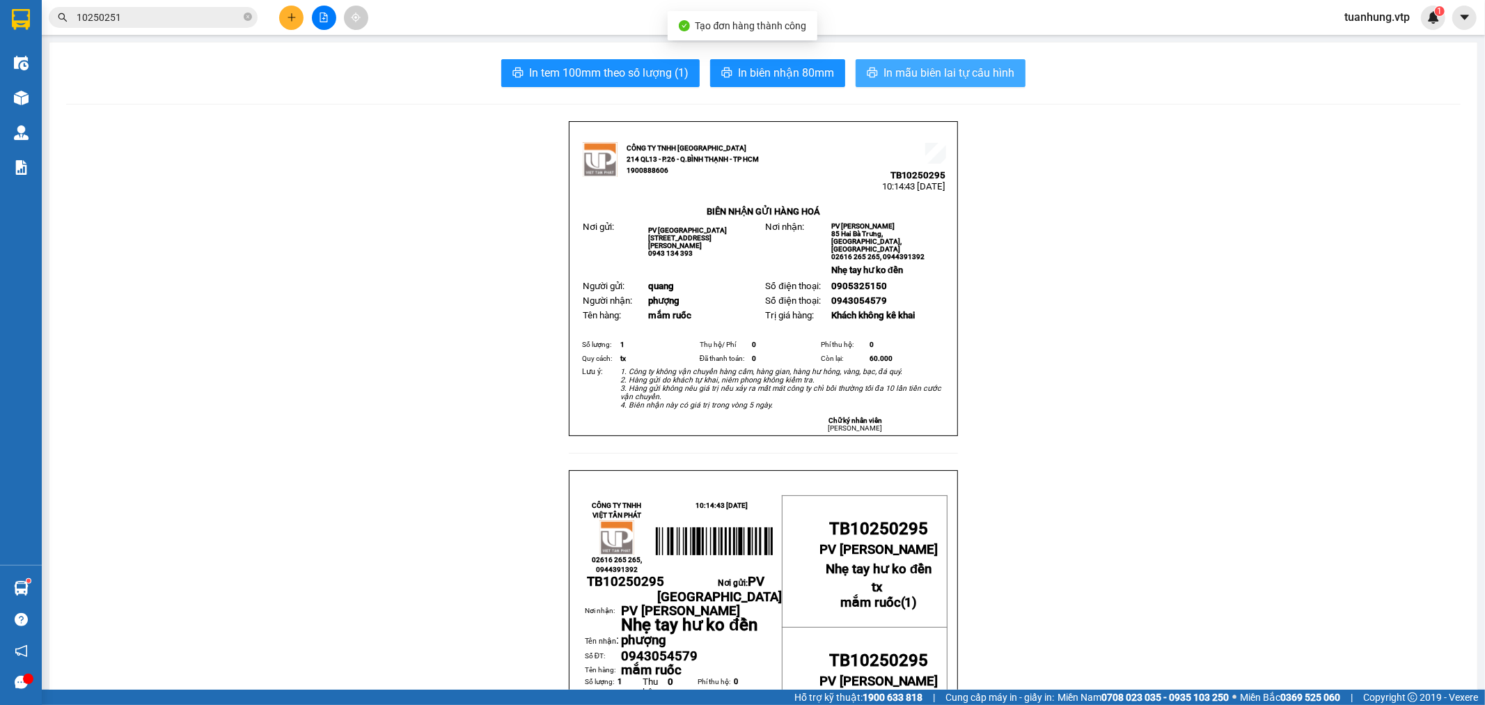
click at [996, 75] on span "In mẫu biên lai tự cấu hình" at bounding box center [949, 72] width 131 height 17
drag, startPoint x: 1333, startPoint y: 519, endPoint x: 1230, endPoint y: 579, distance: 118.2
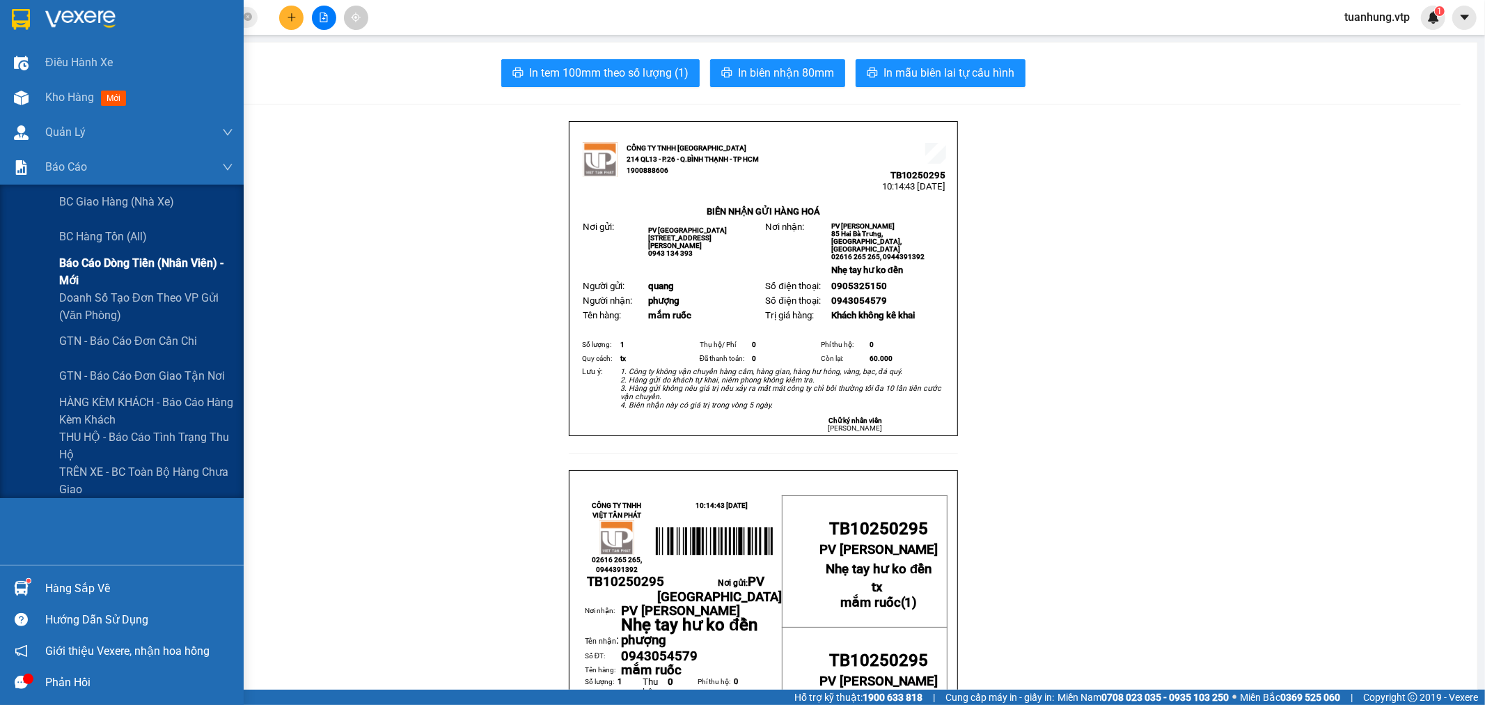
click at [100, 260] on span "Báo cáo dòng tiền (nhân viên) - mới" at bounding box center [146, 271] width 174 height 35
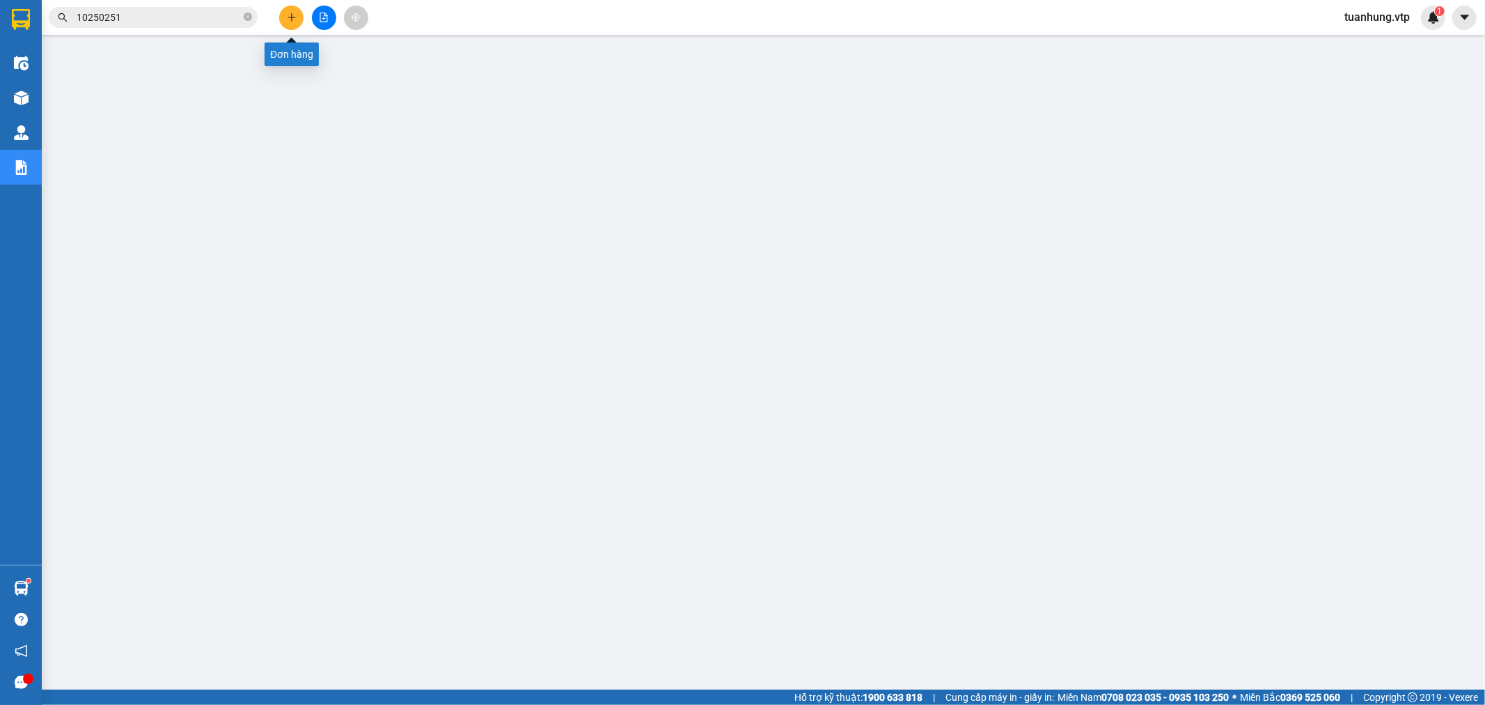
click at [293, 14] on icon "plus" at bounding box center [292, 18] width 10 height 10
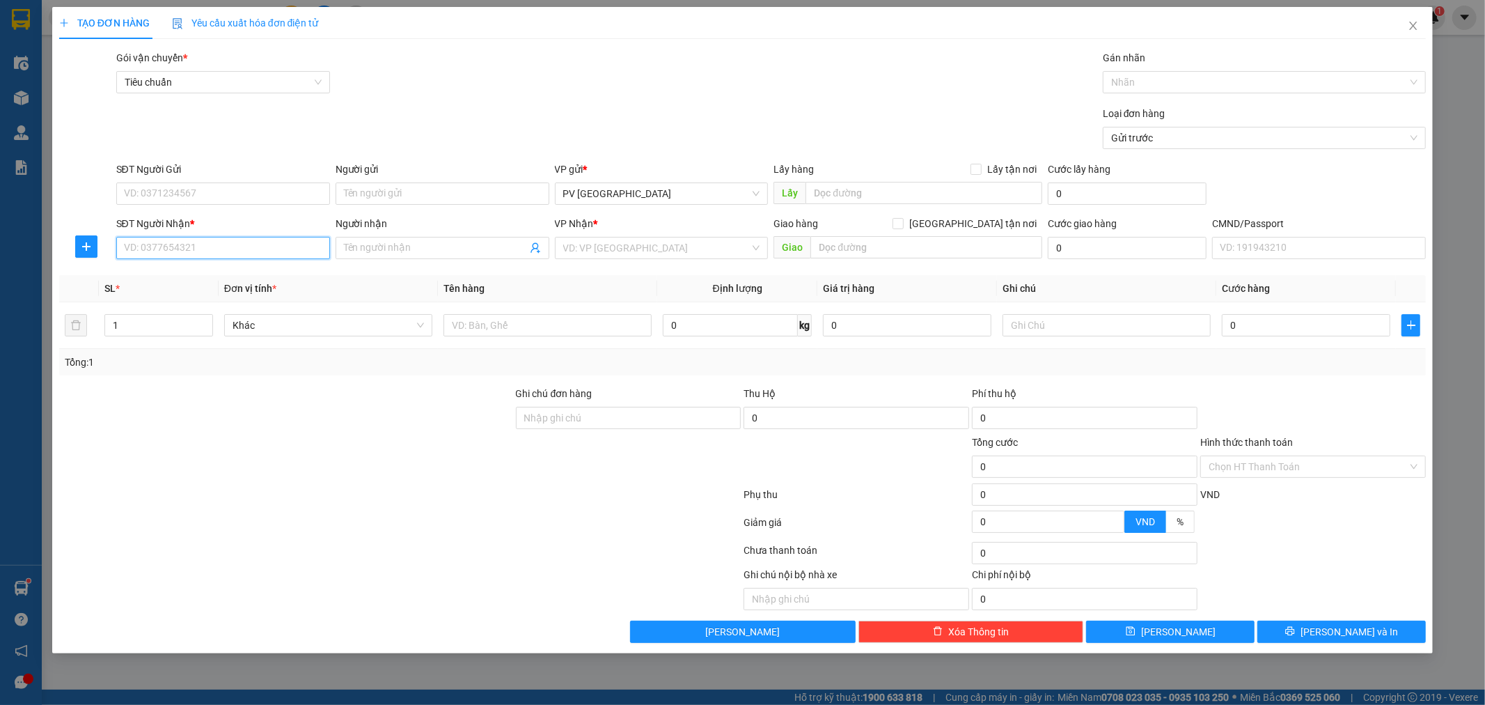
click at [277, 253] on input "SĐT Người Nhận *" at bounding box center [223, 248] width 214 height 22
click at [244, 274] on div "0985955644 - ly ly" at bounding box center [223, 275] width 197 height 15
type input "0985955644"
type input "ly ly"
type input "0985955644"
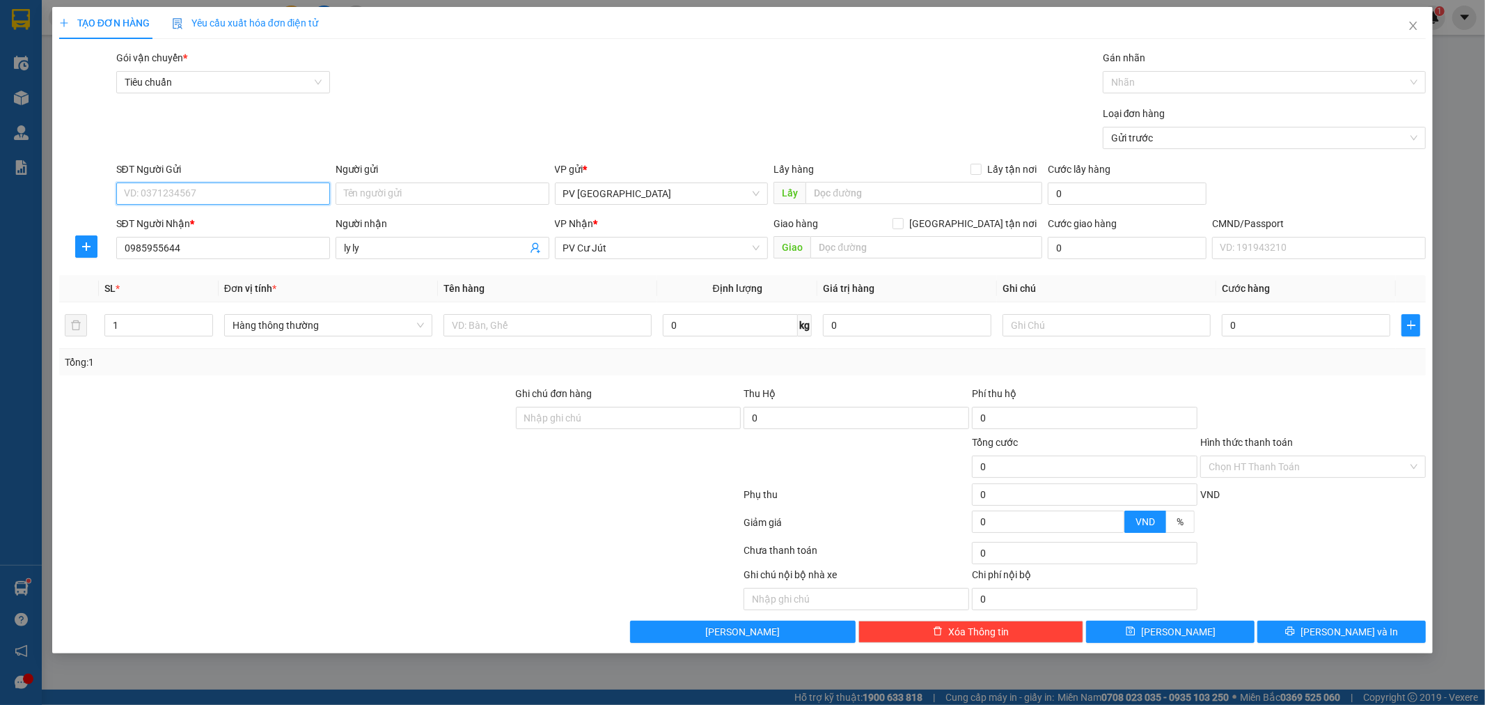
click at [309, 189] on input "SĐT Người Gửi" at bounding box center [223, 193] width 214 height 22
click at [242, 240] on div "0766729853 - phúc" at bounding box center [223, 243] width 197 height 15
type input "0766729853"
type input "phúc"
click at [476, 320] on input "text" at bounding box center [548, 325] width 208 height 22
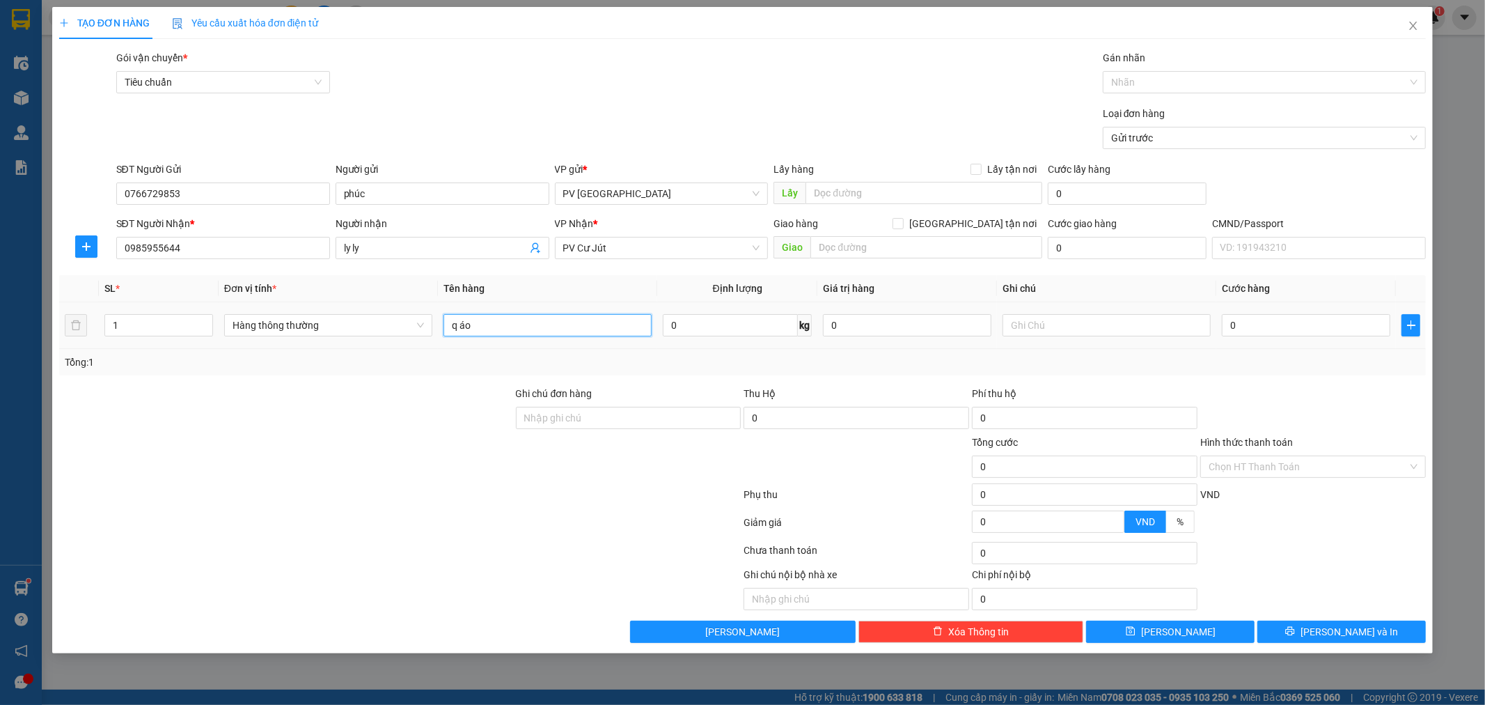
type input "q áo"
type input "c"
type input "6"
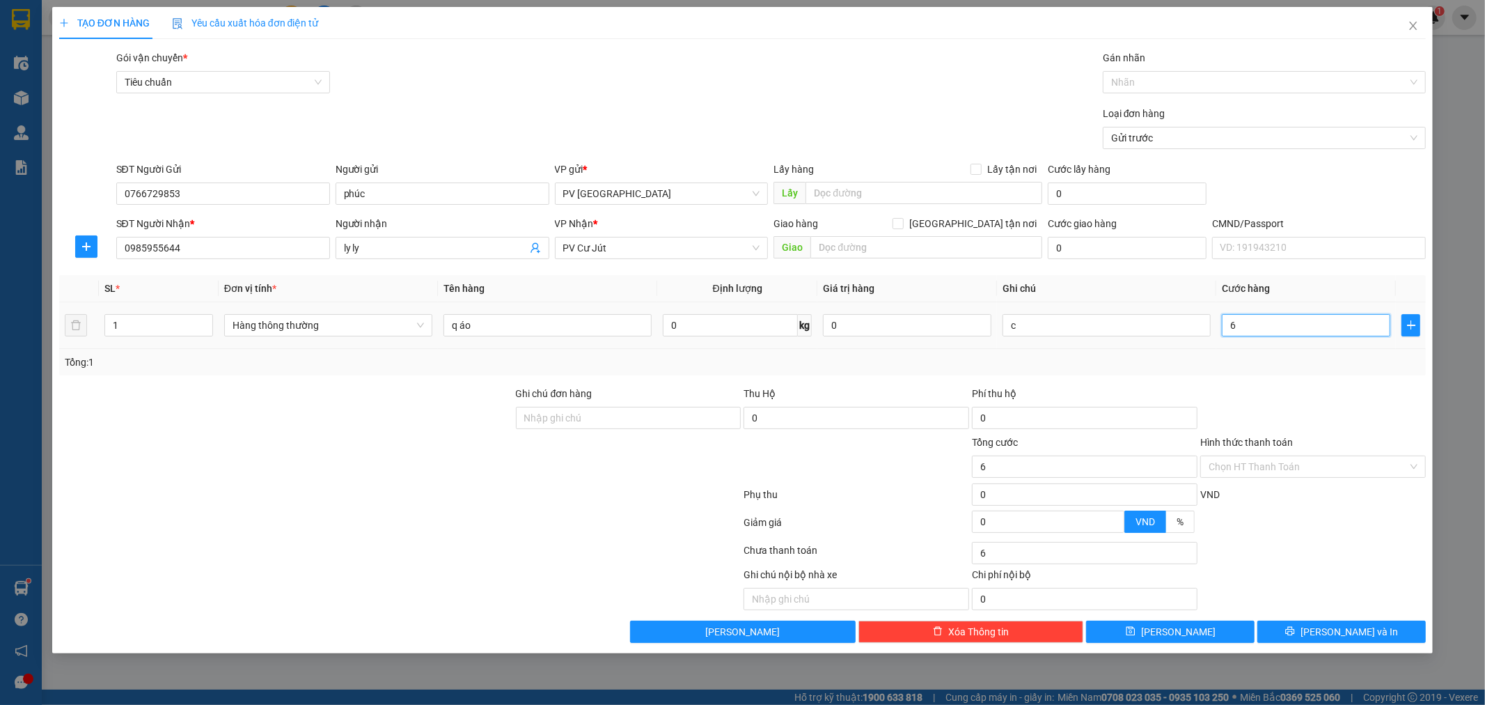
type input "60"
type input "600"
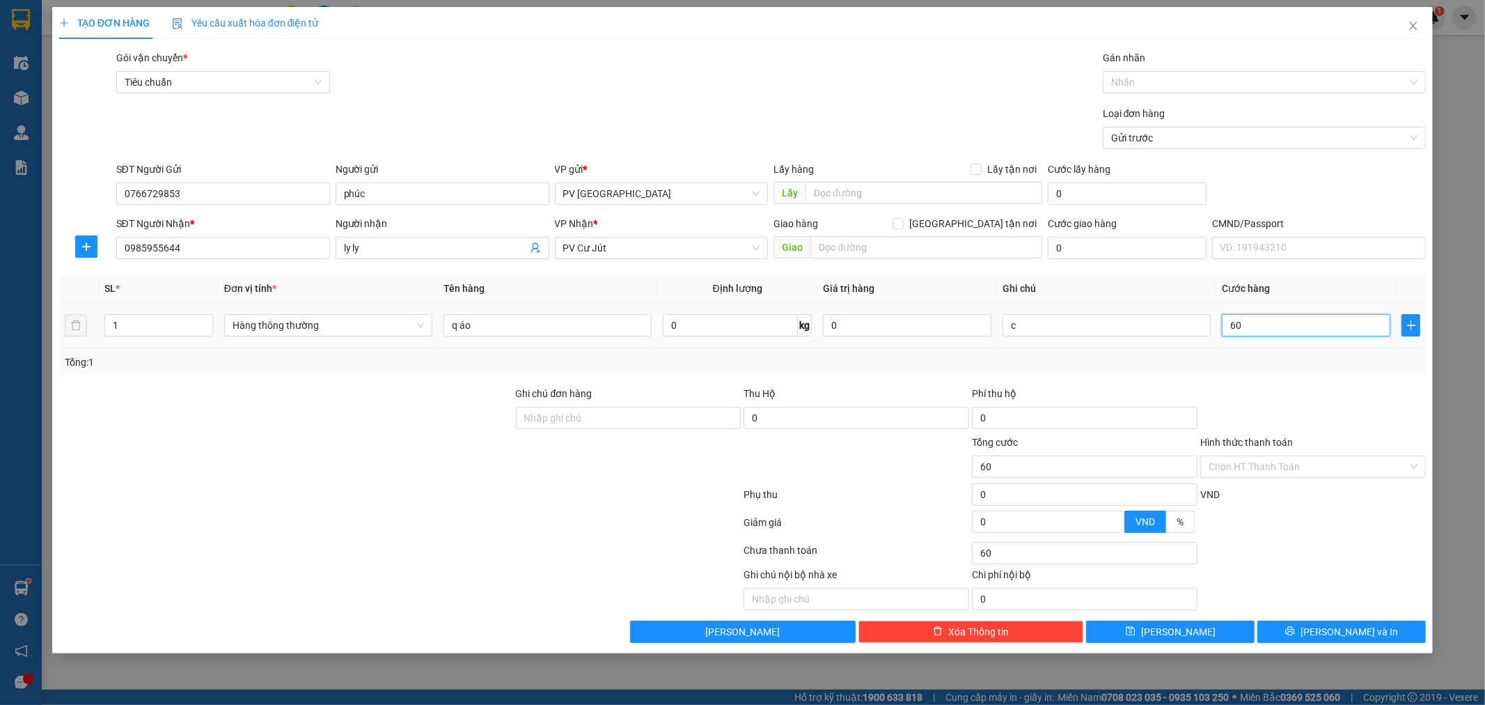
type input "600"
type input "6.000"
type input "60.000"
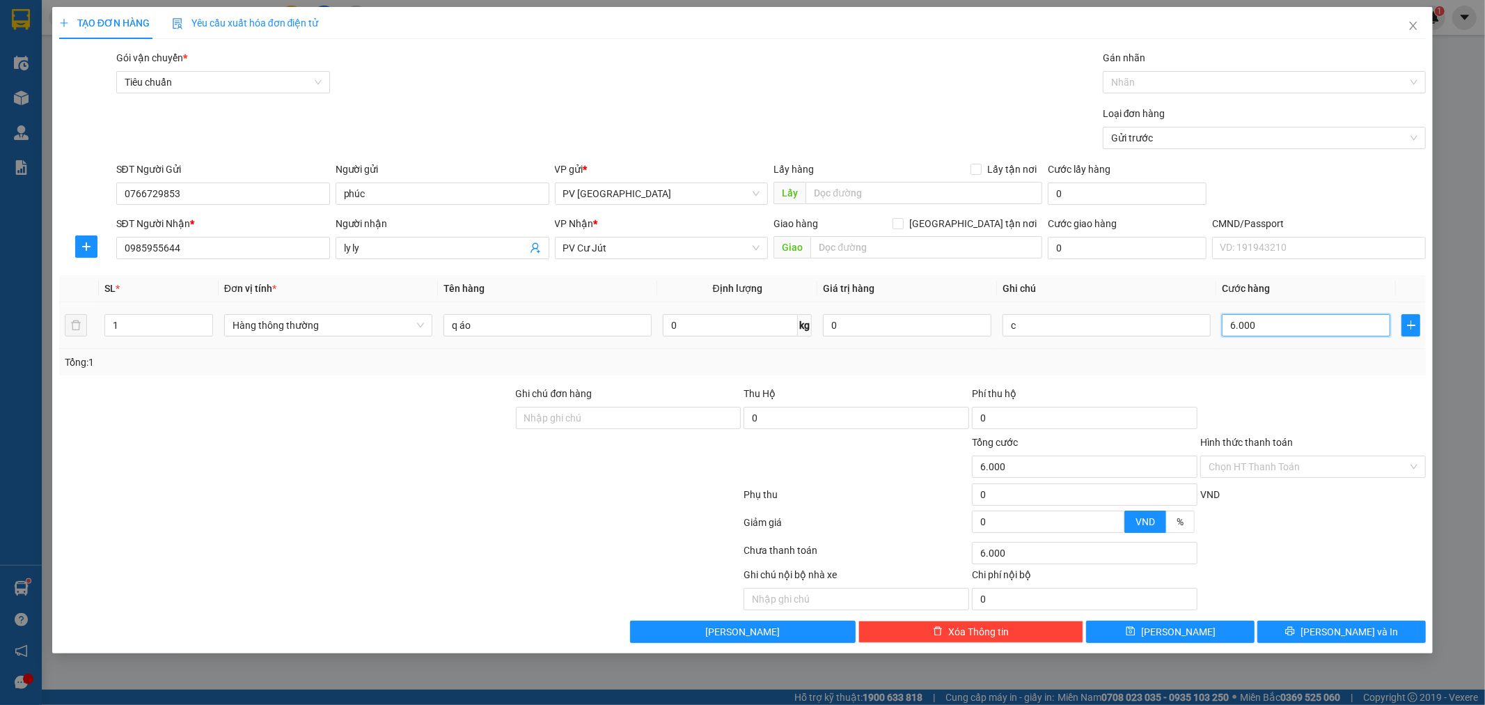
type input "60.000"
click at [1373, 644] on div "TẠO ĐƠN HÀNG Yêu cầu xuất hóa đơn điện tử Transit Pickup Surcharge Ids Transit …" at bounding box center [743, 330] width 1382 height 646
click at [1352, 632] on span "[PERSON_NAME] và In" at bounding box center [1349, 631] width 97 height 15
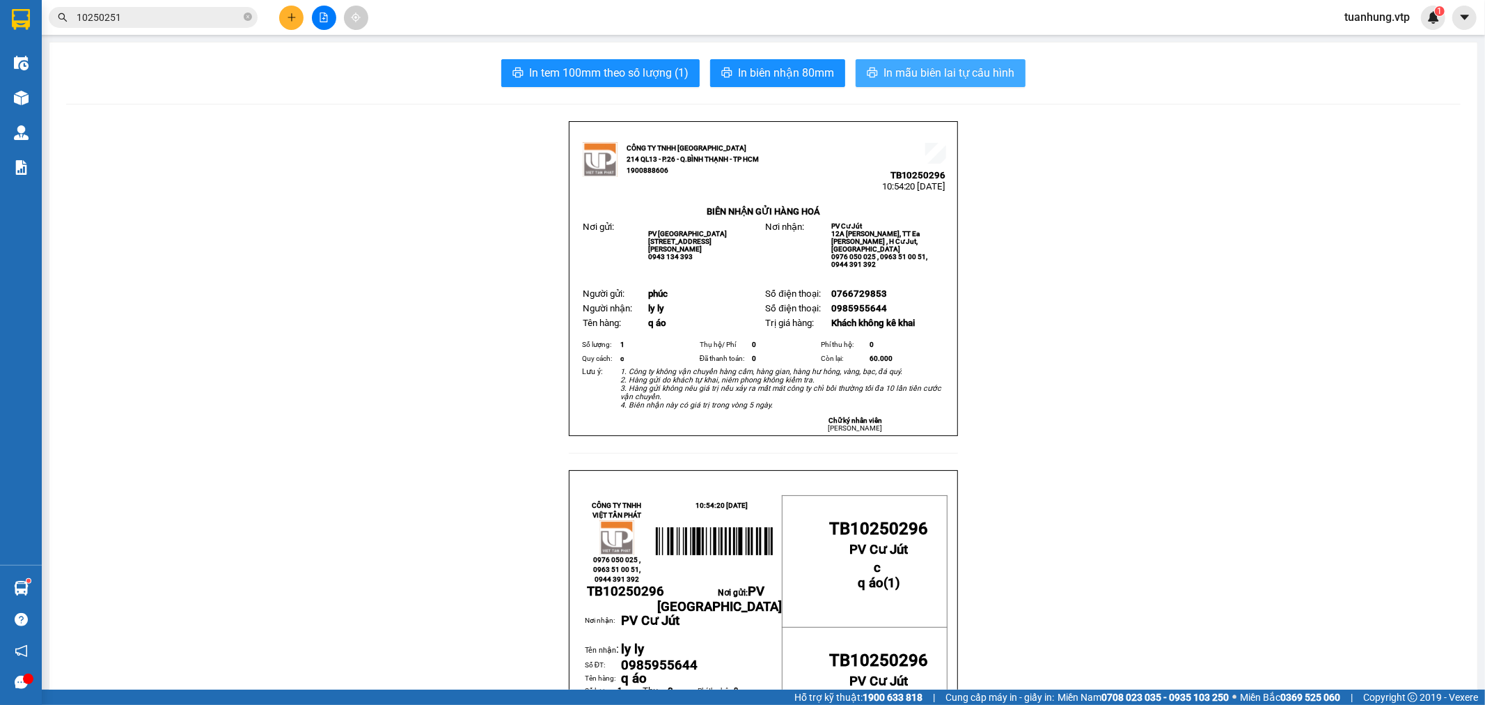
click at [978, 75] on span "In mẫu biên lai tự cấu hình" at bounding box center [949, 72] width 131 height 17
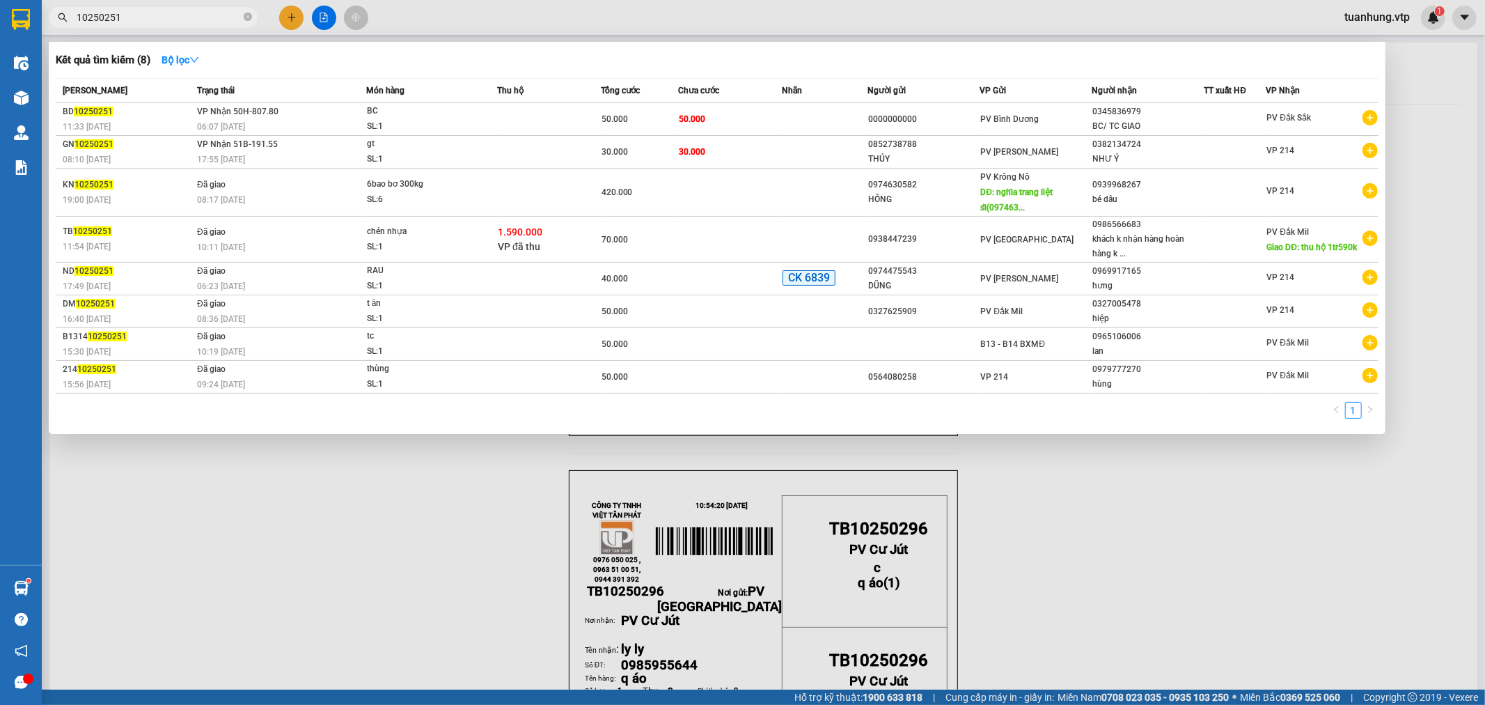
click at [144, 15] on input "10250251" at bounding box center [159, 17] width 164 height 15
click at [252, 18] on span "10250251" at bounding box center [153, 17] width 209 height 21
click at [247, 17] on icon "close-circle" at bounding box center [248, 17] width 8 height 8
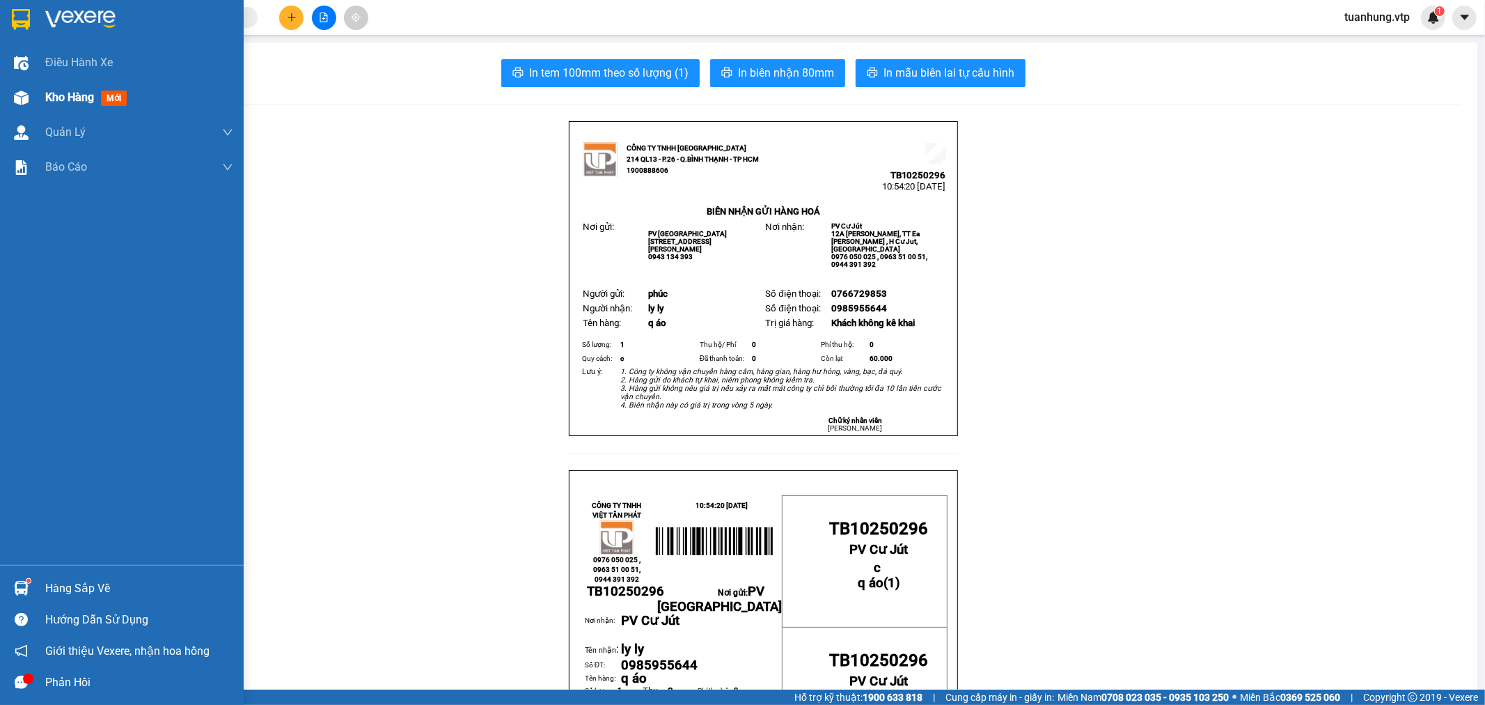
click at [29, 100] on div at bounding box center [21, 98] width 24 height 24
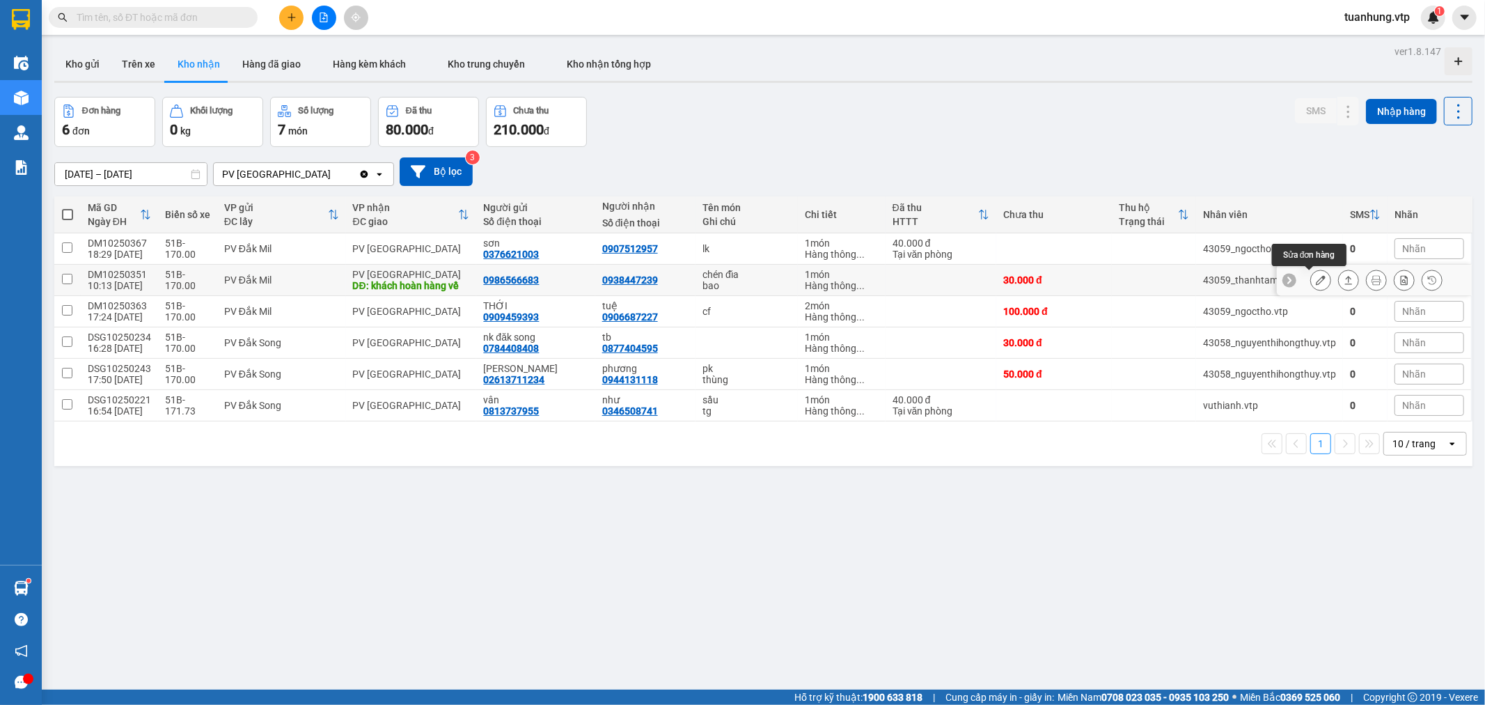
click at [1316, 281] on icon at bounding box center [1321, 280] width 10 height 10
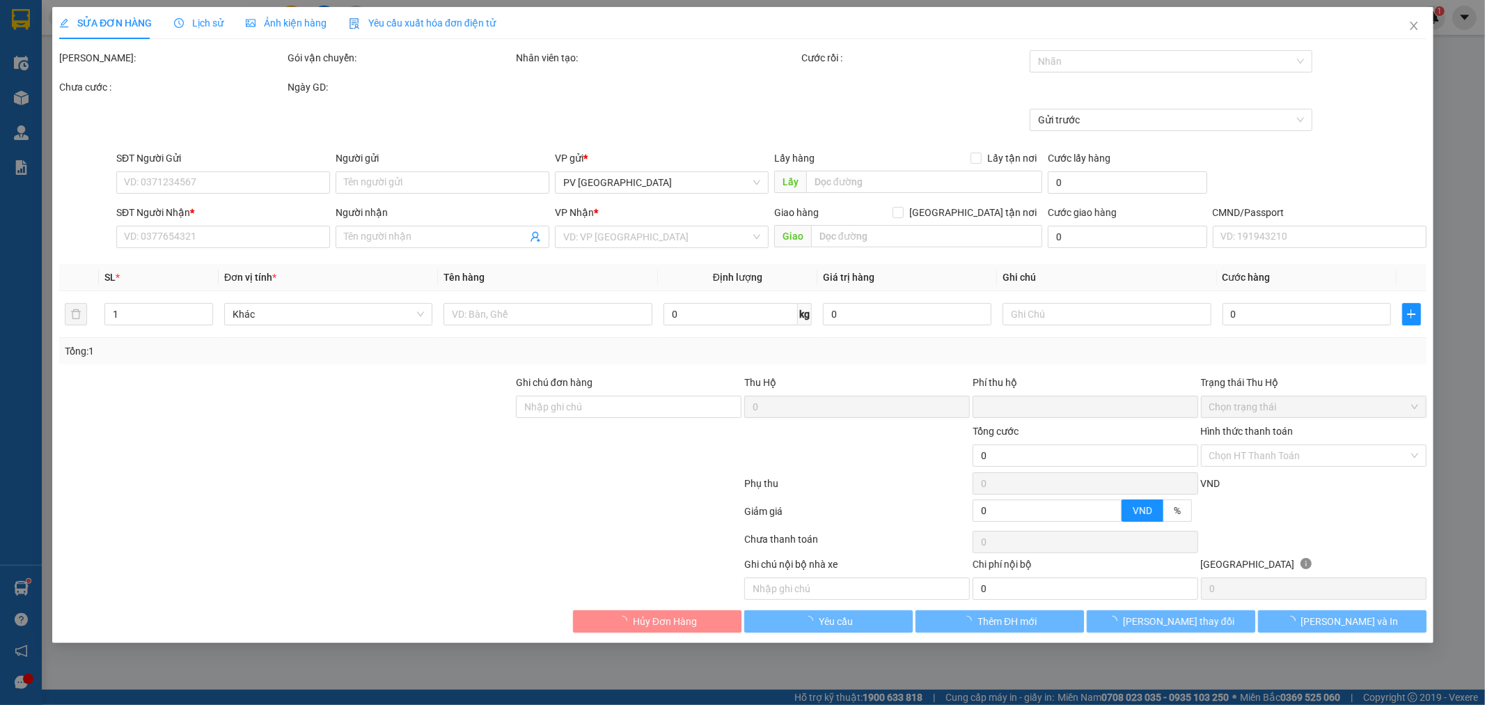
type input "0986566683"
type input "0938447239"
type input "khách hoàn hàng về"
type input "0"
type input "30.000"
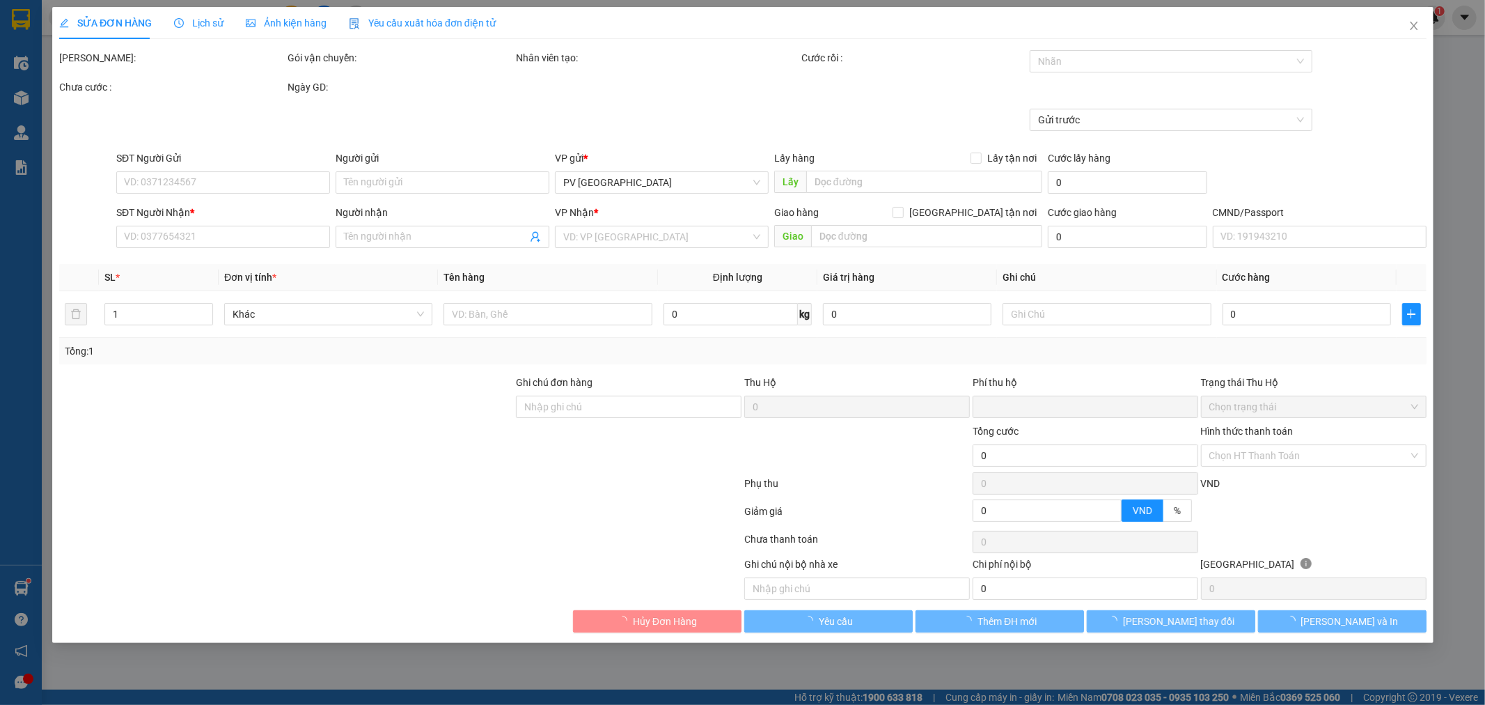
type input "30.000"
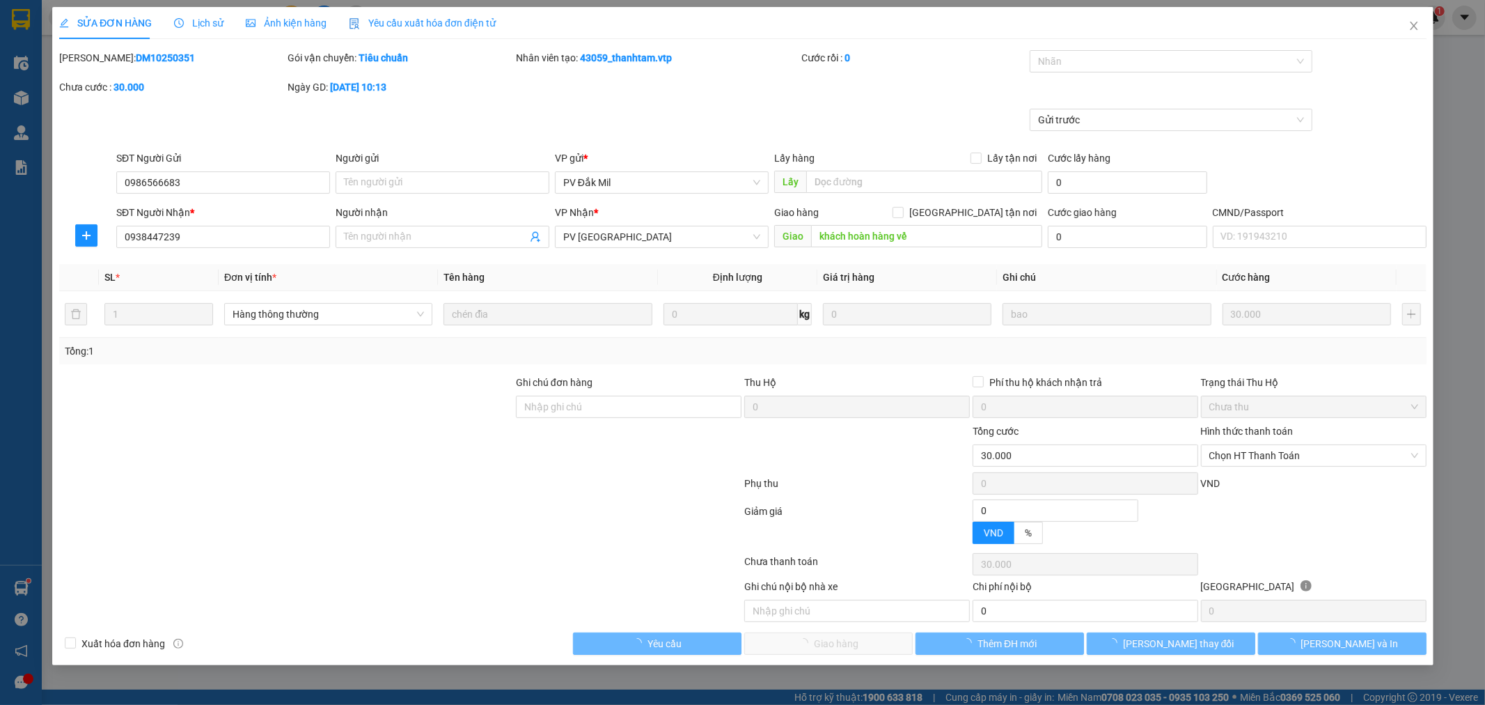
type input "1.500"
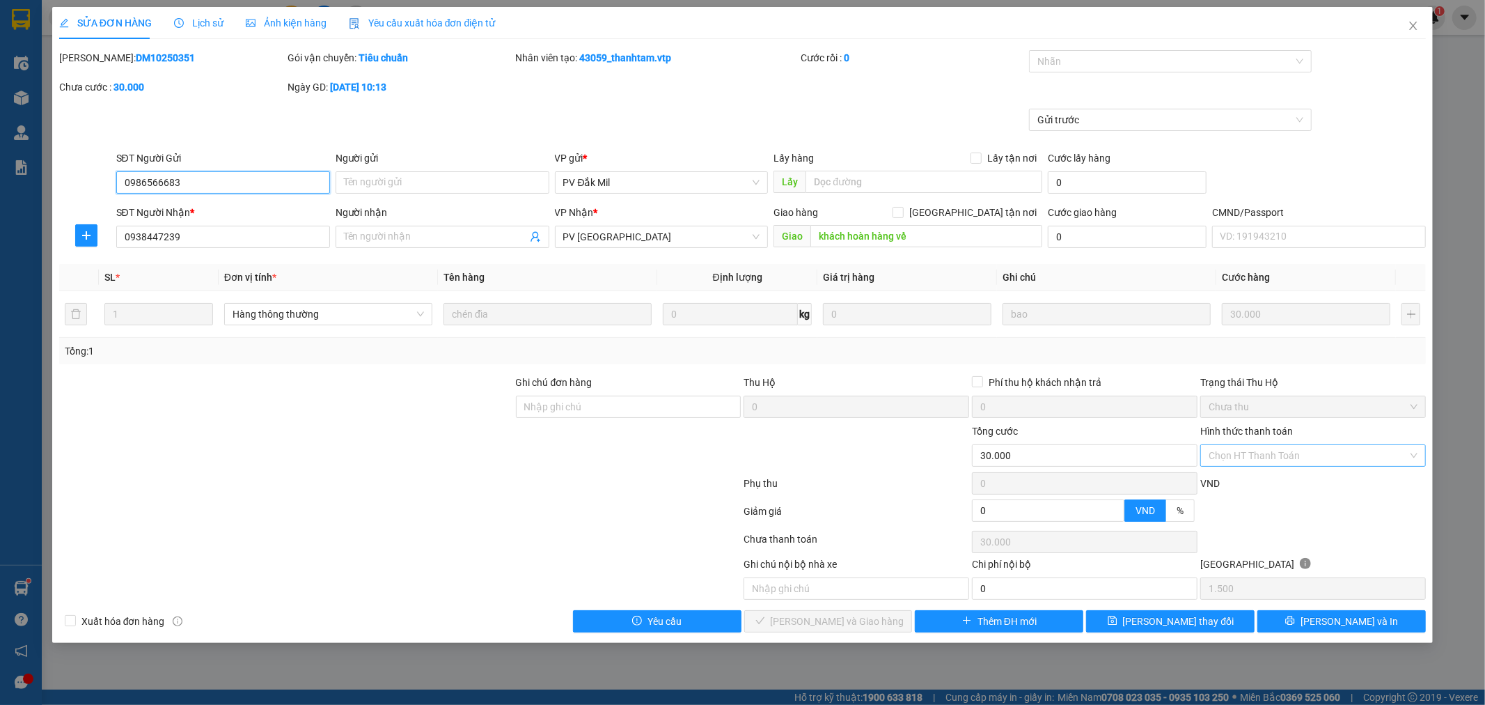
click at [1411, 454] on div "Chọn HT Thanh Toán" at bounding box center [1313, 455] width 226 height 22
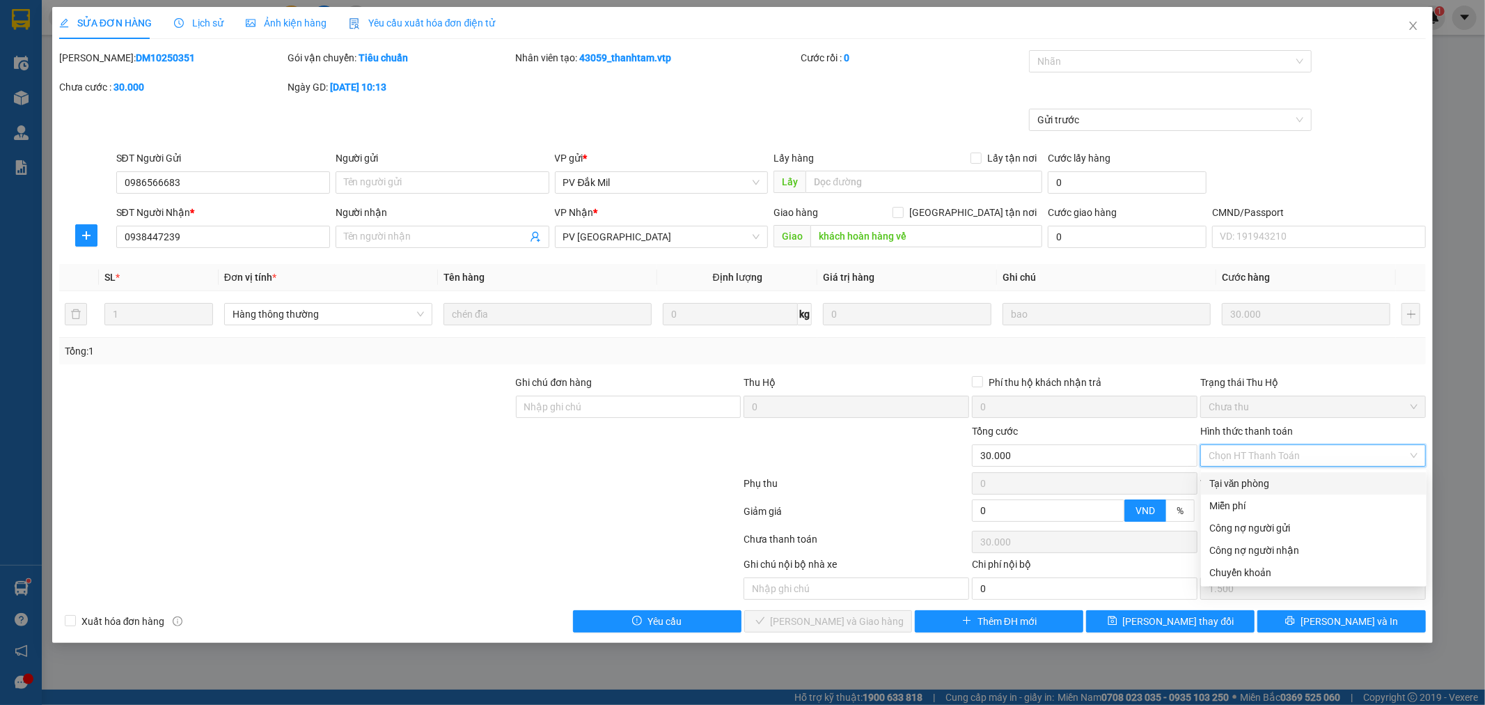
click at [1351, 482] on div "Tại văn phòng" at bounding box center [1314, 483] width 209 height 15
type input "0"
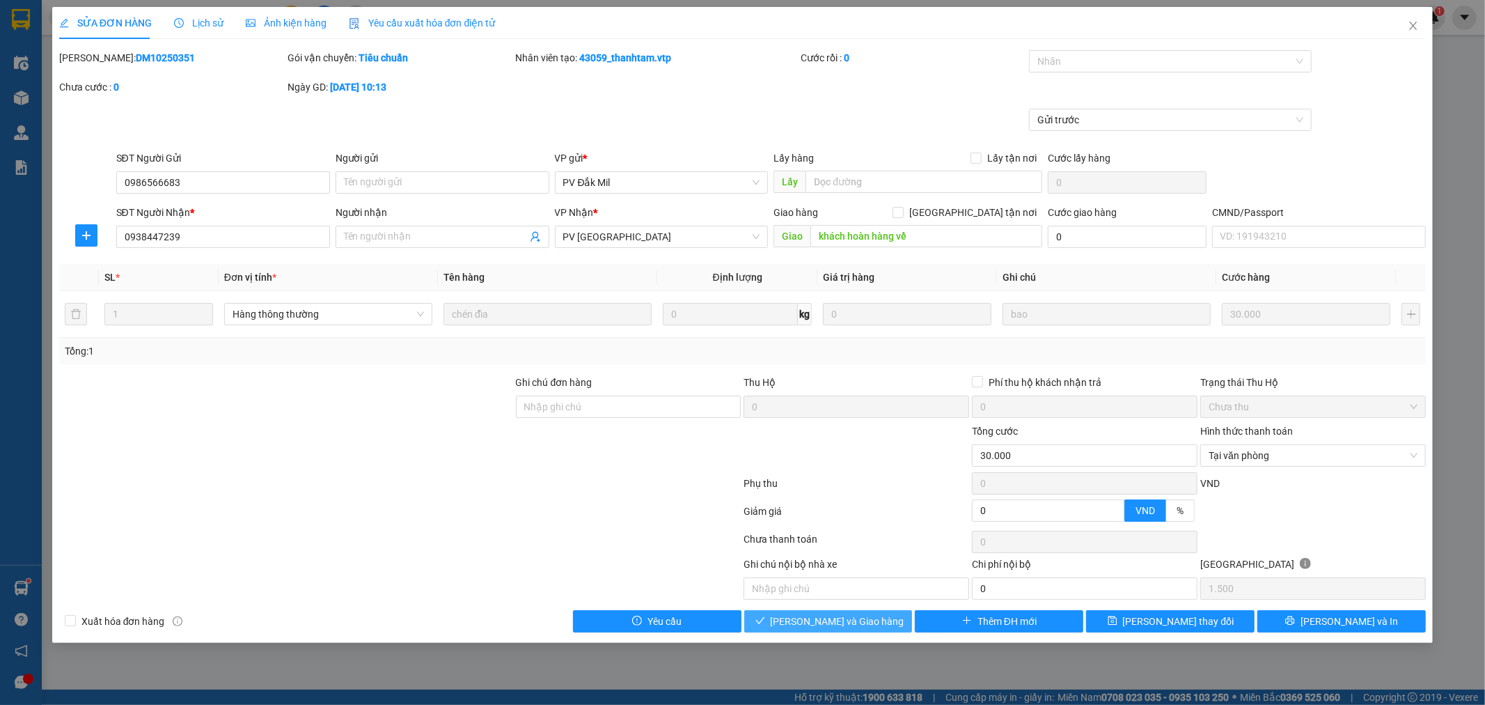
click at [855, 618] on span "[PERSON_NAME] và Giao hàng" at bounding box center [838, 620] width 134 height 15
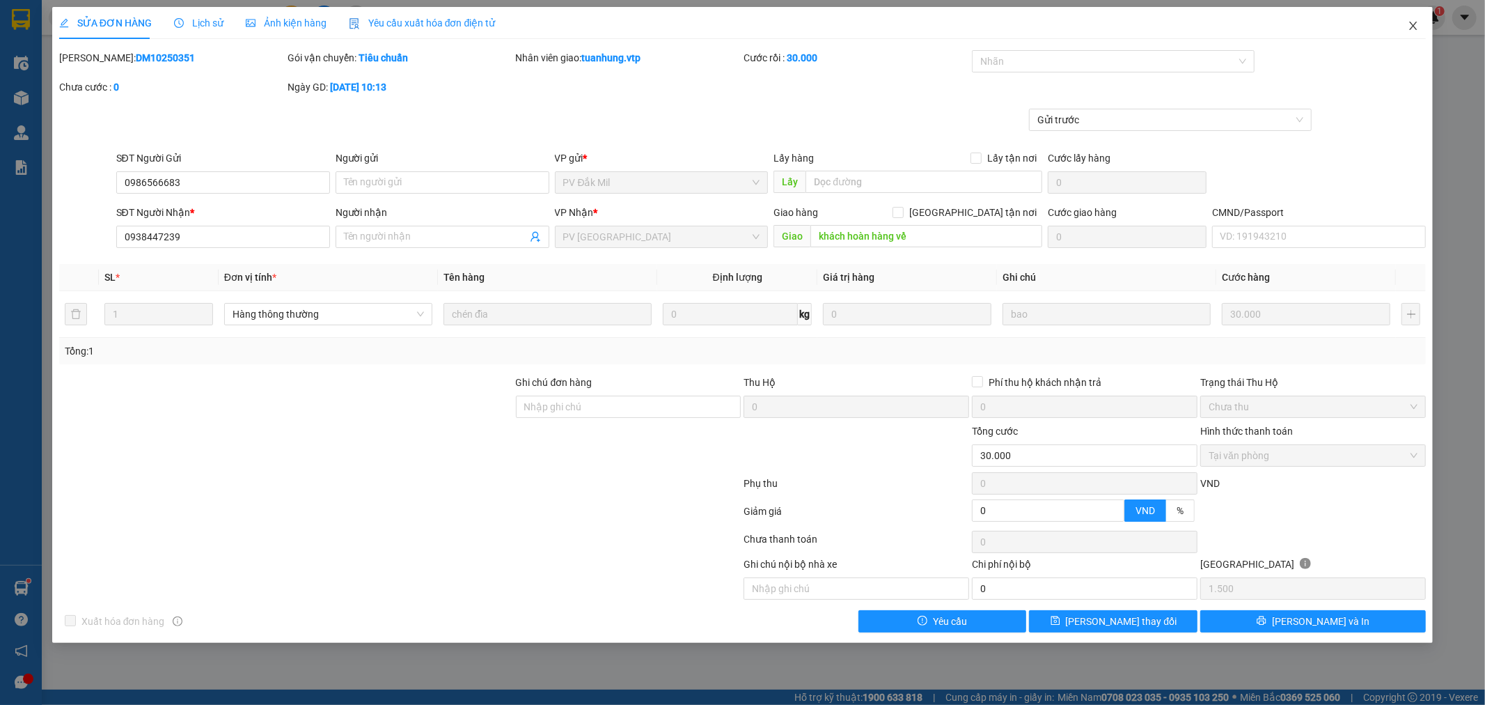
click at [1415, 26] on icon "close" at bounding box center [1413, 25] width 11 height 11
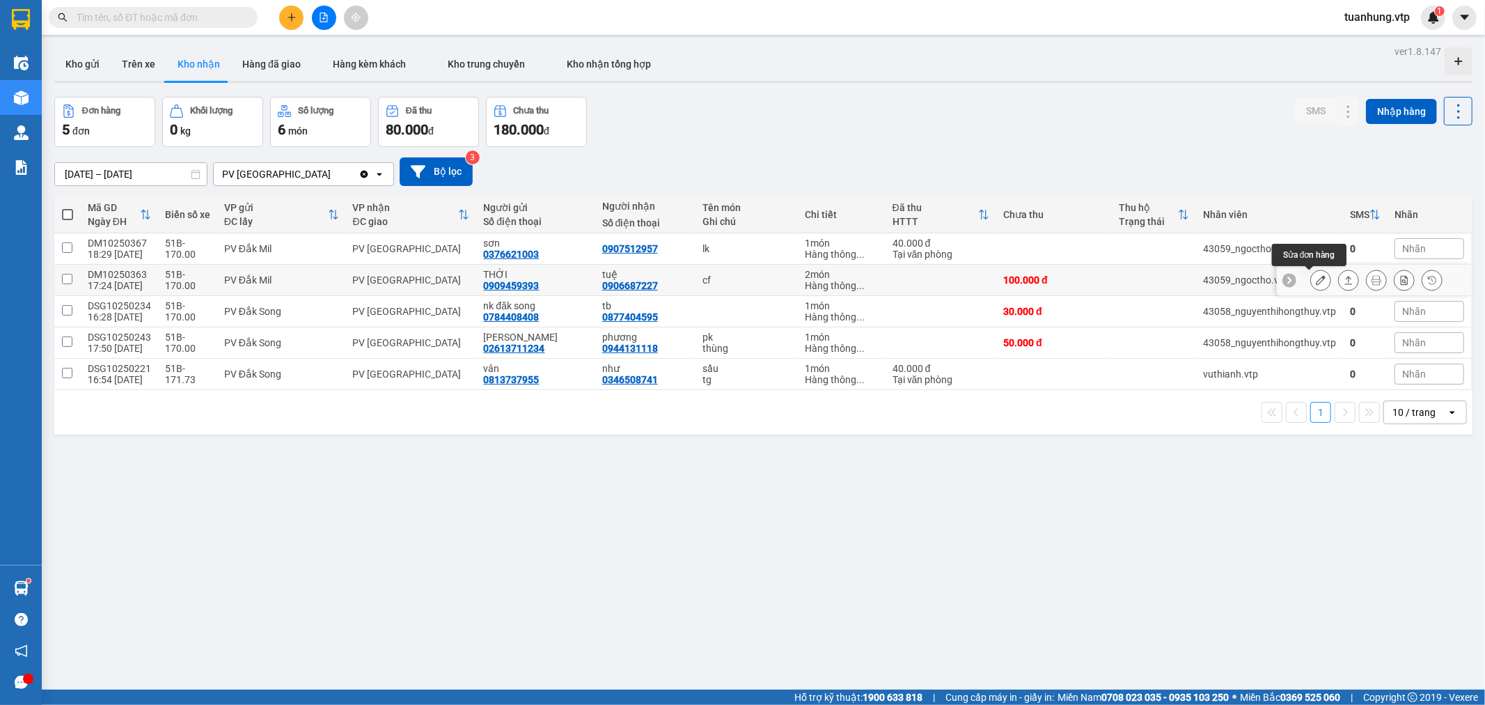
click at [1316, 281] on icon at bounding box center [1321, 280] width 10 height 10
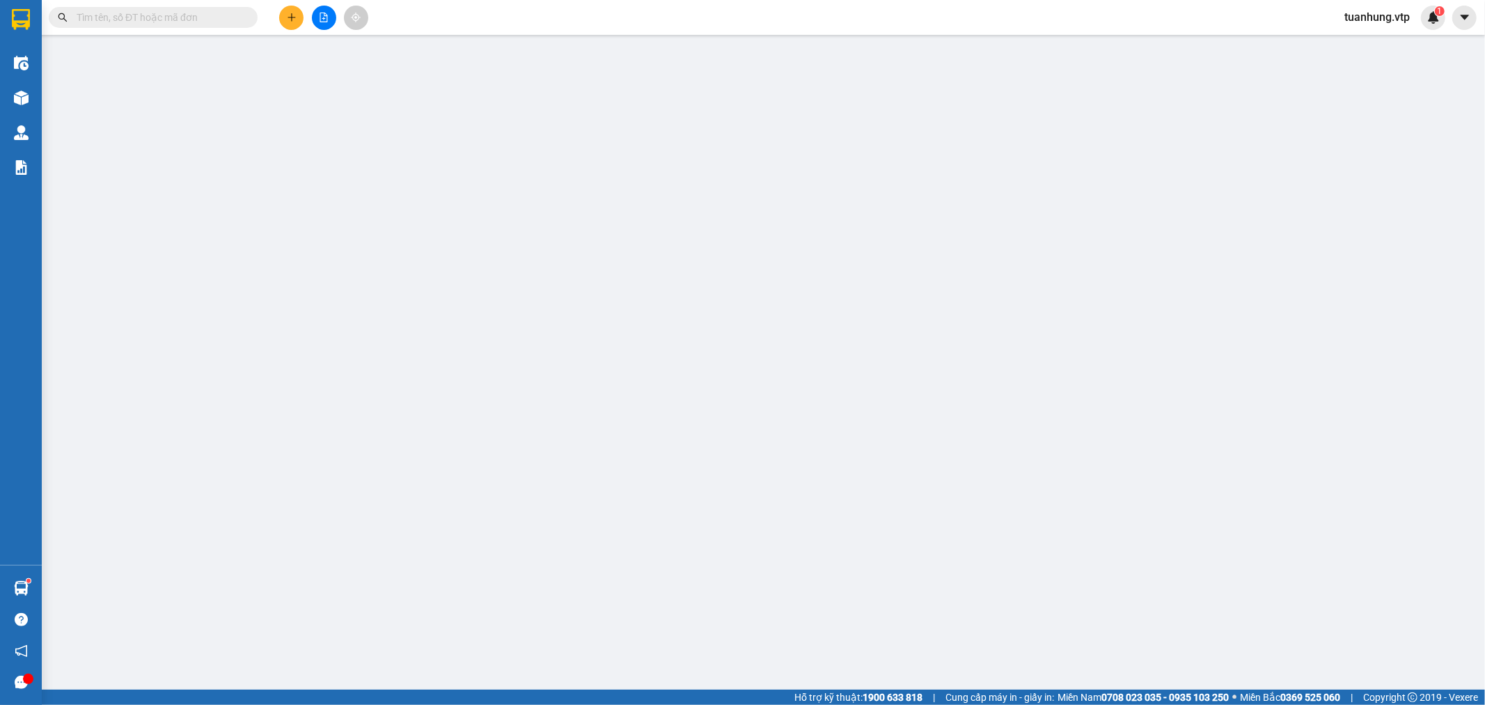
type input "0909459393"
type input "THỚI"
type input "0906687227"
type input "tuệ"
type input "0"
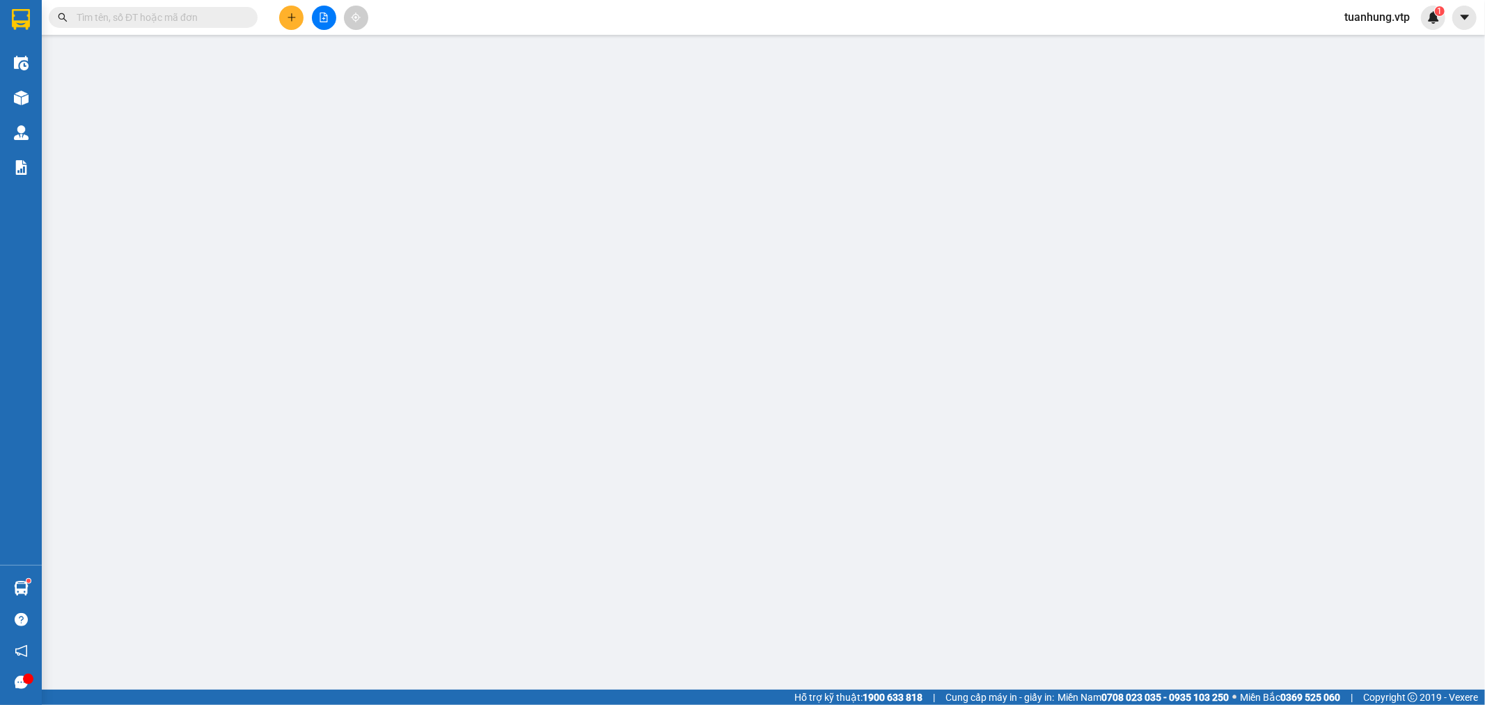
type input "100.000"
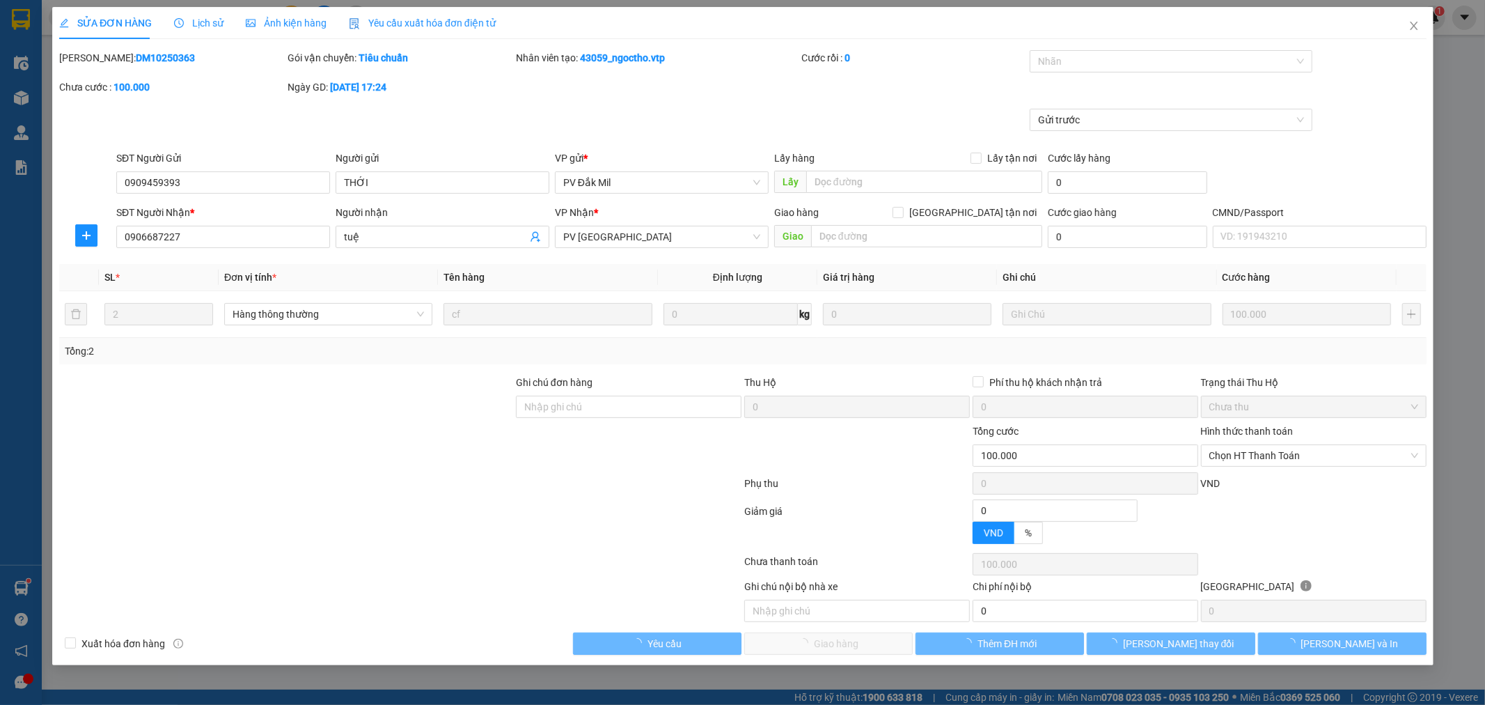
type input "5.000"
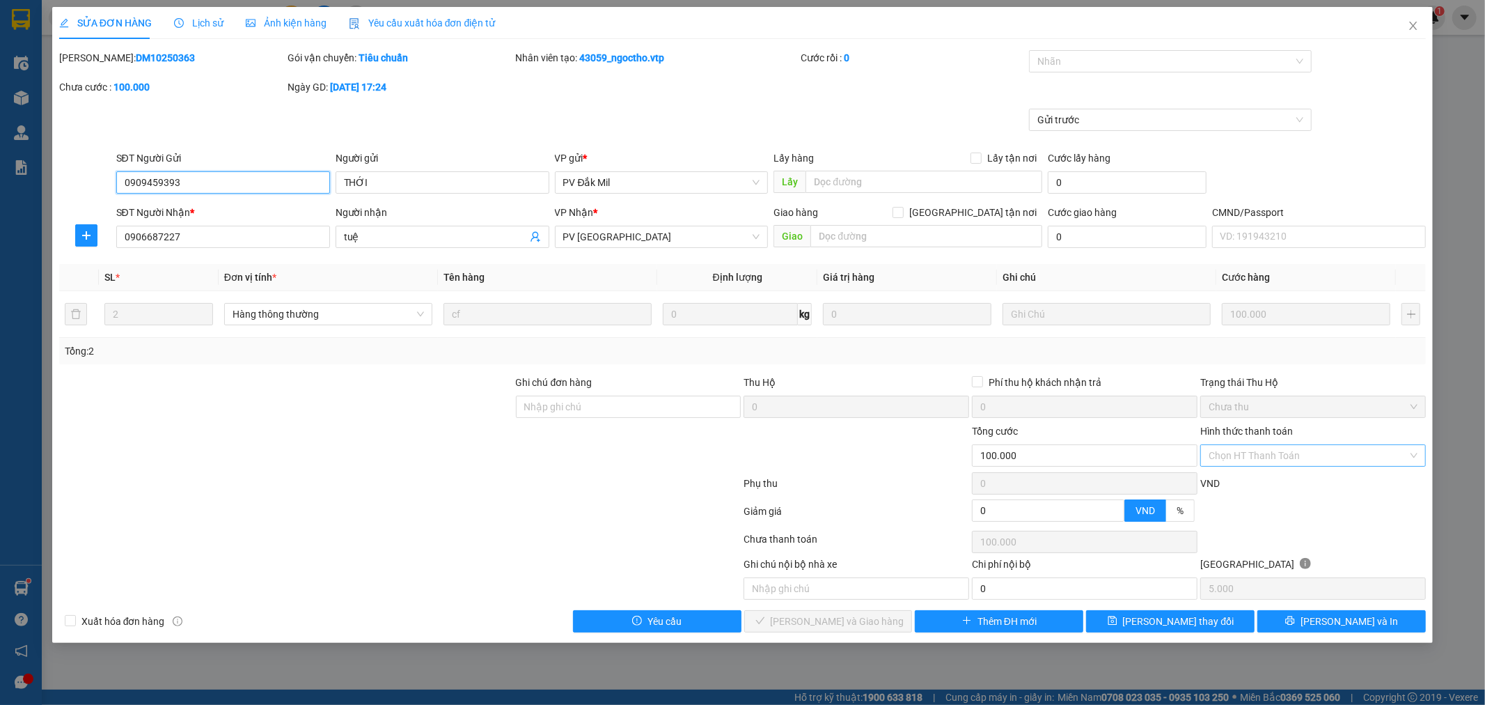
click at [1411, 454] on div "Chọn HT Thanh Toán" at bounding box center [1313, 455] width 226 height 22
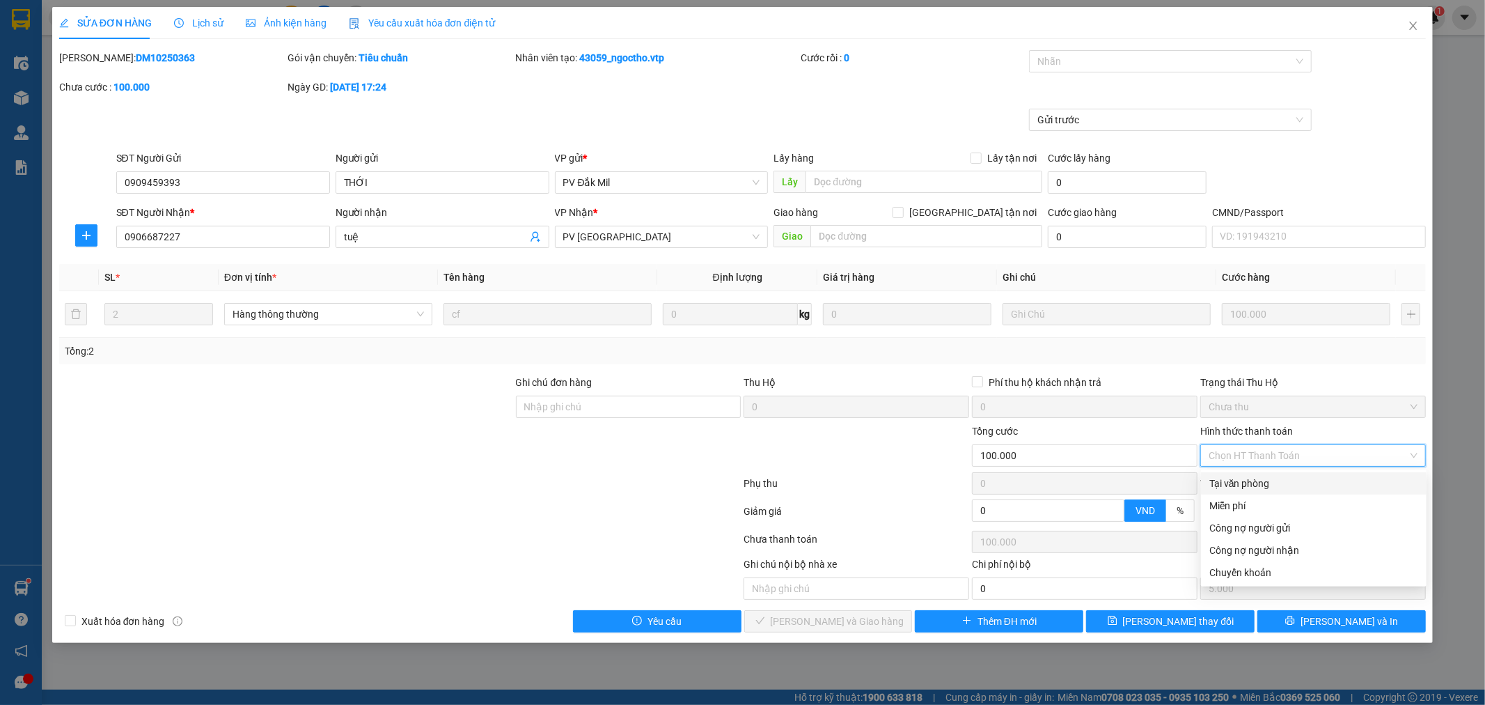
click at [1324, 483] on div "Tại văn phòng" at bounding box center [1314, 483] width 209 height 15
type input "0"
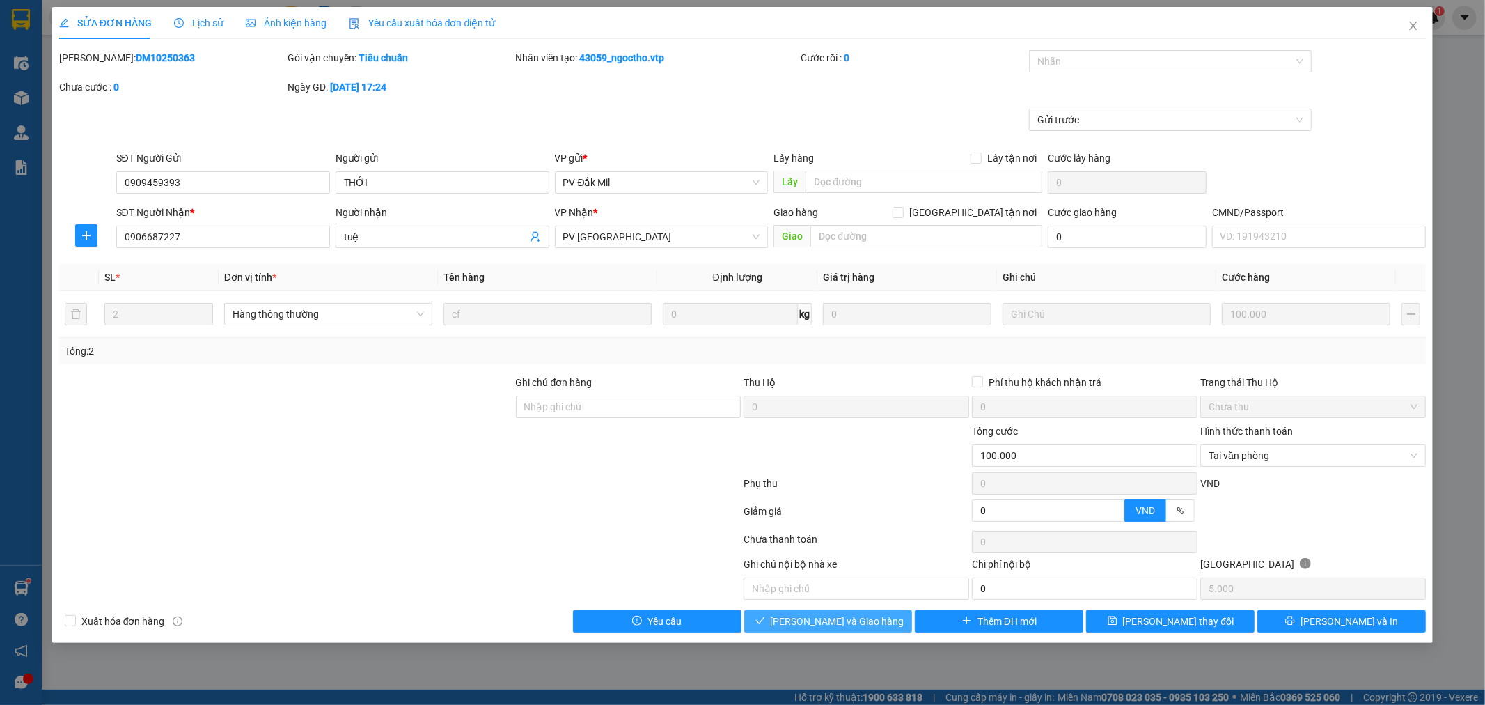
click at [864, 629] on button "[PERSON_NAME] và Giao hàng" at bounding box center [828, 621] width 169 height 22
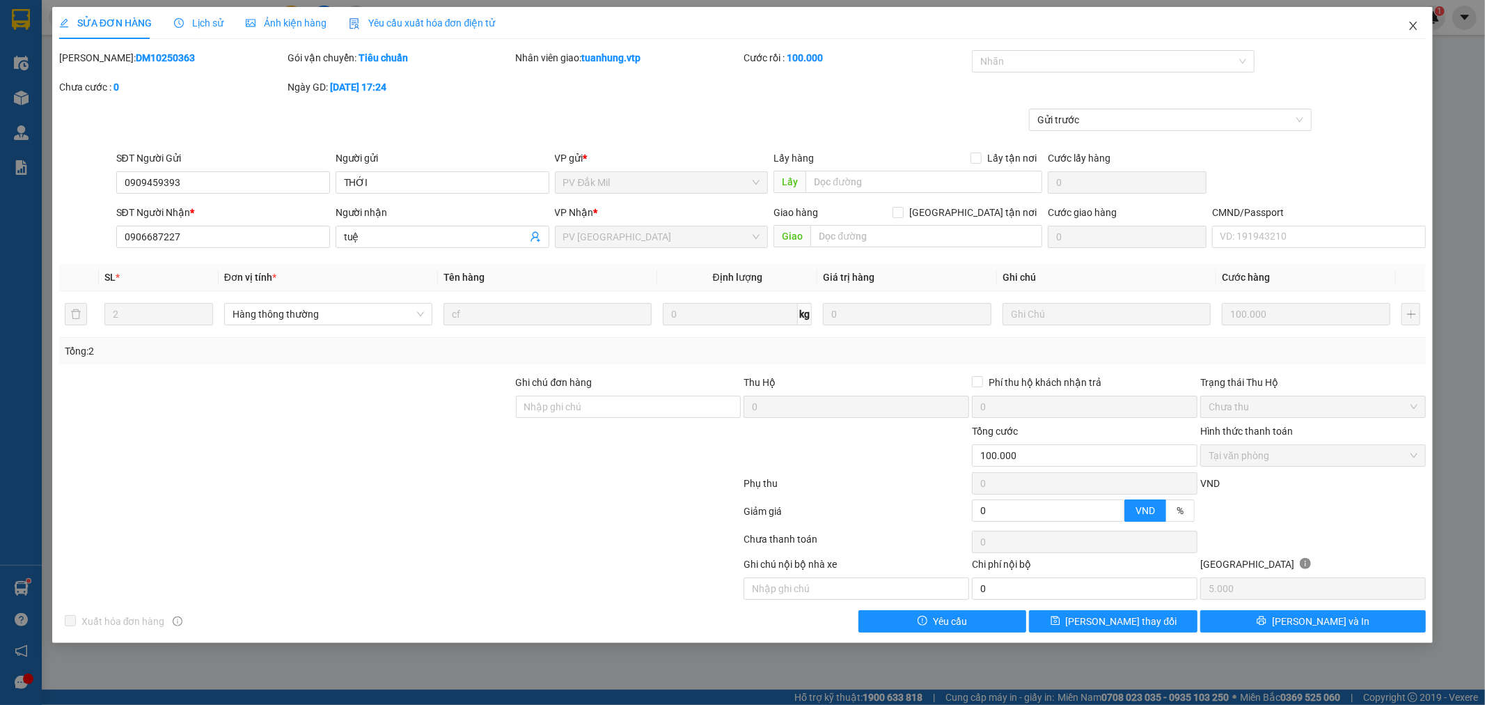
click at [1414, 22] on icon "close" at bounding box center [1413, 25] width 11 height 11
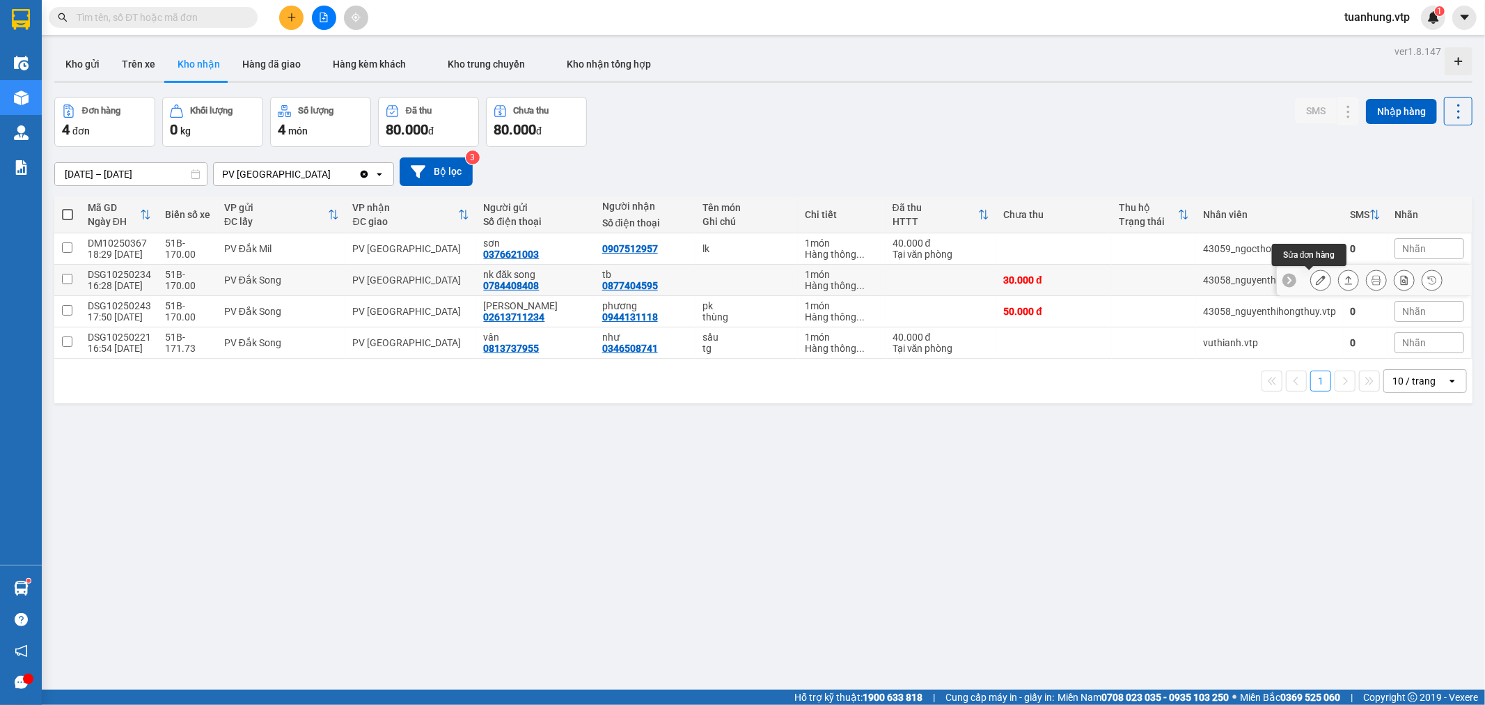
click at [1316, 280] on icon at bounding box center [1321, 280] width 10 height 10
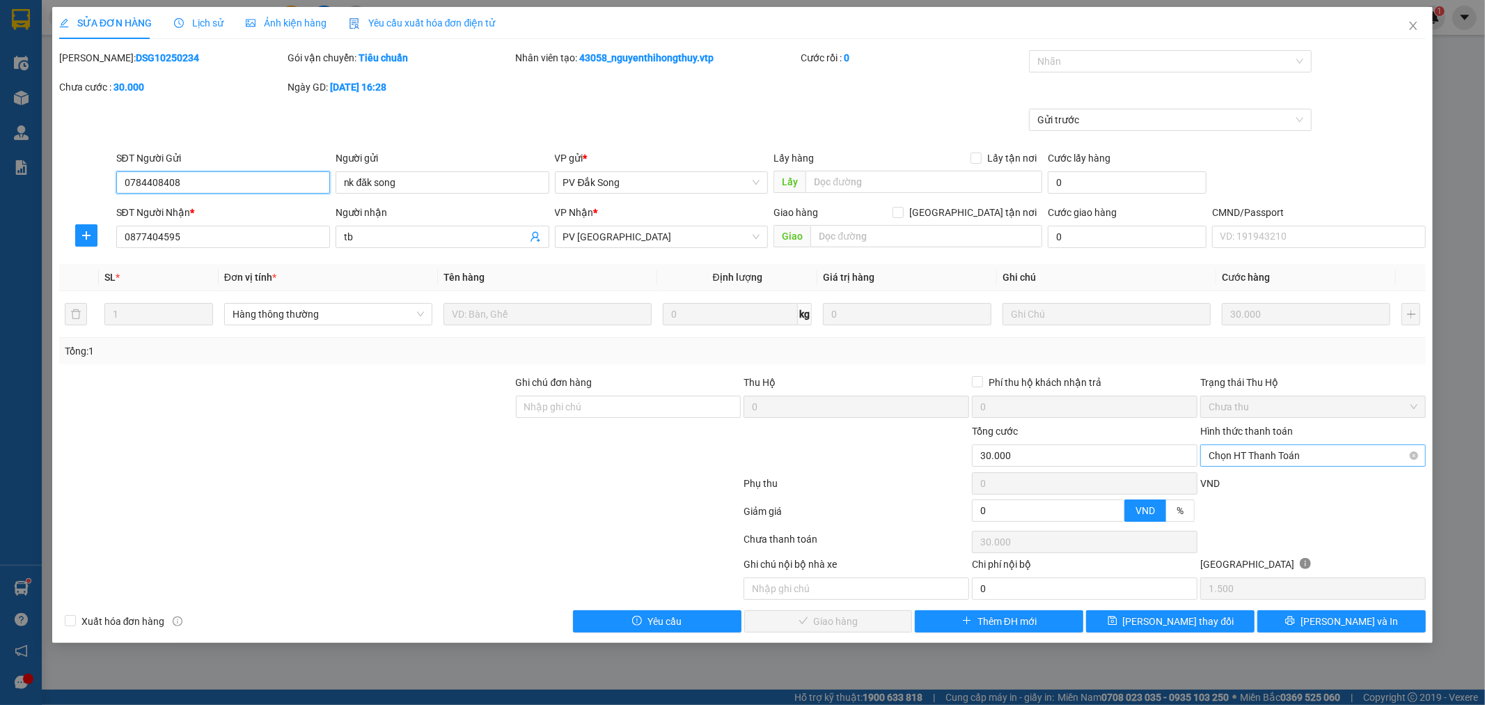
click at [1419, 453] on div "Chọn HT Thanh Toán" at bounding box center [1313, 455] width 226 height 22
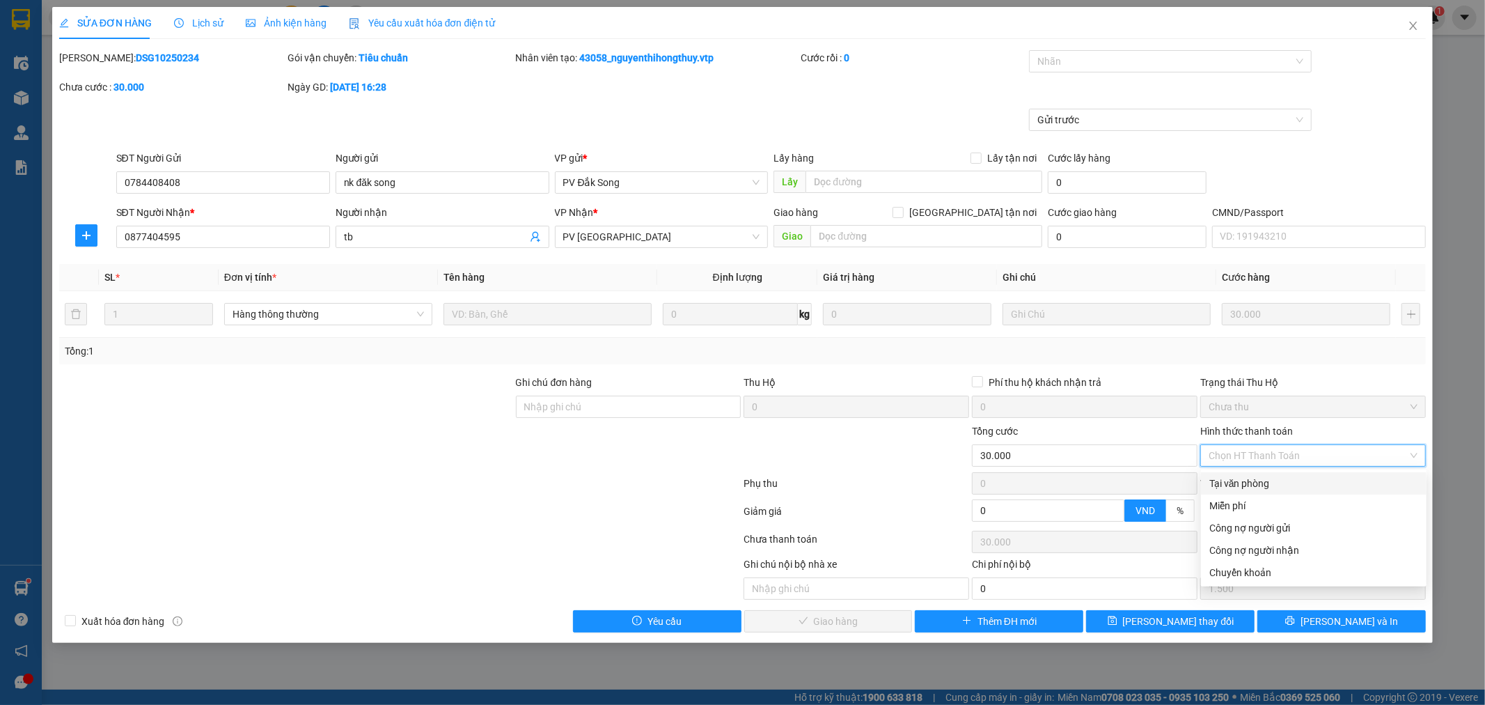
click at [1339, 479] on div "Tại văn phòng" at bounding box center [1314, 483] width 209 height 15
type input "0"
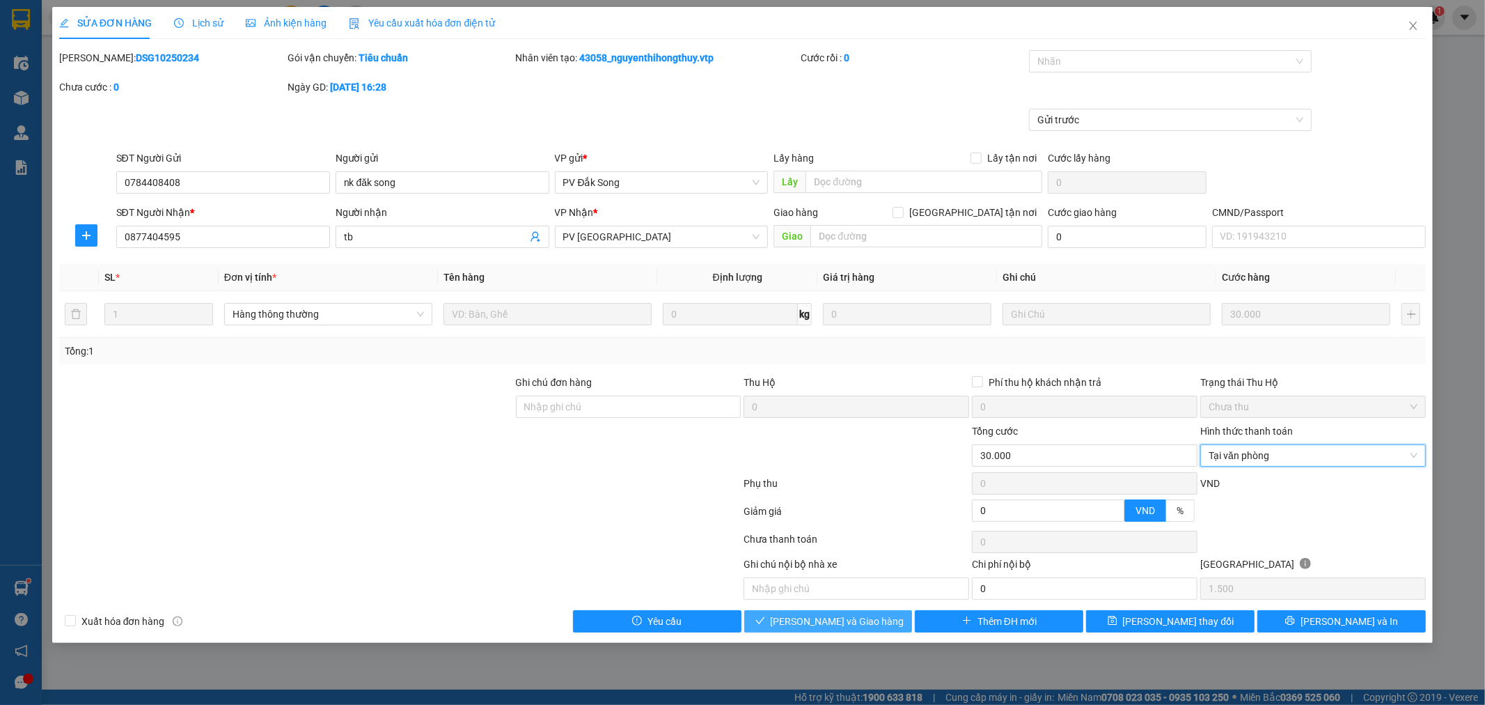
click at [823, 627] on span "[PERSON_NAME] và Giao hàng" at bounding box center [838, 620] width 134 height 15
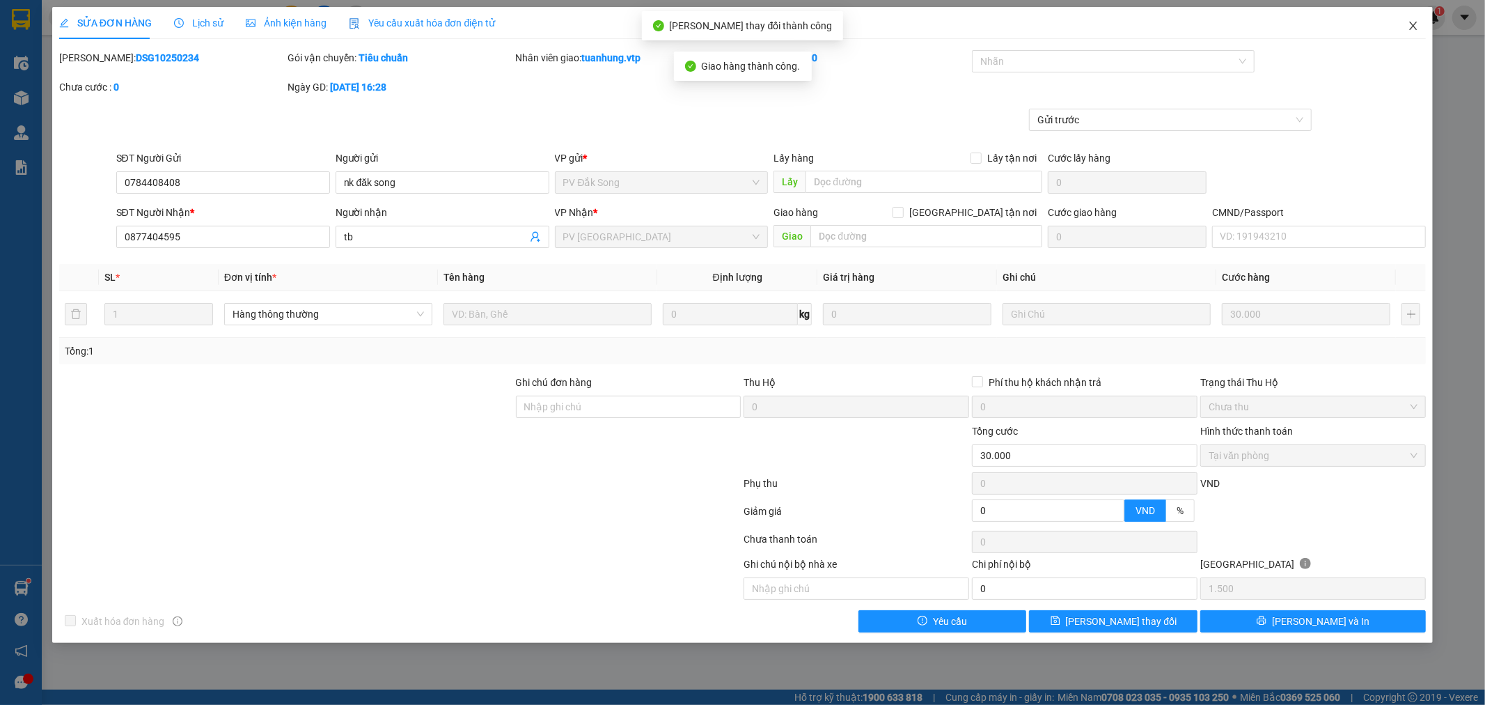
click at [1417, 26] on icon "close" at bounding box center [1413, 25] width 11 height 11
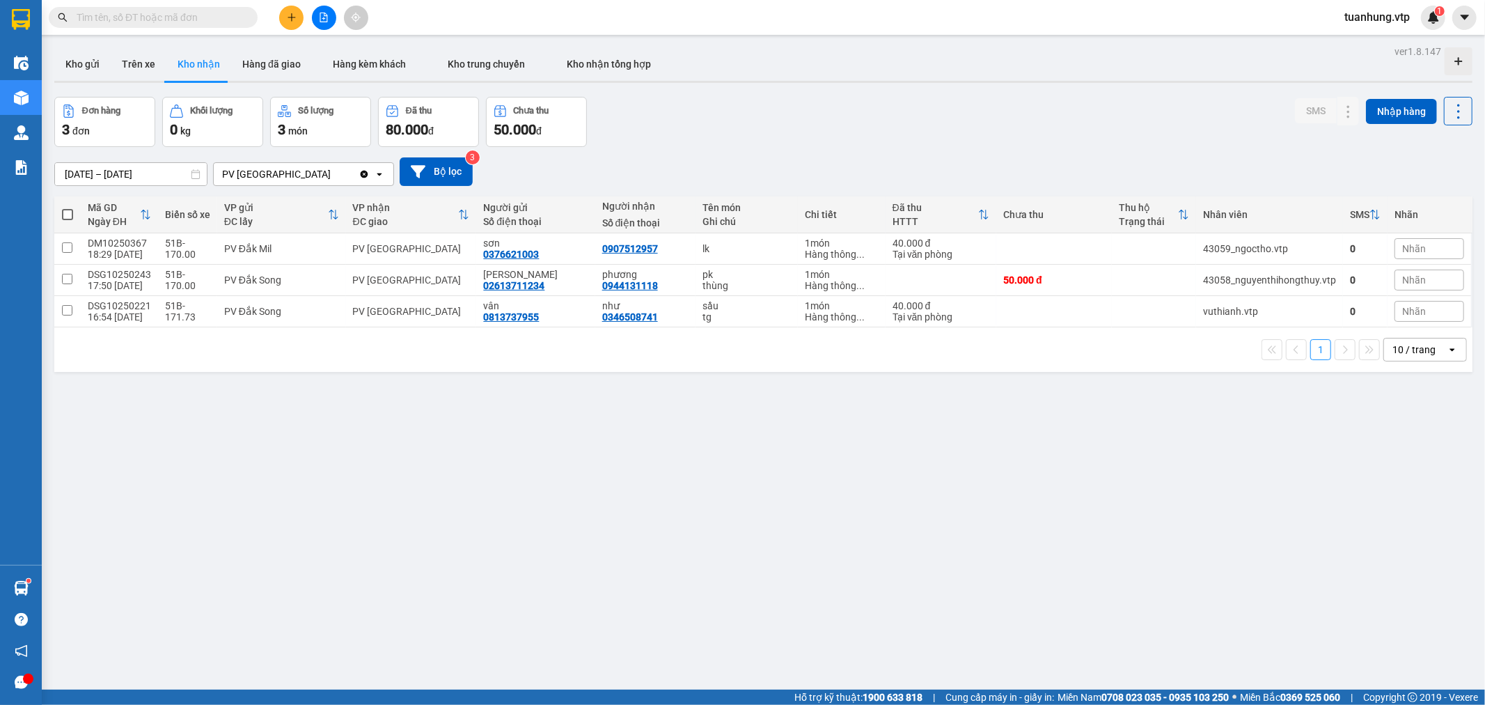
click at [985, 482] on div "ver 1.8.147 Kho gửi Trên xe Kho nhận Hàng đã giao Hàng kèm khách Kho trung chuy…" at bounding box center [764, 394] width 1430 height 705
click at [458, 478] on div "ver 1.8.147 Kho gửi Trên xe Kho nhận Hàng đã giao Hàng kèm khách Kho trung chuy…" at bounding box center [764, 394] width 1430 height 705
click at [297, 17] on button at bounding box center [291, 18] width 24 height 24
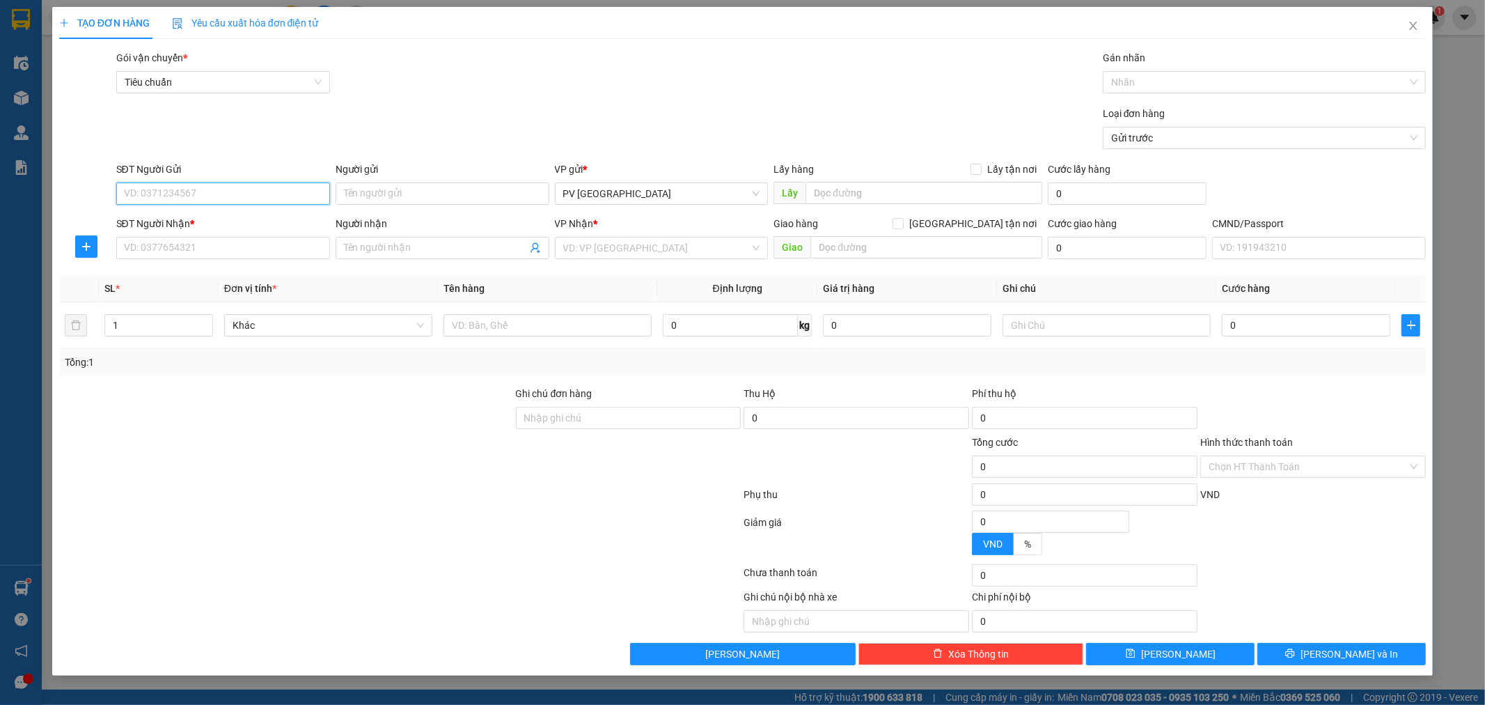
click at [272, 192] on input "SĐT Người Gửi" at bounding box center [223, 193] width 214 height 22
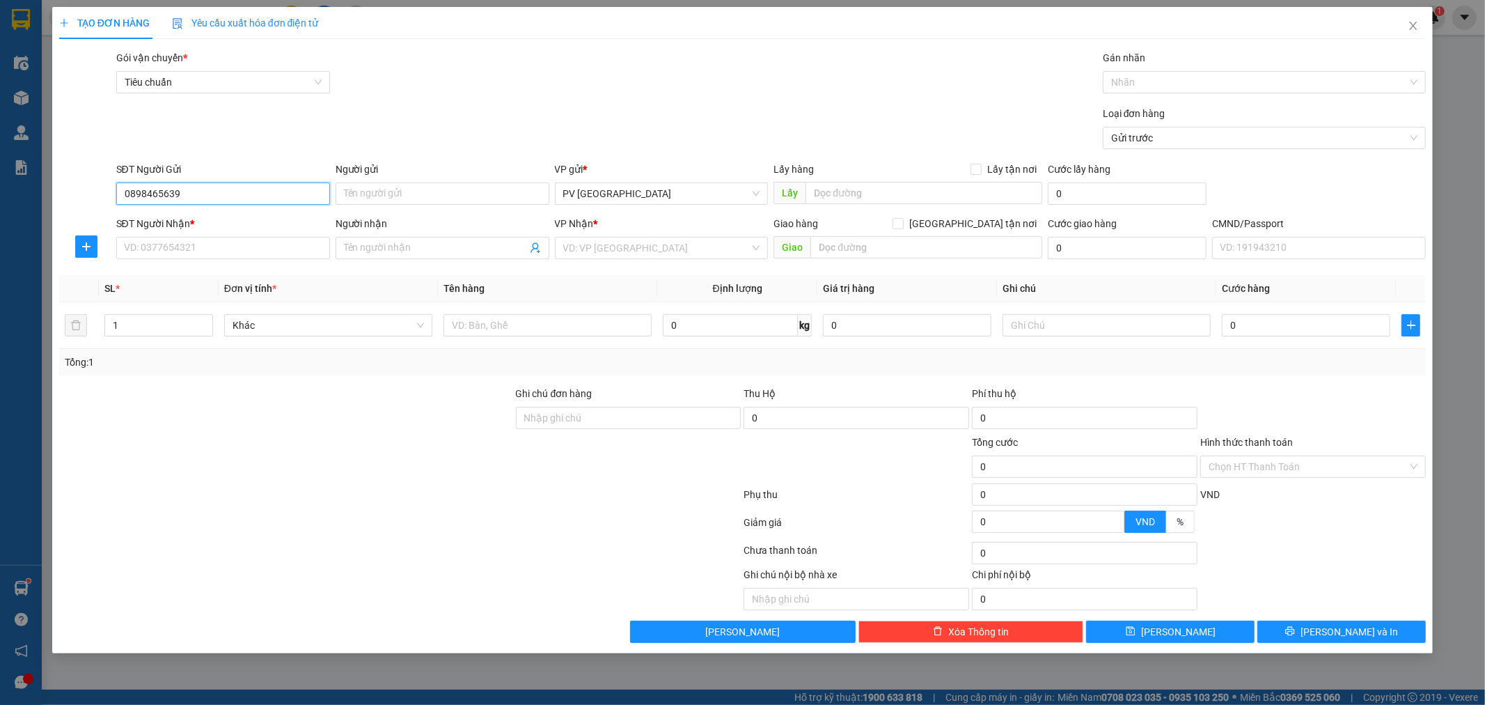
type input "0898465639"
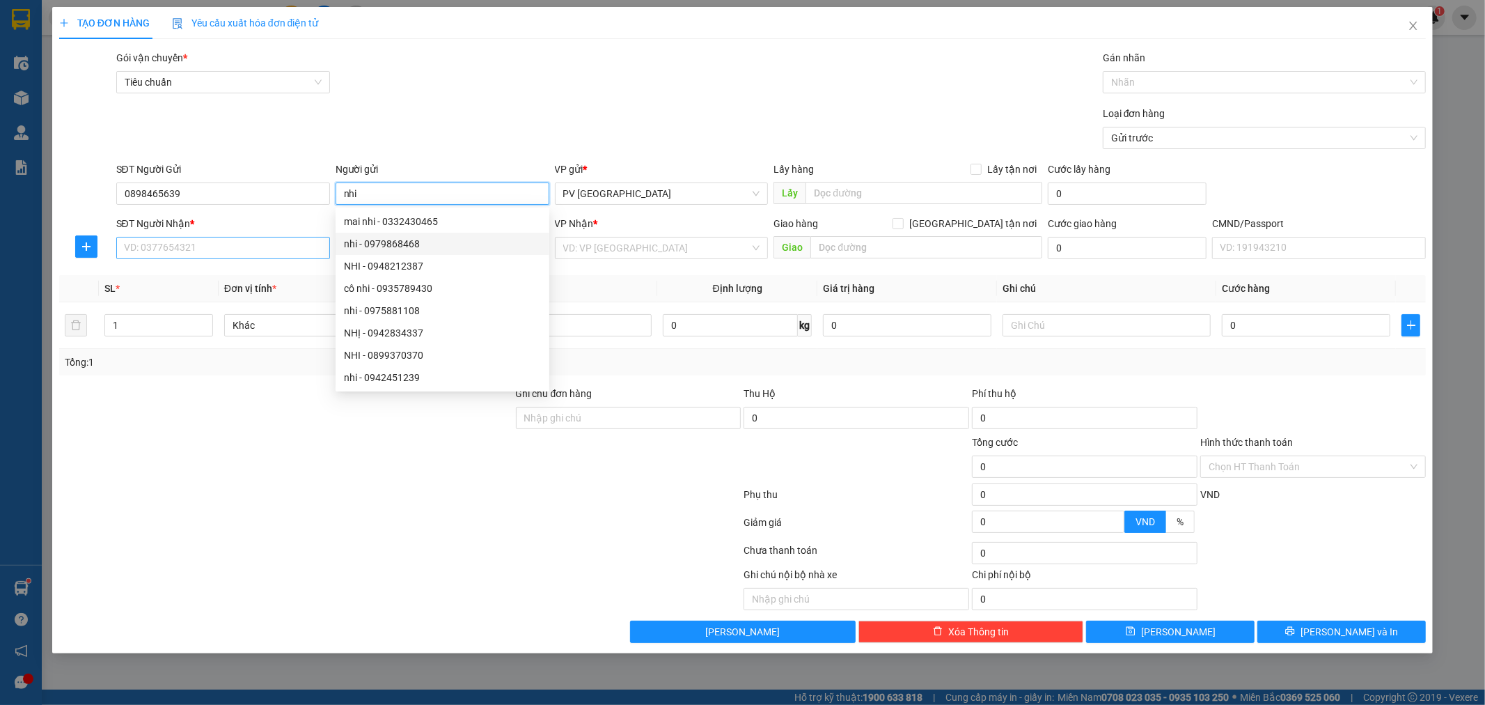
type input "nhi"
click at [266, 251] on input "SĐT Người Nhận *" at bounding box center [223, 248] width 214 height 22
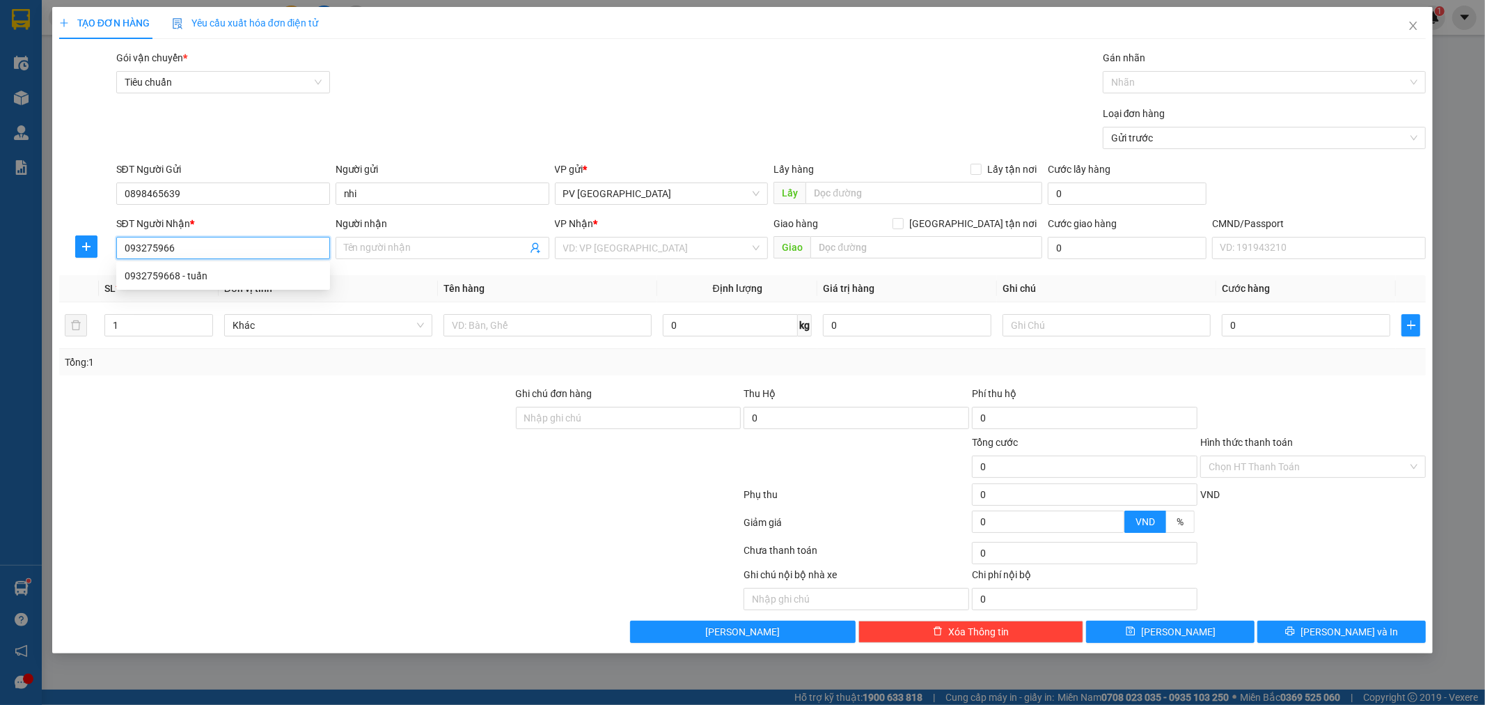
type input "0932759668"
click at [302, 274] on div "0932759668 - tuấn" at bounding box center [223, 275] width 197 height 15
type input "tuấn"
type input "0932759668"
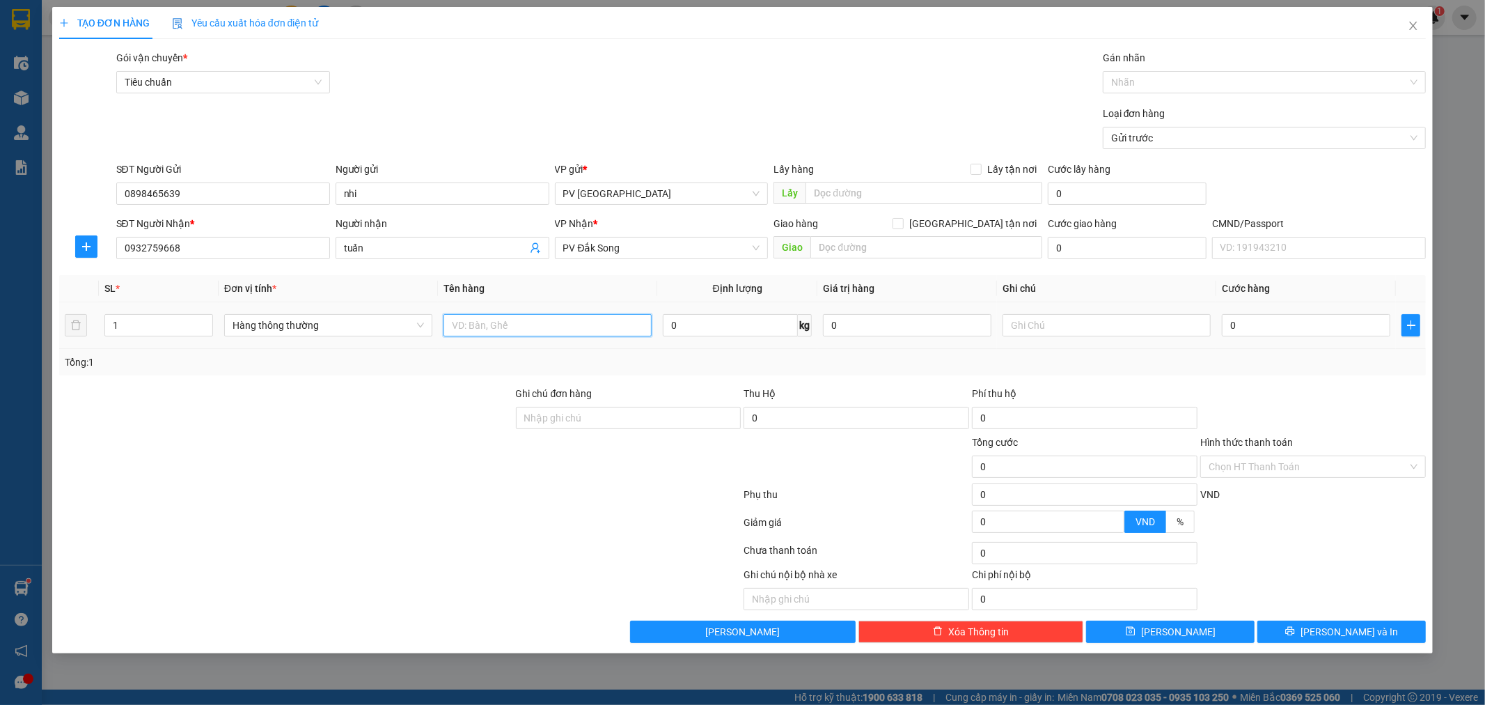
click at [531, 323] on input "text" at bounding box center [548, 325] width 208 height 22
type input "vải"
click at [1061, 319] on input "text" at bounding box center [1107, 325] width 208 height 22
type input "cục màu trắng"
click at [1290, 329] on input "0" at bounding box center [1306, 325] width 169 height 22
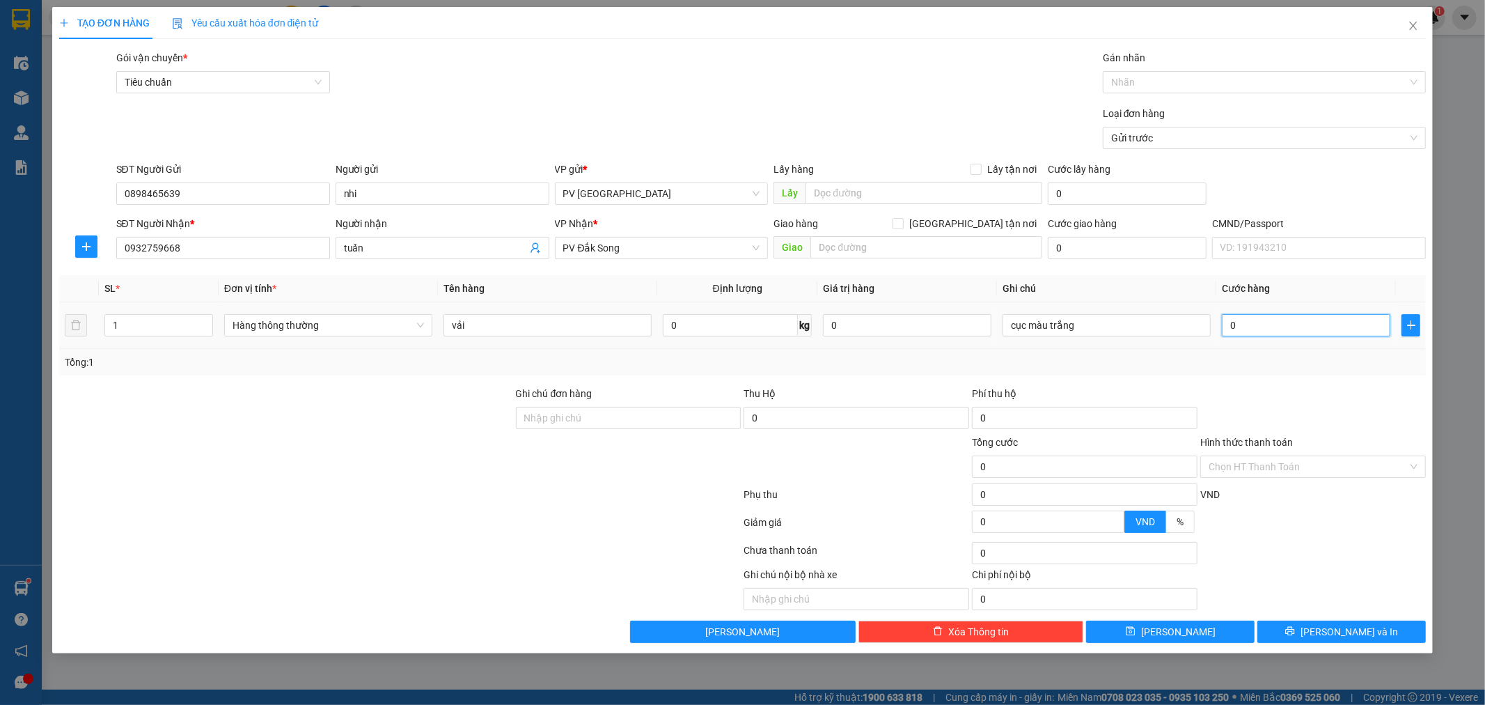
type input "4"
type input "40"
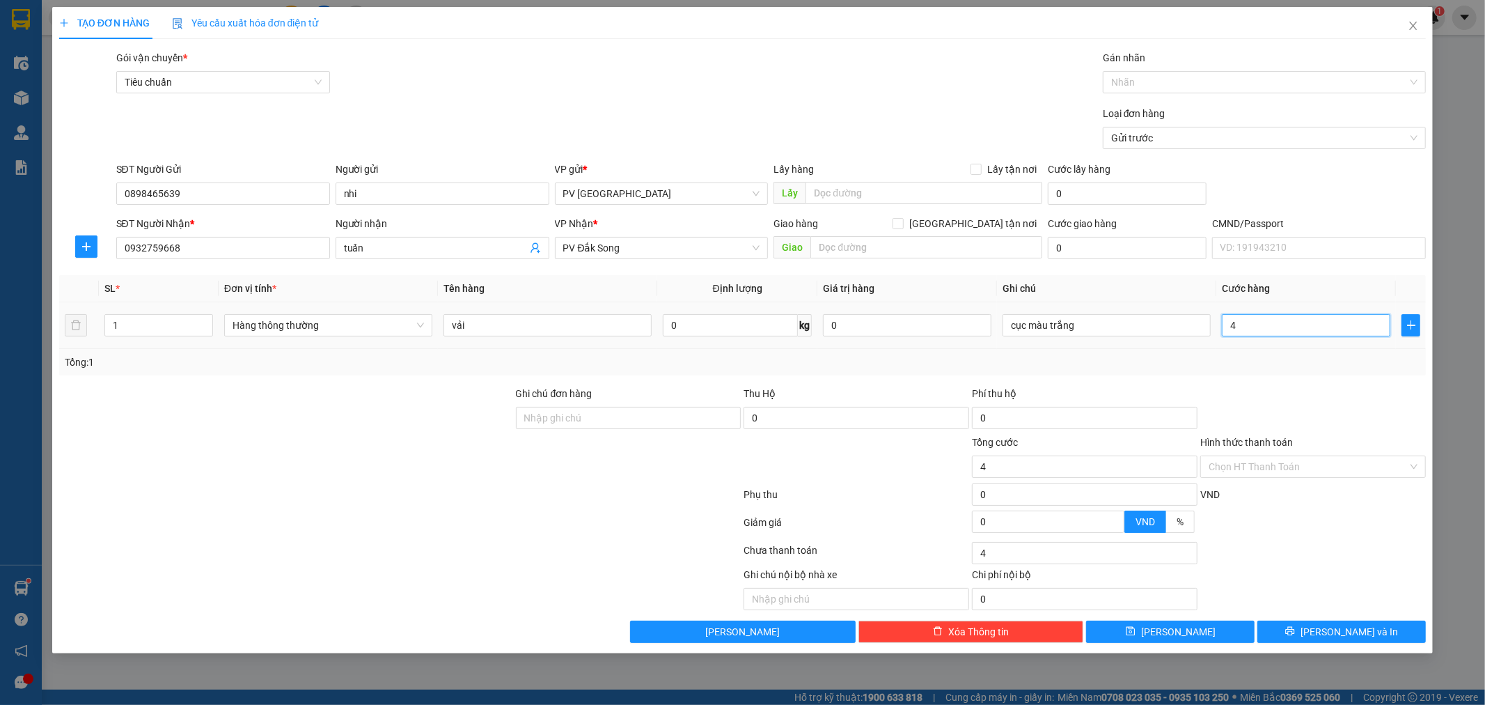
type input "40"
type input "400"
type input "4.000"
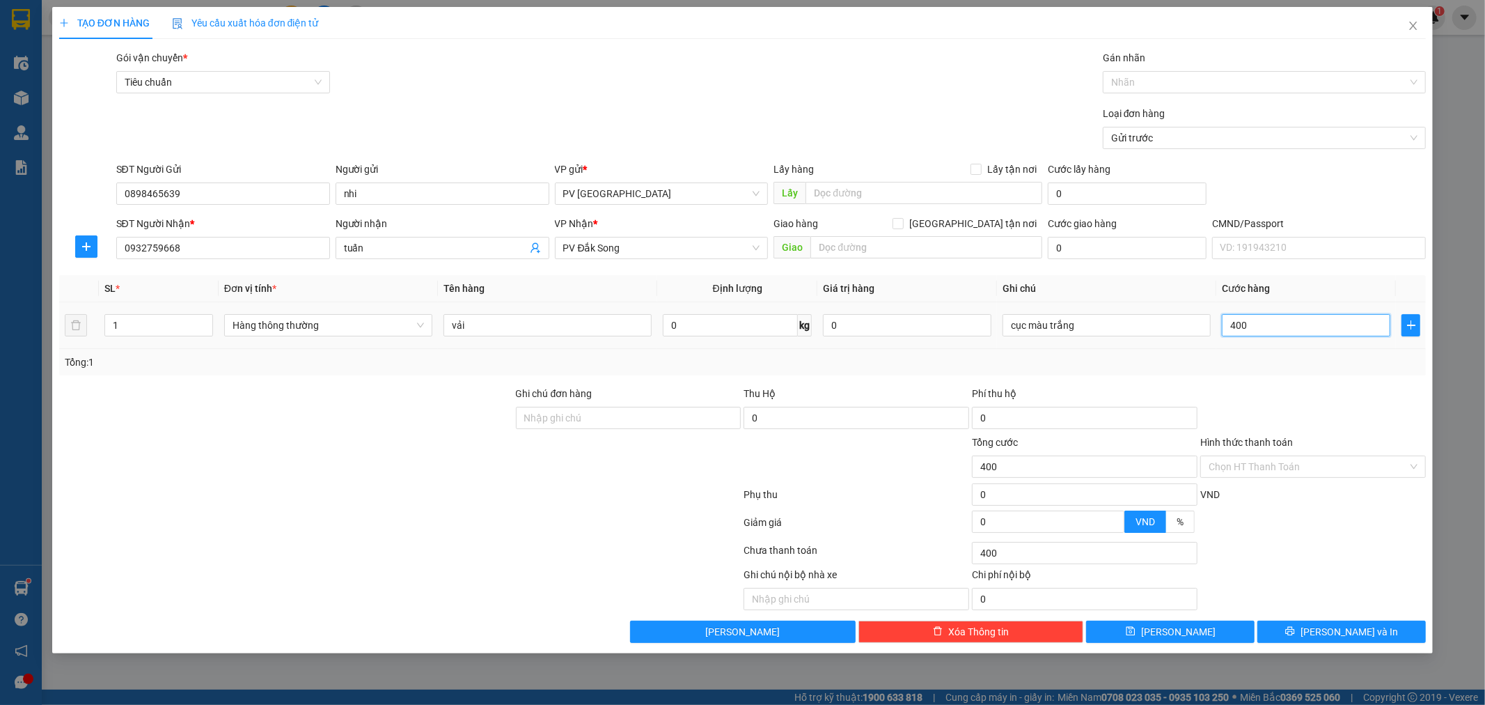
type input "4.000"
click at [1354, 628] on span "[PERSON_NAME] và In" at bounding box center [1349, 631] width 97 height 15
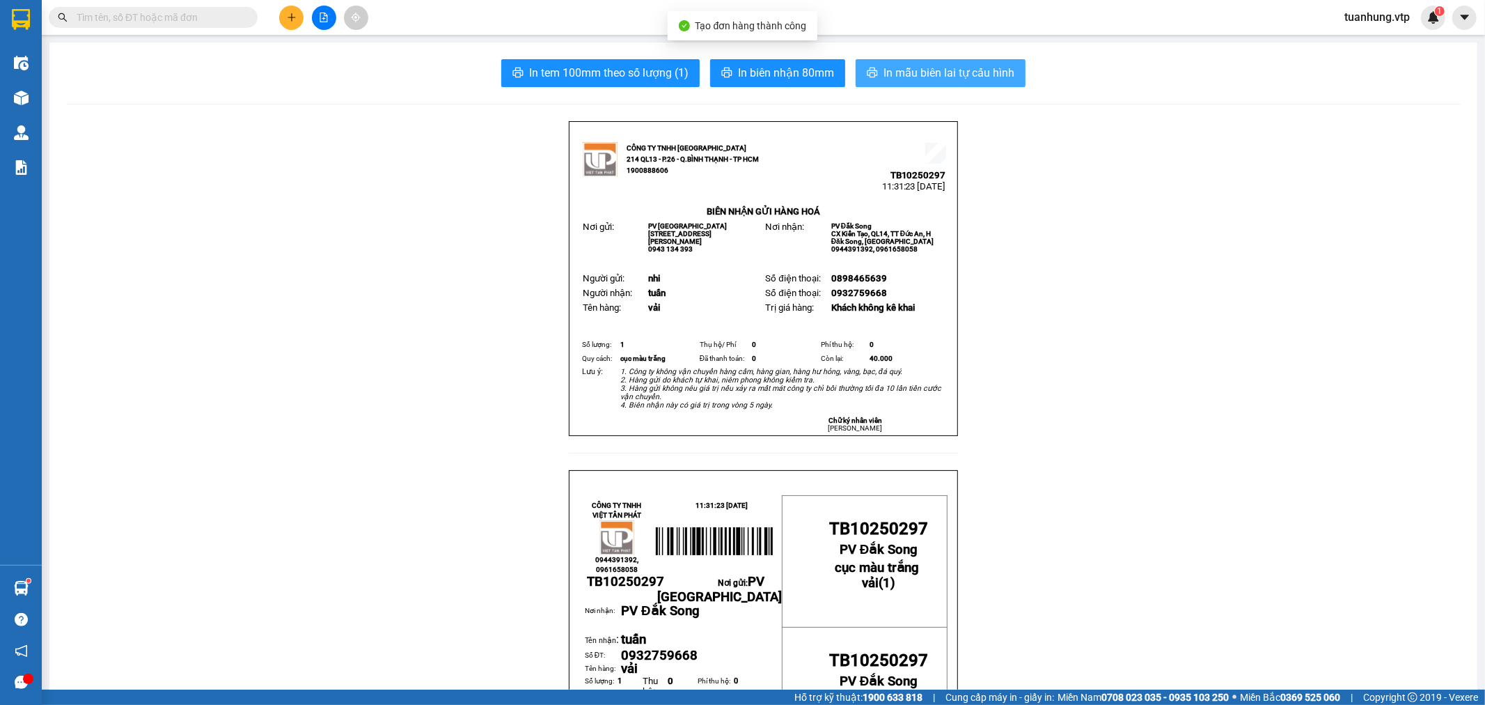
click at [958, 65] on span "In mẫu biên lai tự cấu hình" at bounding box center [949, 72] width 131 height 17
click at [289, 14] on icon "plus" at bounding box center [292, 18] width 10 height 10
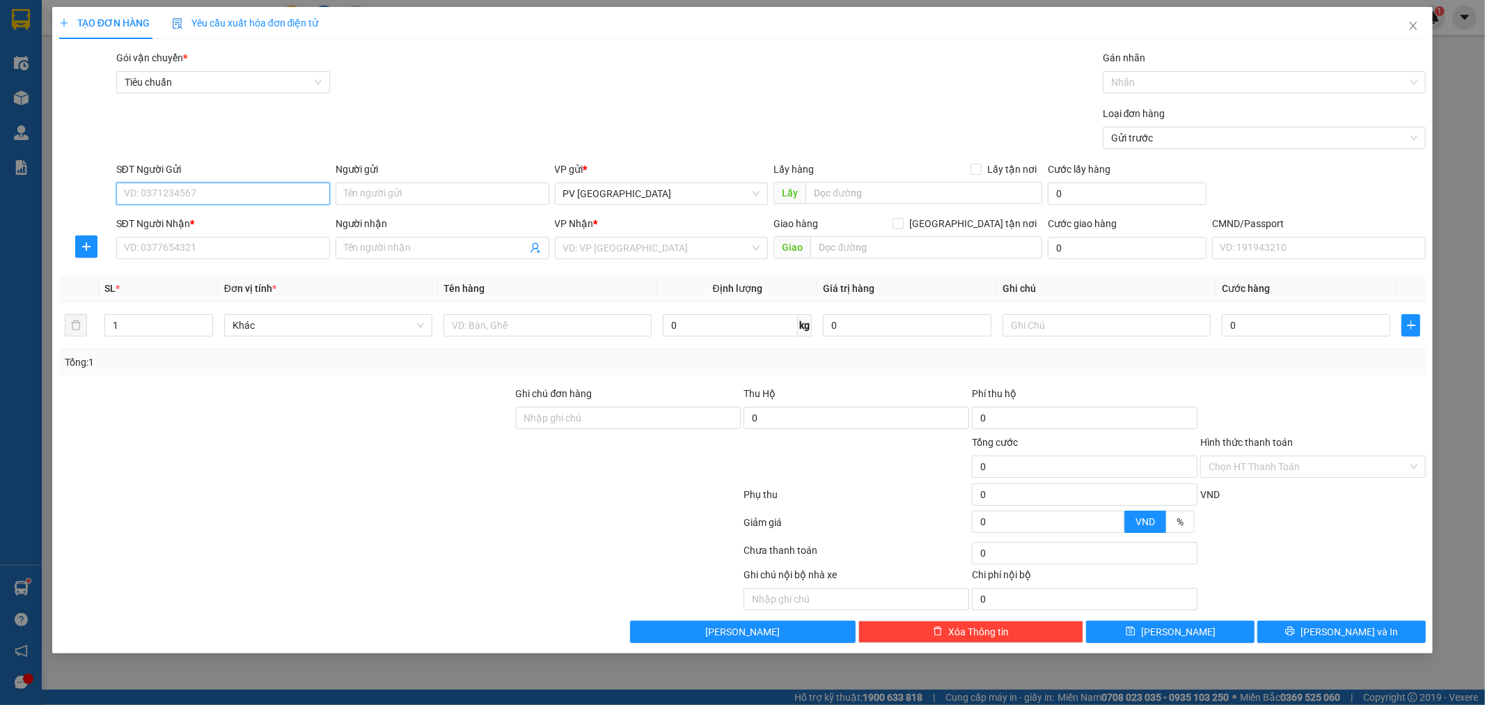
click at [235, 197] on input "SĐT Người Gửi" at bounding box center [223, 193] width 214 height 22
type input "0983723726"
click at [415, 196] on input "Người gửi" at bounding box center [443, 193] width 214 height 22
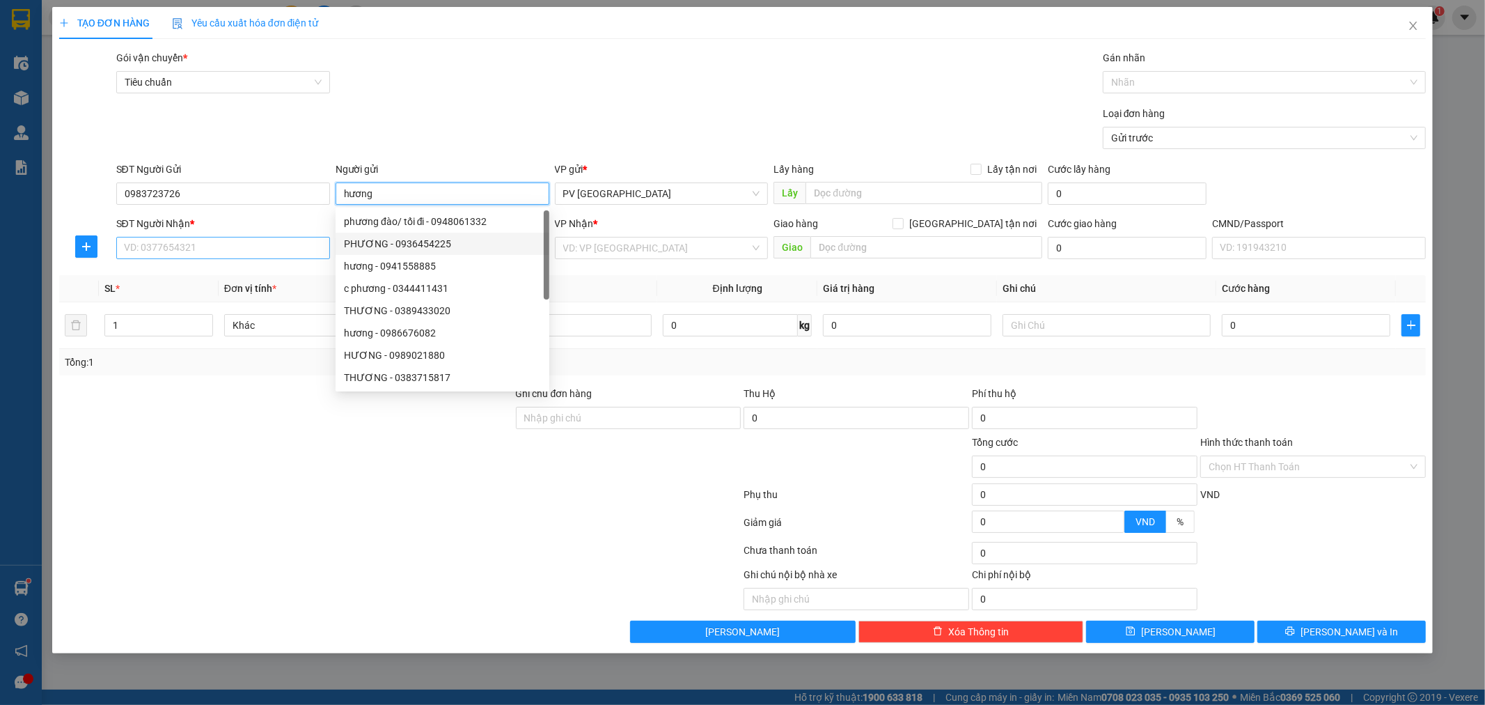
type input "hương"
click at [203, 241] on input "SĐT Người Nhận *" at bounding box center [223, 248] width 214 height 22
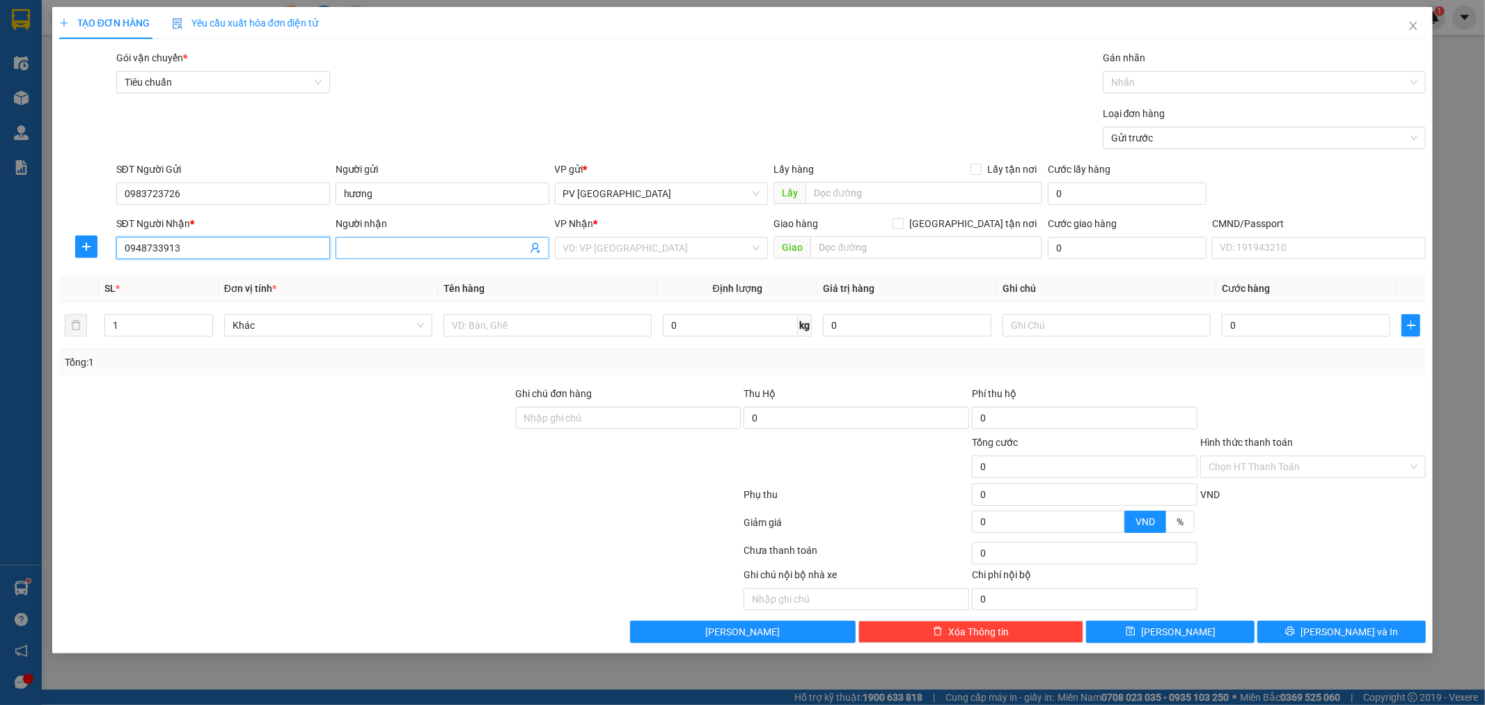
type input "0948733913"
click at [407, 244] on input "Người nhận" at bounding box center [435, 247] width 183 height 15
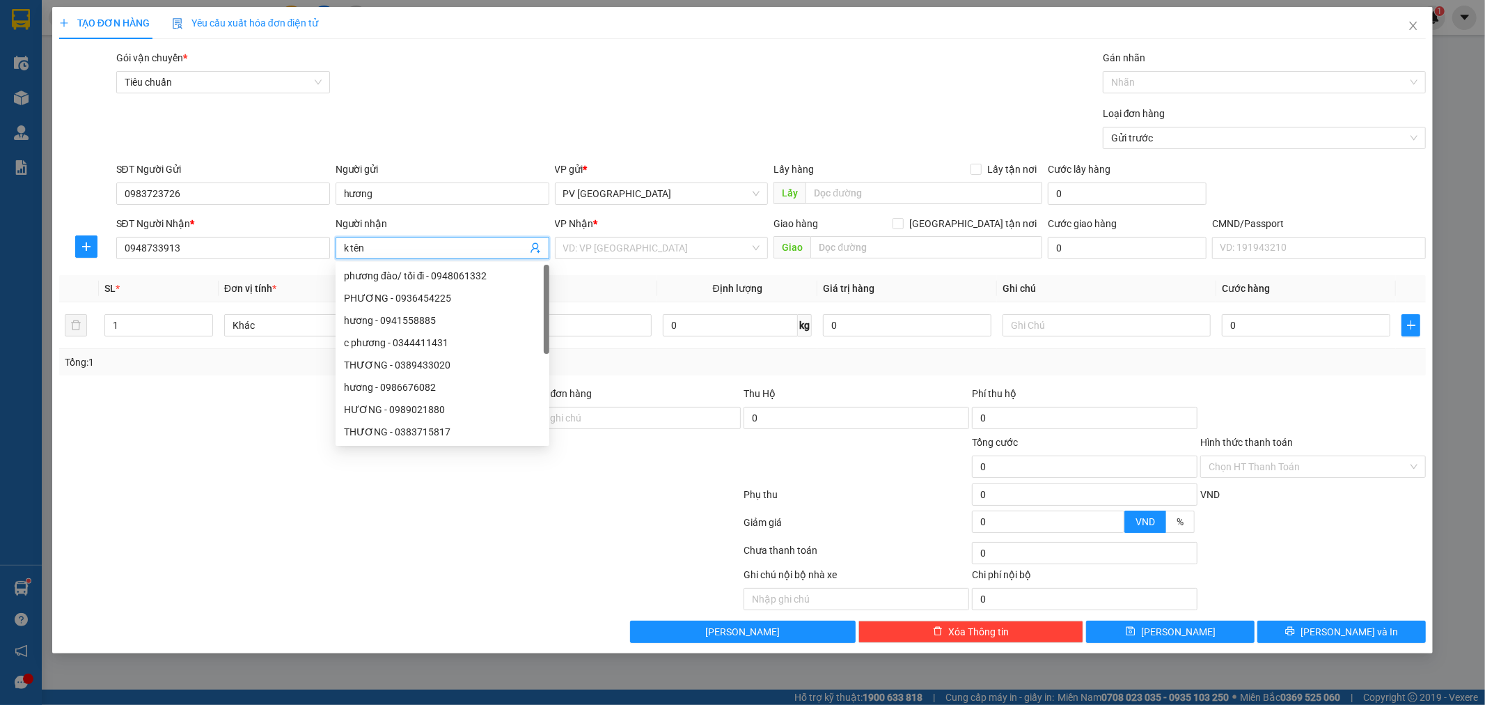
type input "k tên"
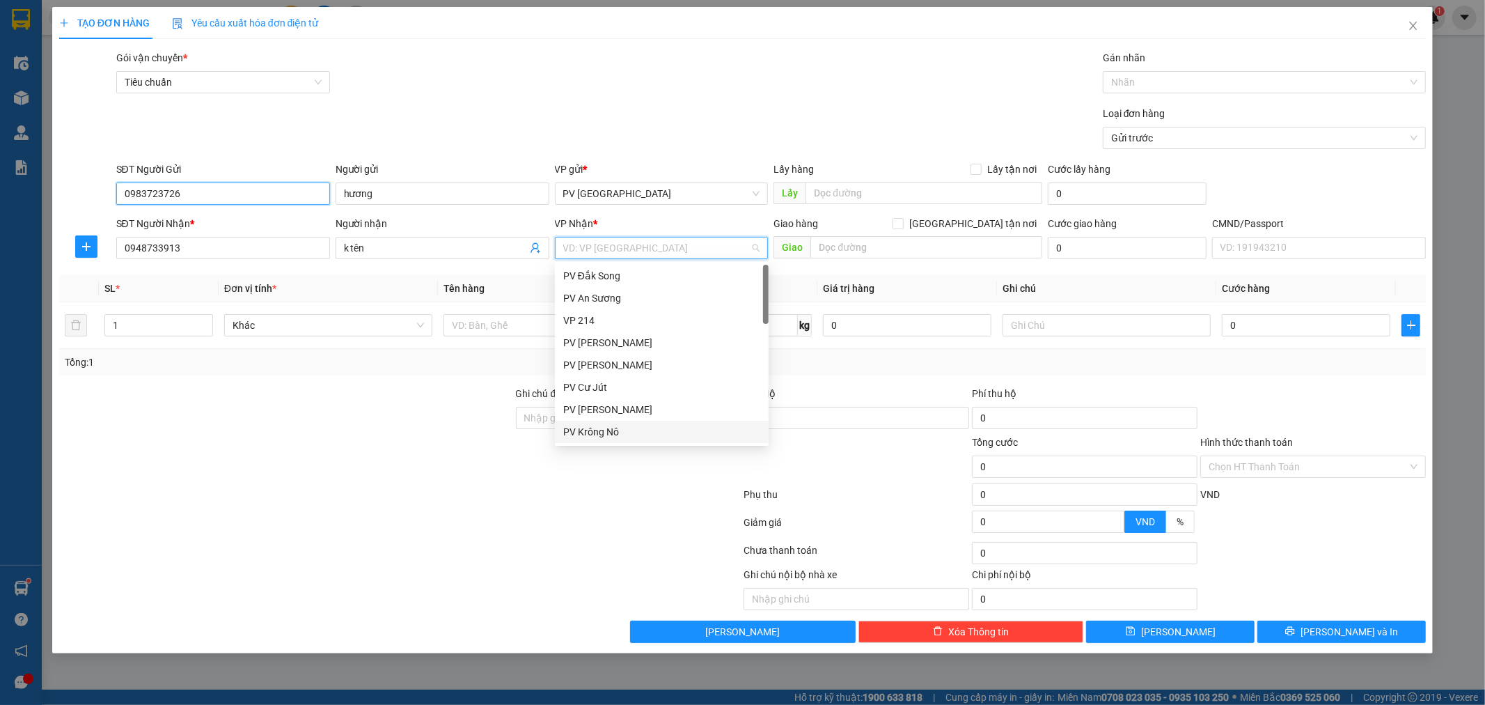
click at [276, 189] on input "0983723726" at bounding box center [223, 193] width 214 height 22
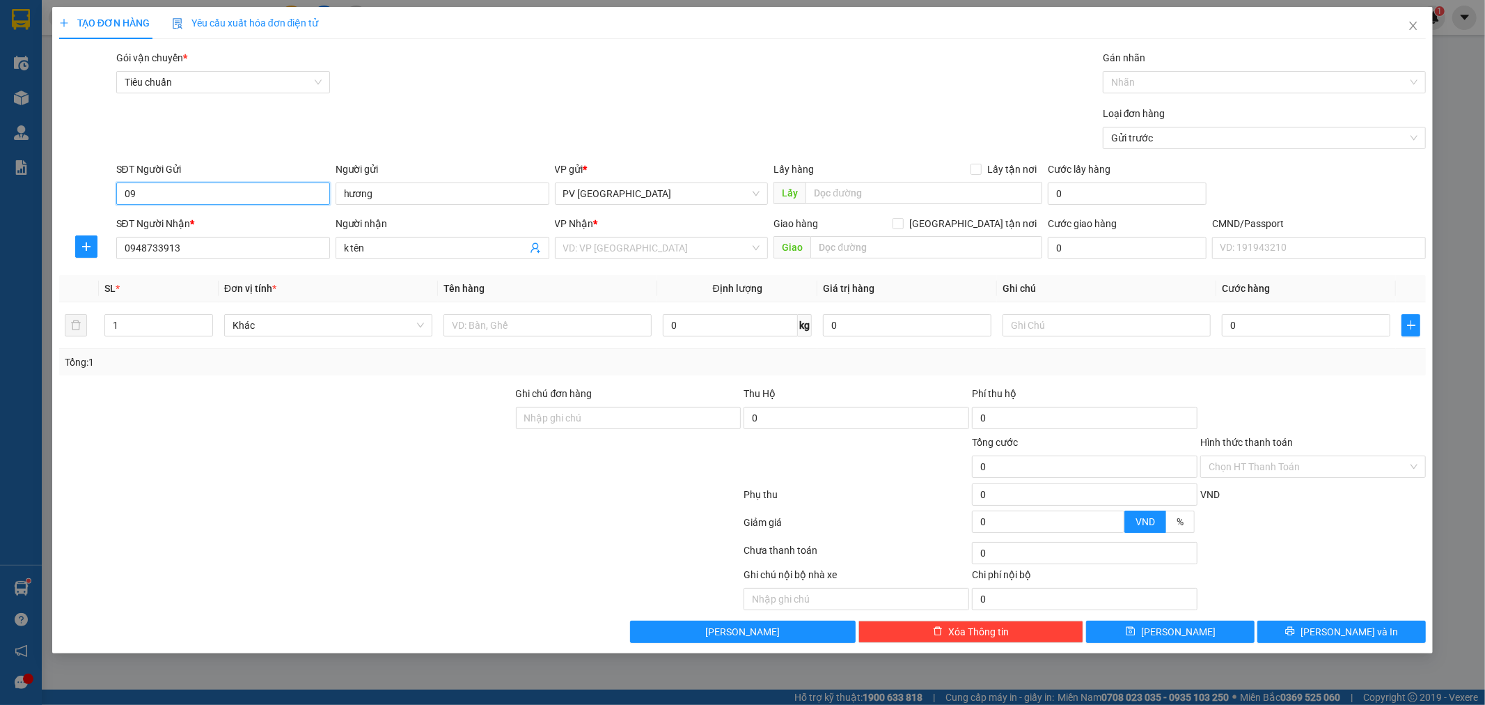
type input "0"
type input "0357798929"
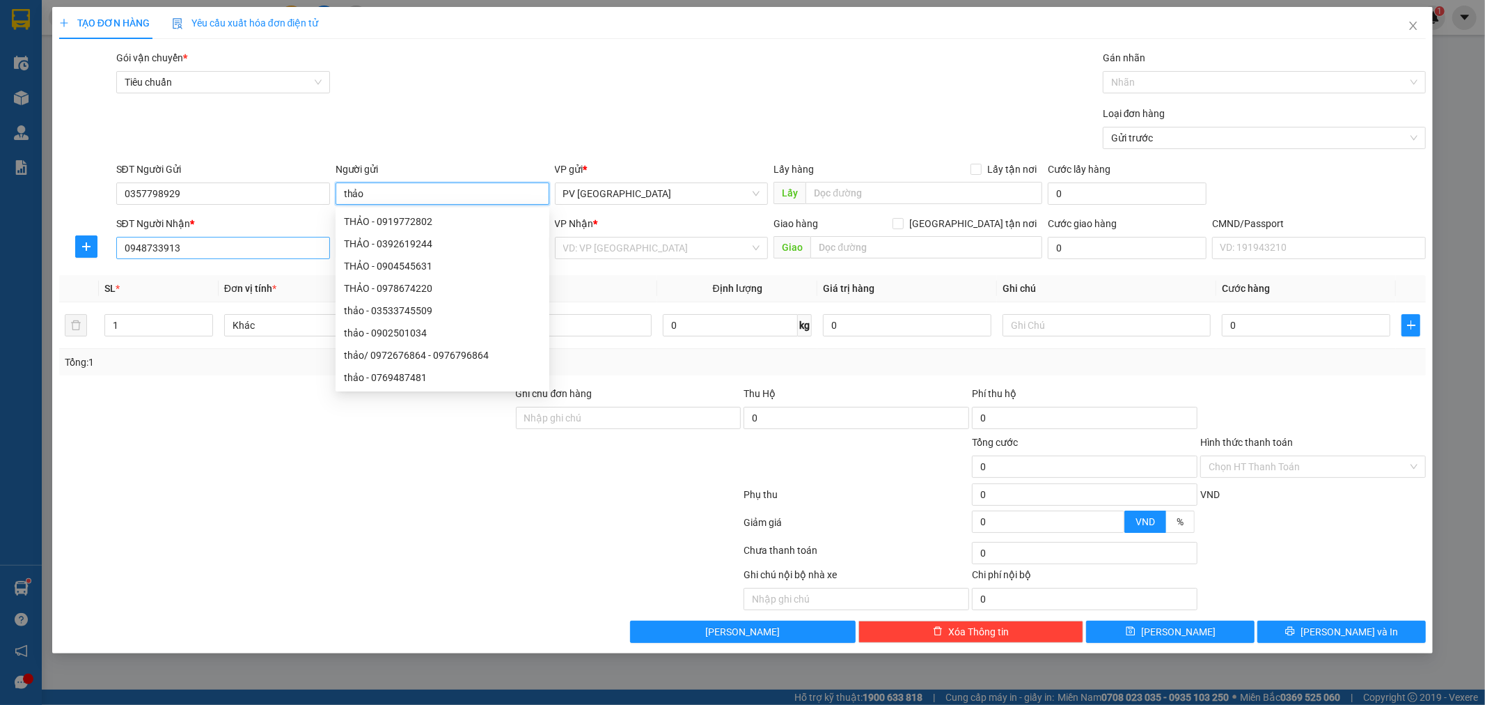
type input "thảo"
click at [235, 246] on input "0948733913" at bounding box center [223, 248] width 214 height 22
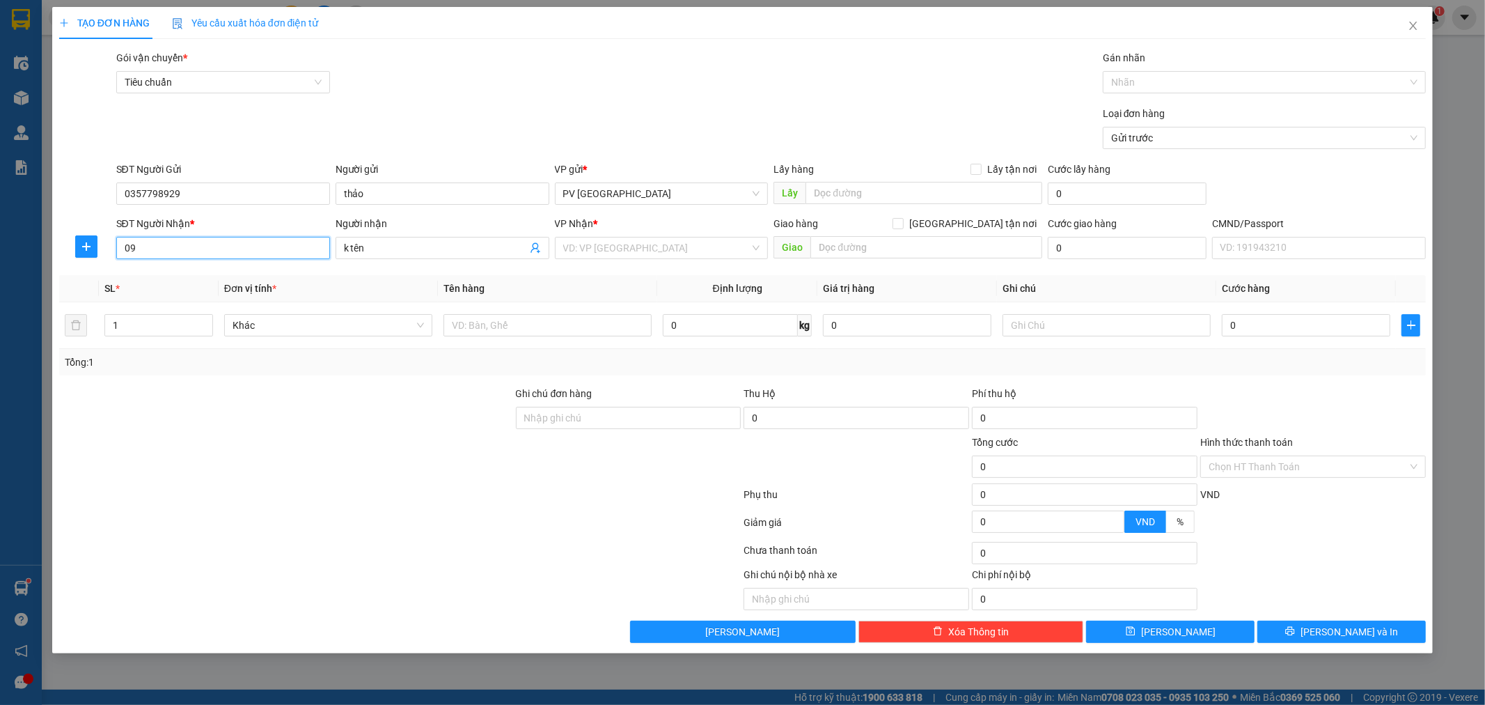
type input "0"
click at [263, 276] on div "0988917250 - ngọc" at bounding box center [223, 275] width 197 height 15
type input "0988917250"
type input "ngọc"
type input "0988917250"
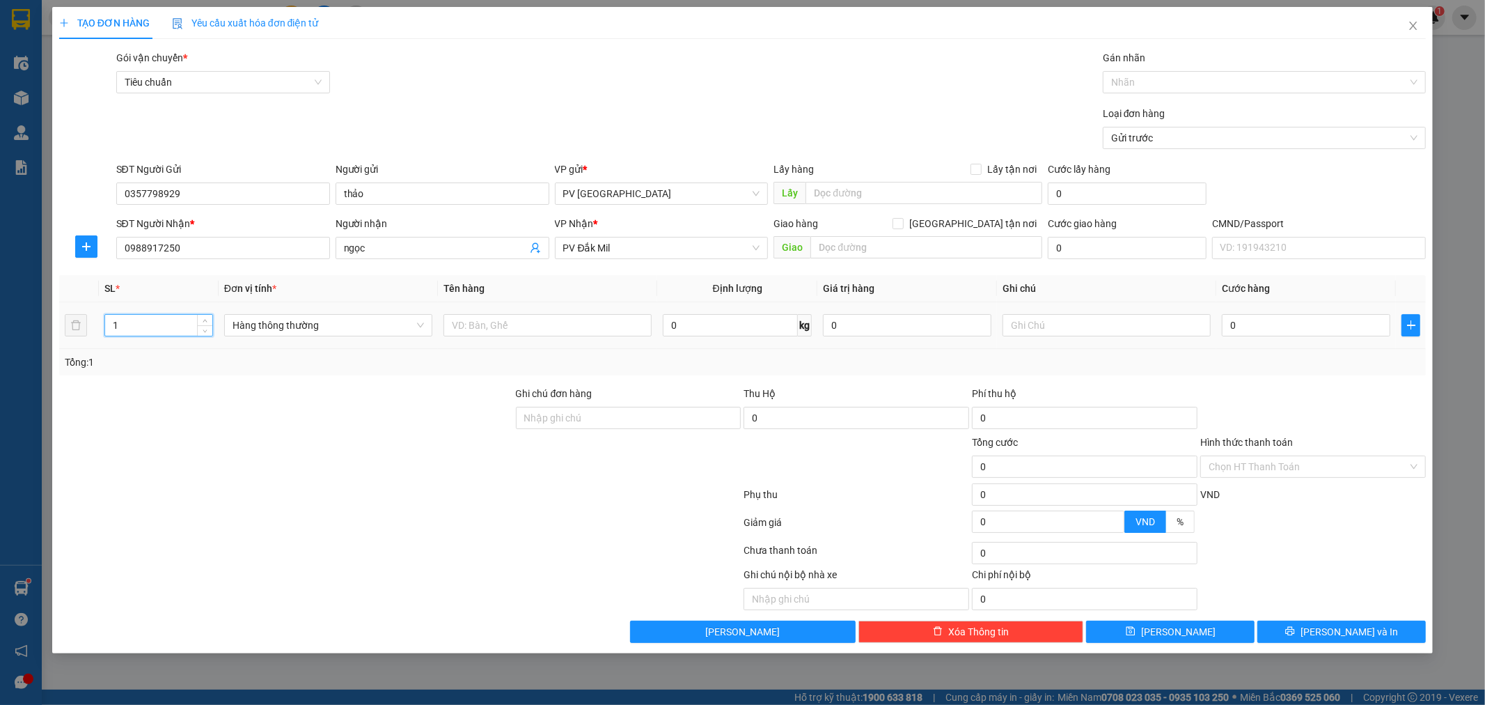
click at [137, 330] on input "1" at bounding box center [158, 325] width 107 height 21
type input "2"
click at [485, 325] on input "text" at bounding box center [548, 325] width 208 height 22
type input "thuốc"
click at [1071, 322] on input "text" at bounding box center [1107, 325] width 208 height 22
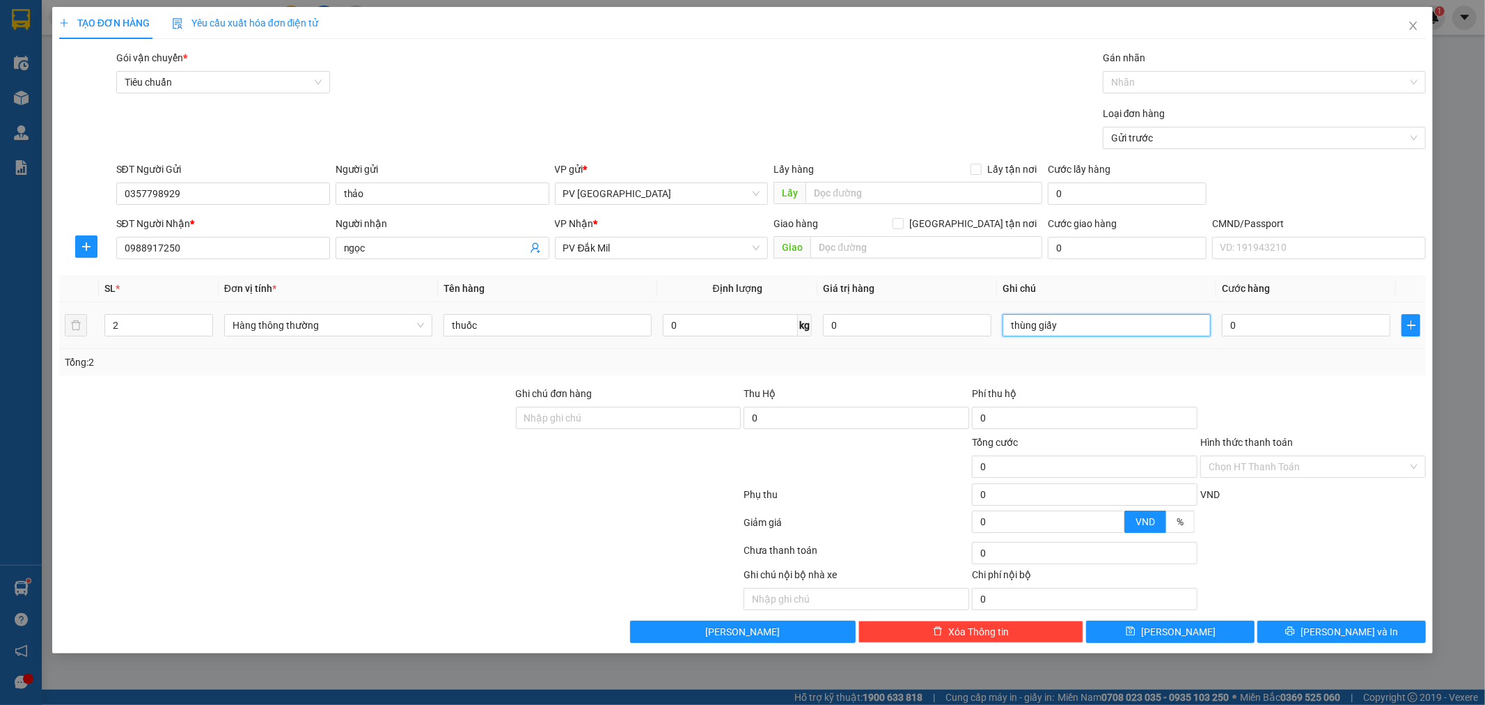
type input "thùng giấy"
type input "1"
type input "12"
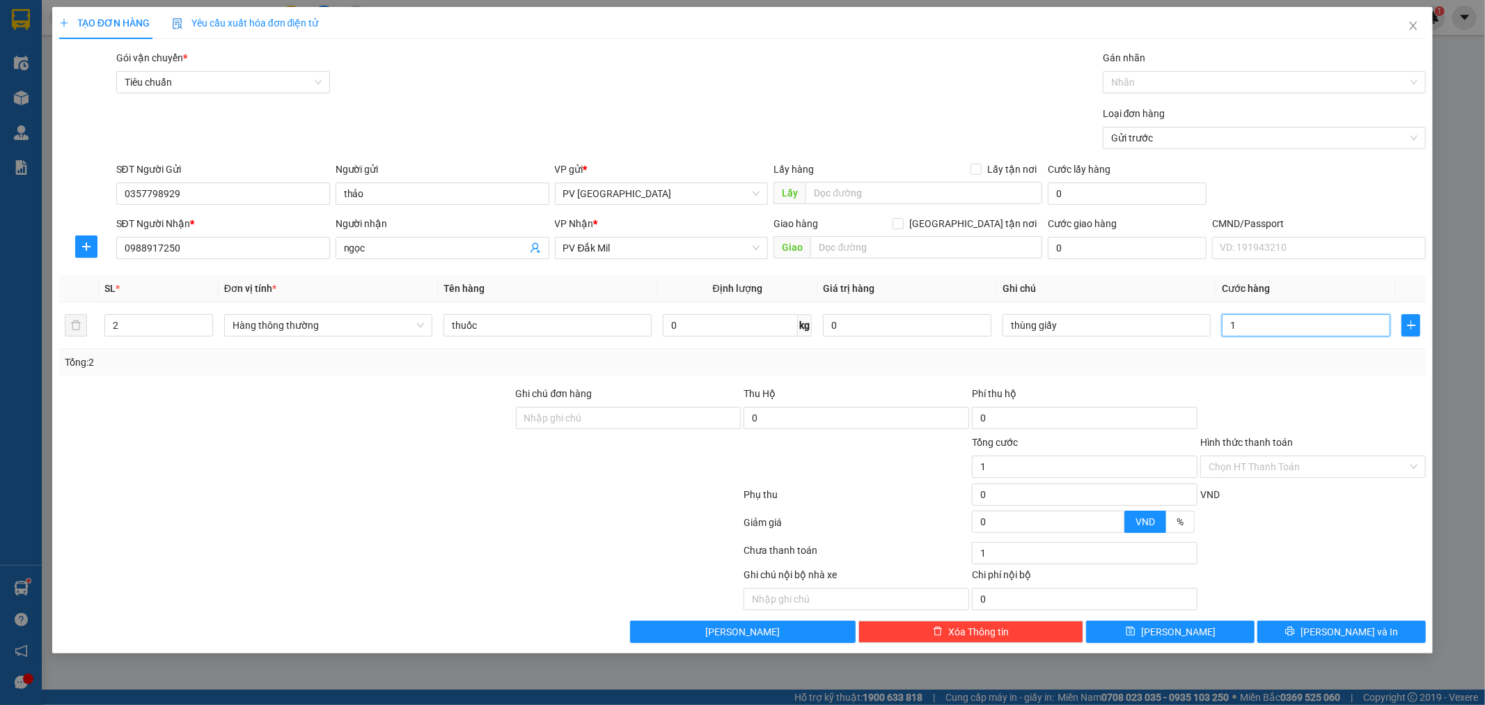
type input "12"
type input "120"
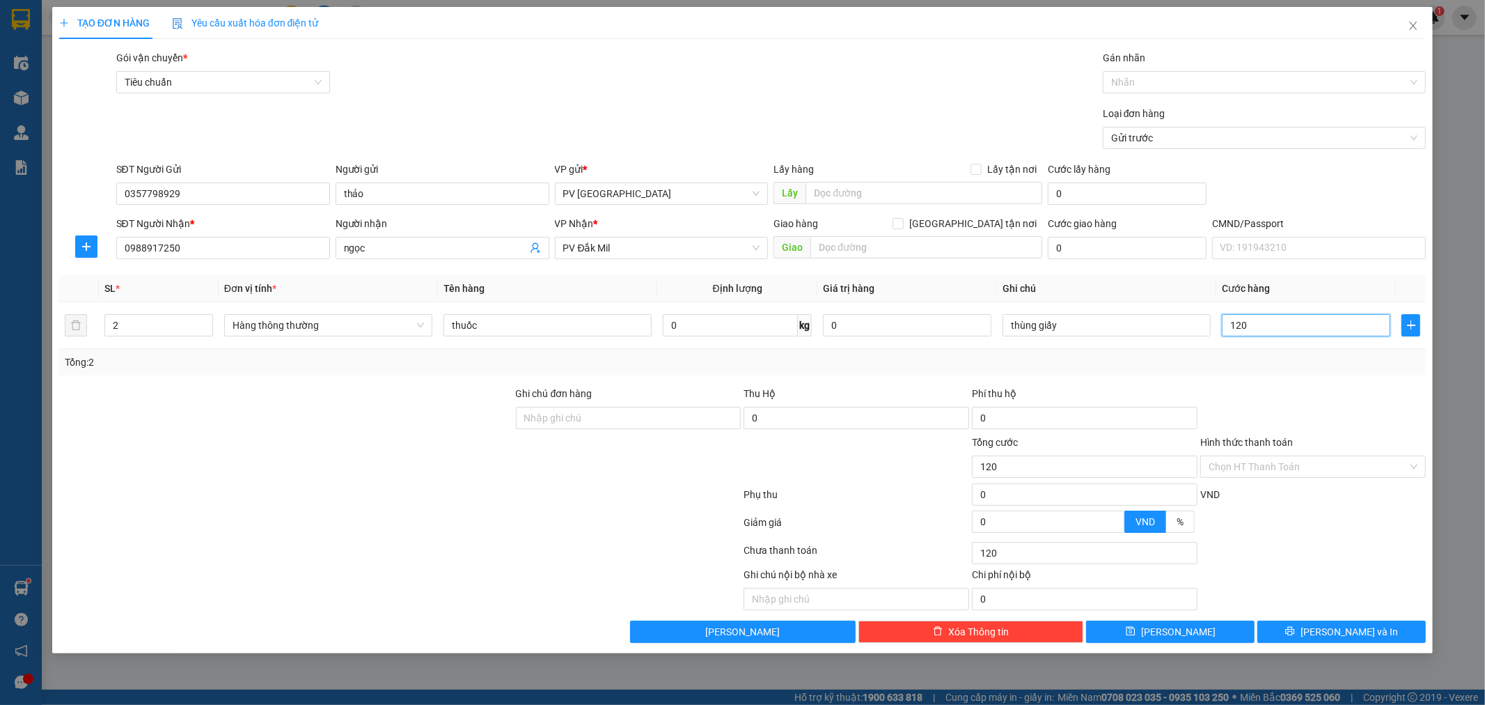
type input "1.200"
type input "12.000"
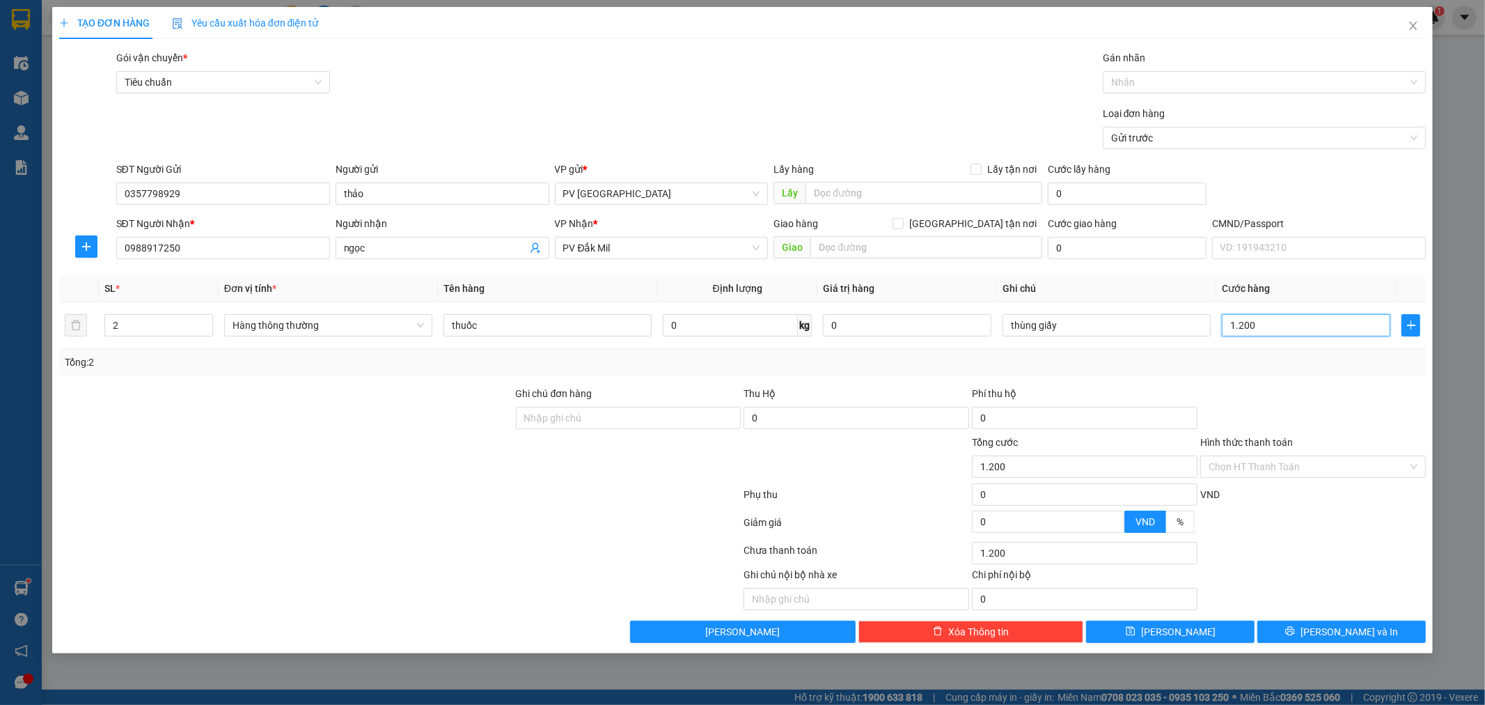
type input "12.000"
type input "120.000"
click at [1338, 636] on span "[PERSON_NAME] và In" at bounding box center [1349, 631] width 97 height 15
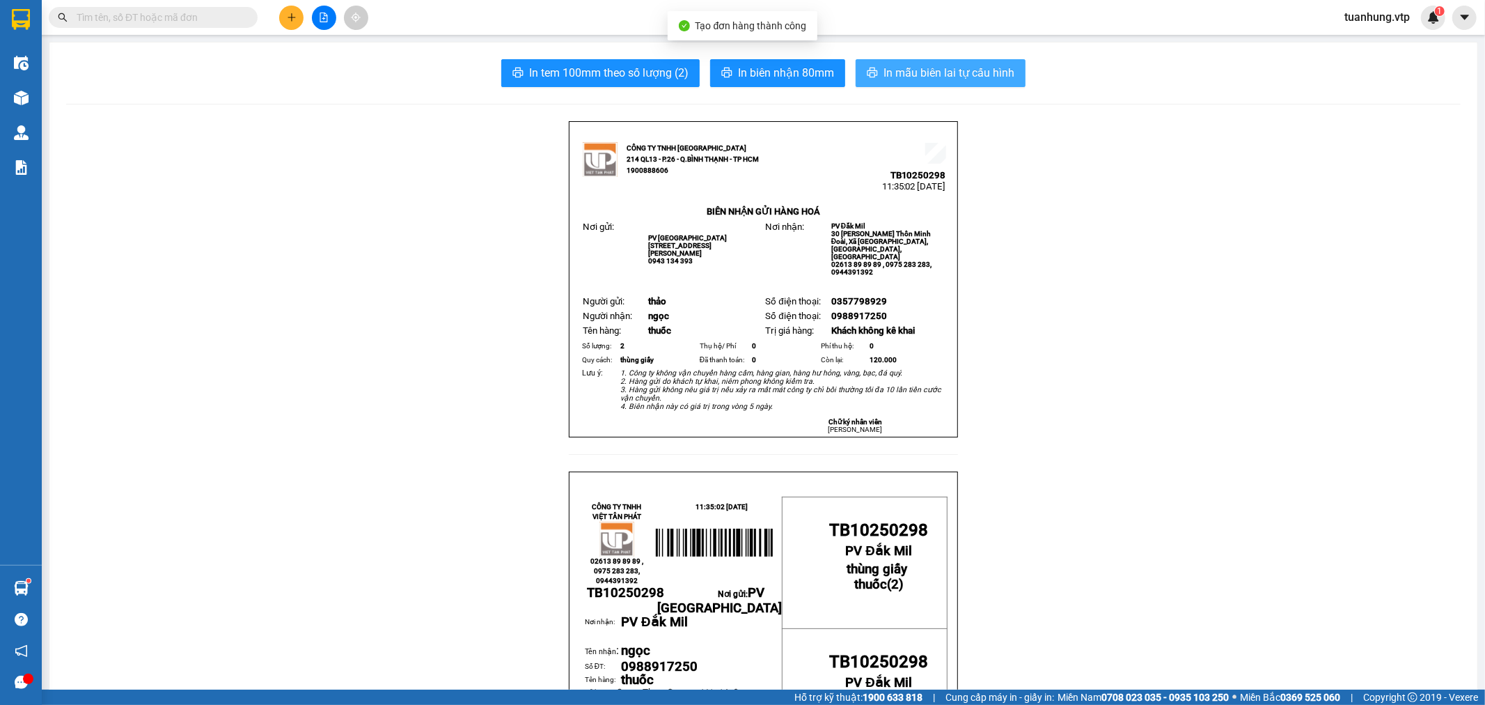
click at [945, 73] on span "In mẫu biên lai tự cấu hình" at bounding box center [949, 72] width 131 height 17
